Goal: Task Accomplishment & Management: Manage account settings

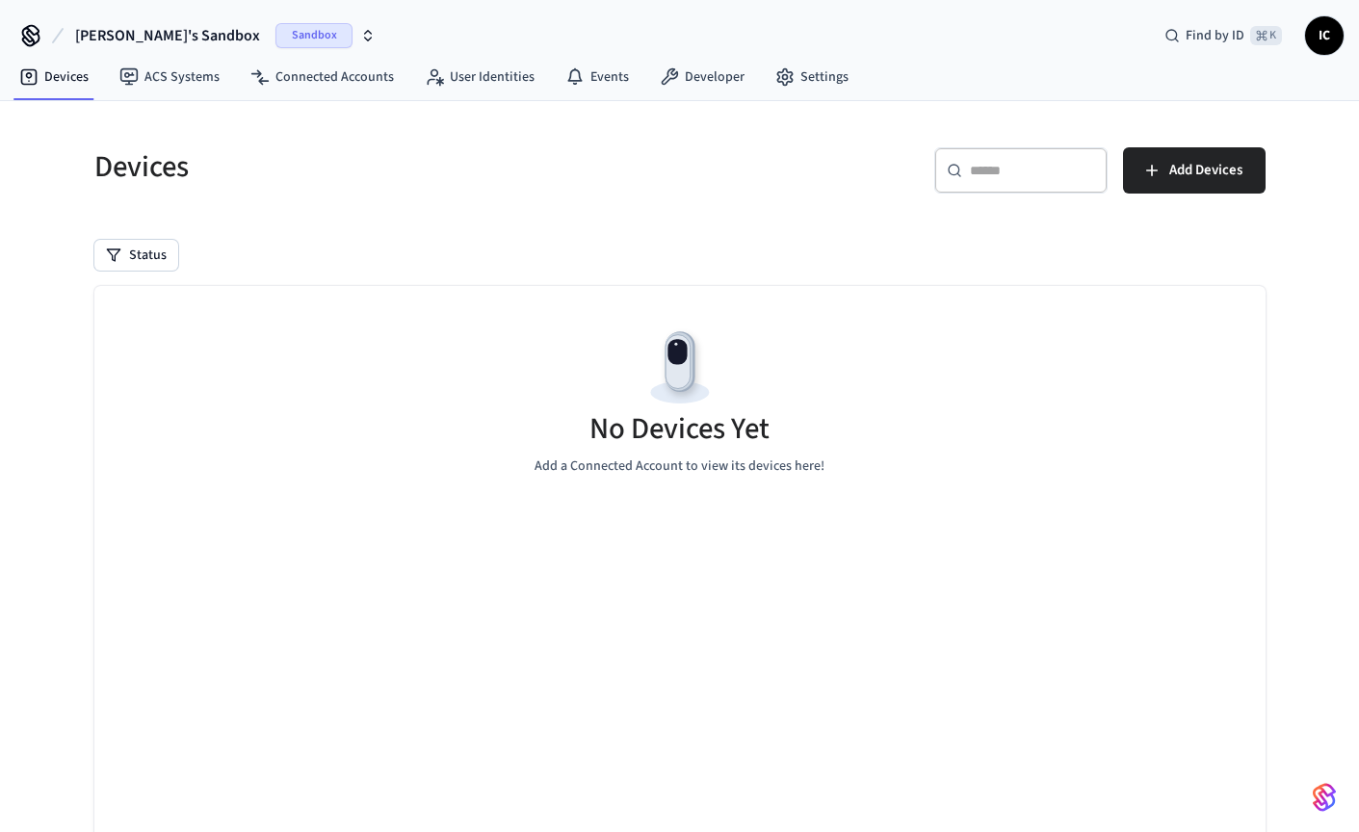
click at [275, 36] on div "Sandbox" at bounding box center [325, 35] width 100 height 25
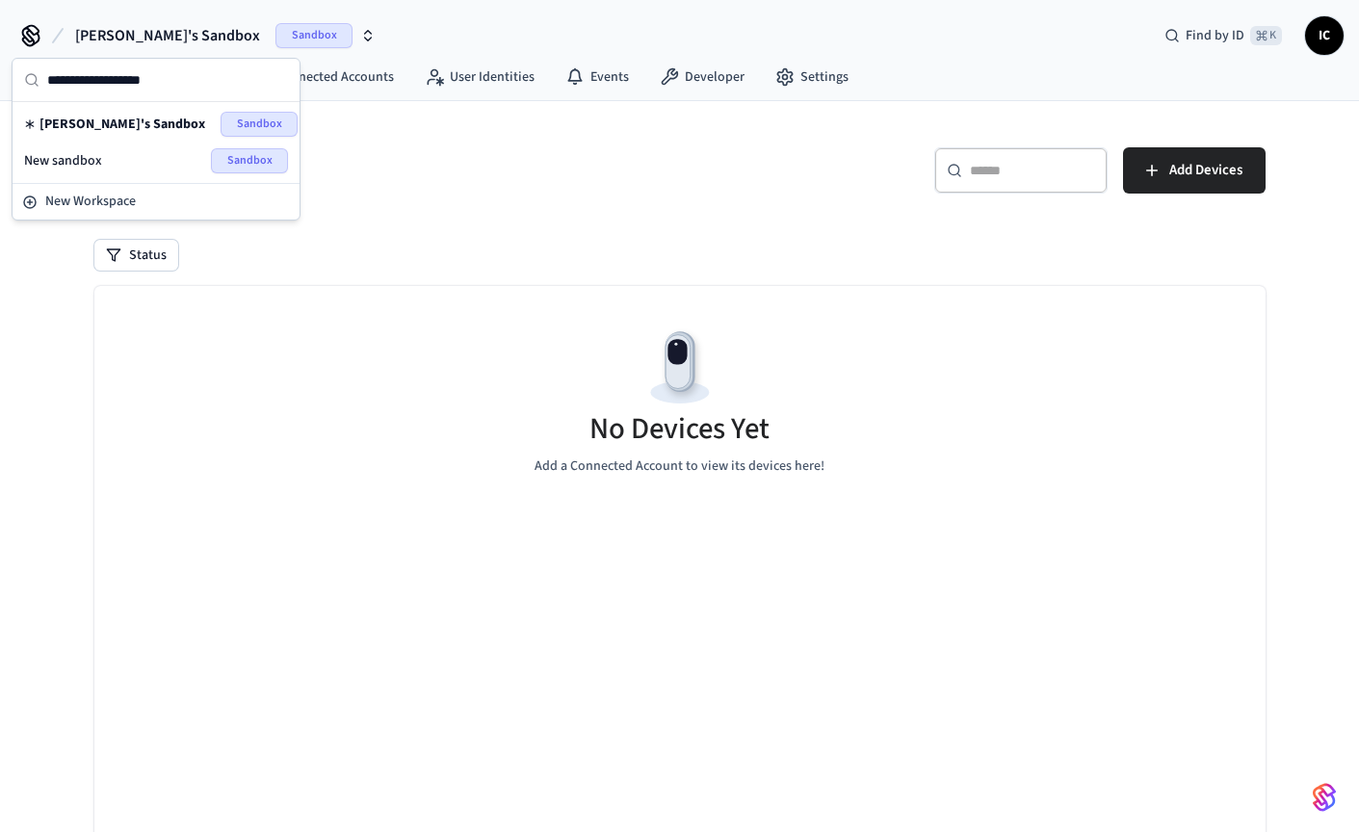
click at [101, 156] on div "New sandbox Sandbox" at bounding box center [156, 160] width 264 height 25
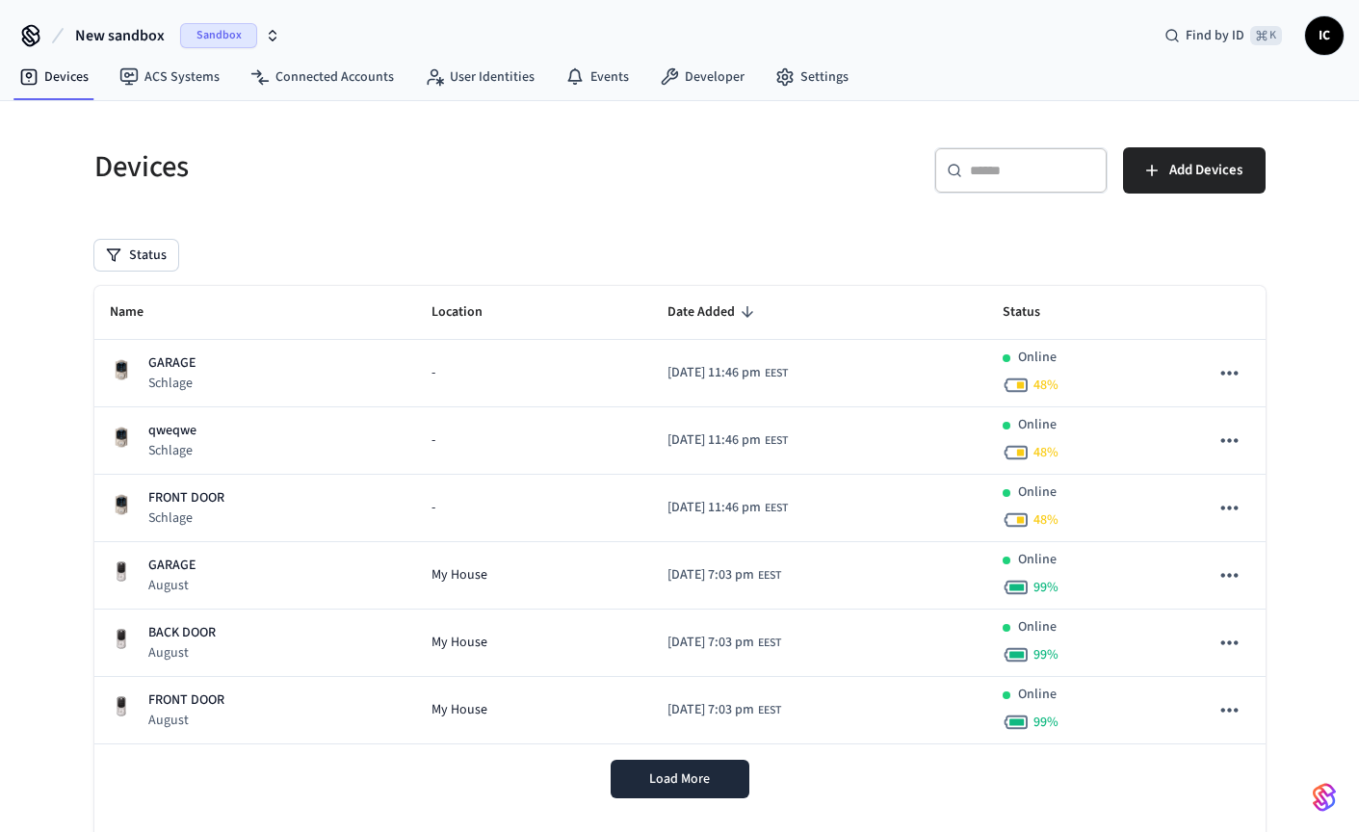
click at [232, 39] on span "Sandbox" at bounding box center [218, 35] width 77 height 25
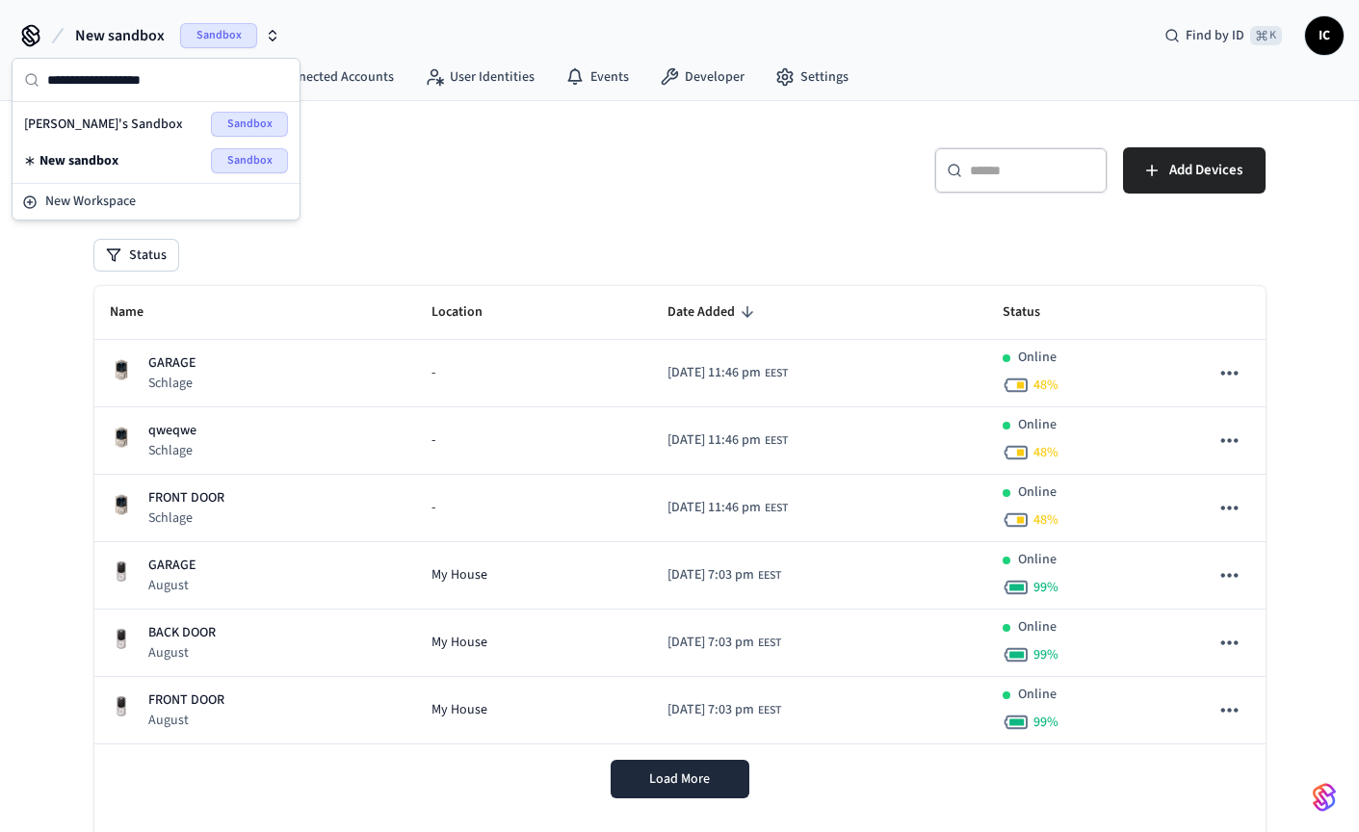
click at [118, 121] on div "Ivan's Sandbox Sandbox" at bounding box center [156, 124] width 264 height 25
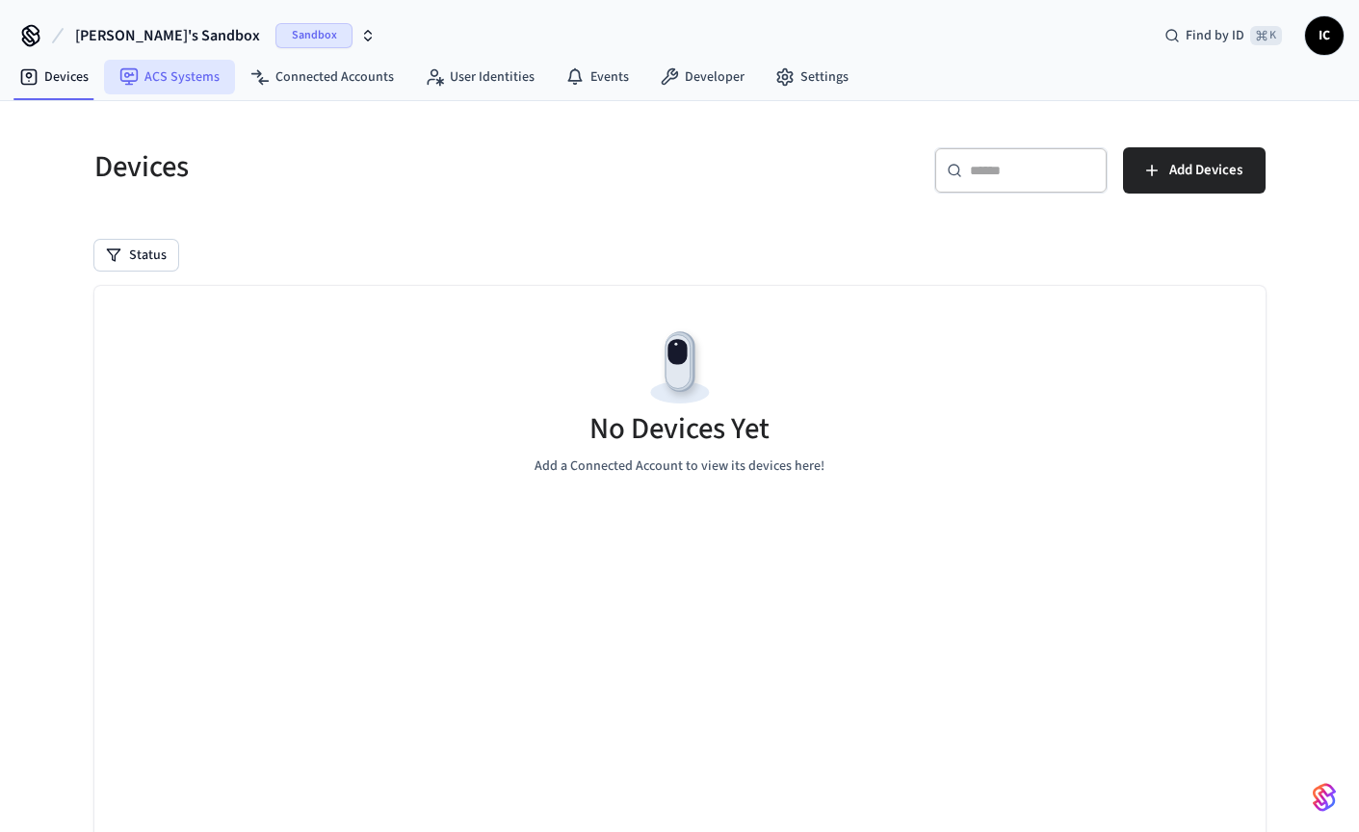
click at [159, 75] on link "ACS Systems" at bounding box center [169, 77] width 131 height 35
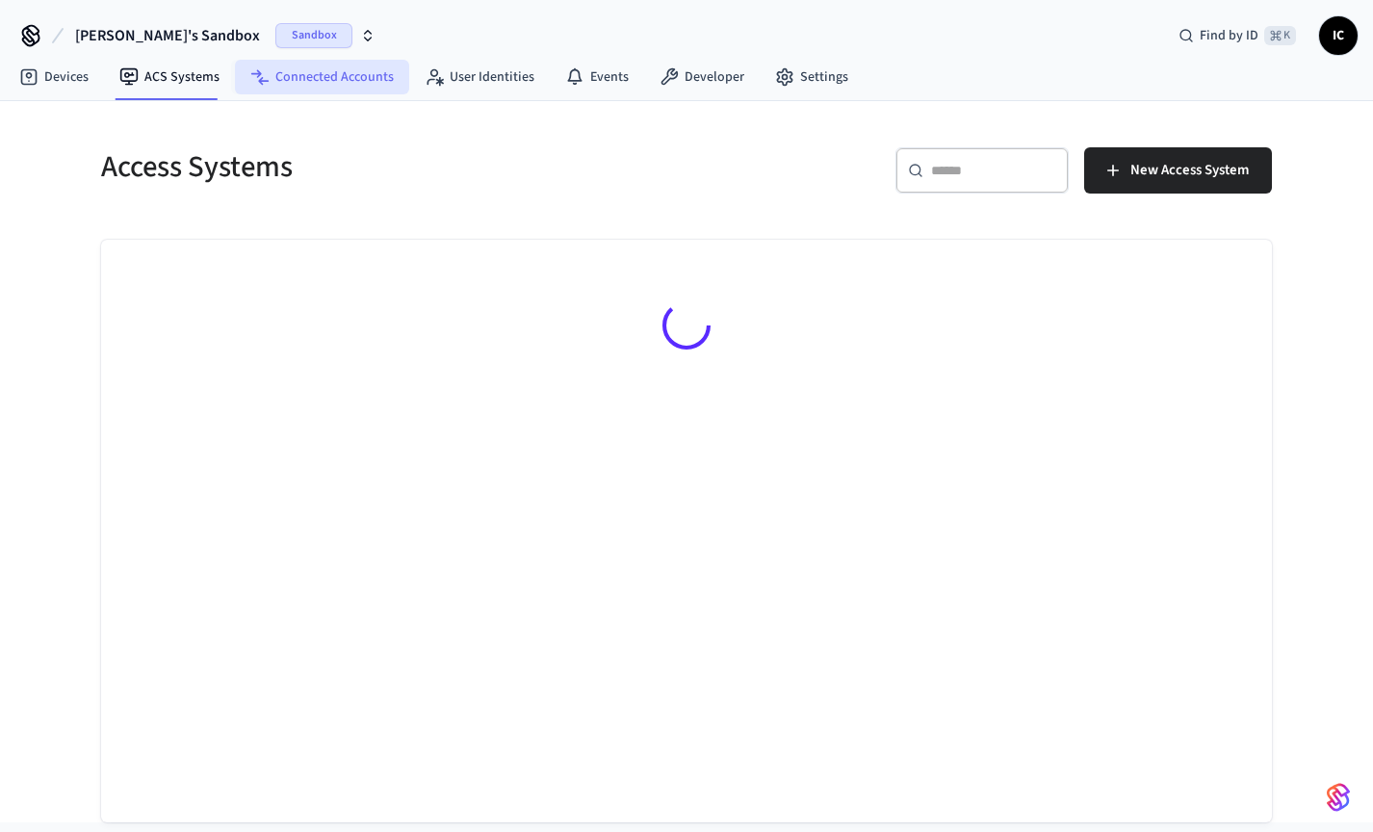
click at [330, 77] on link "Connected Accounts" at bounding box center [322, 77] width 174 height 35
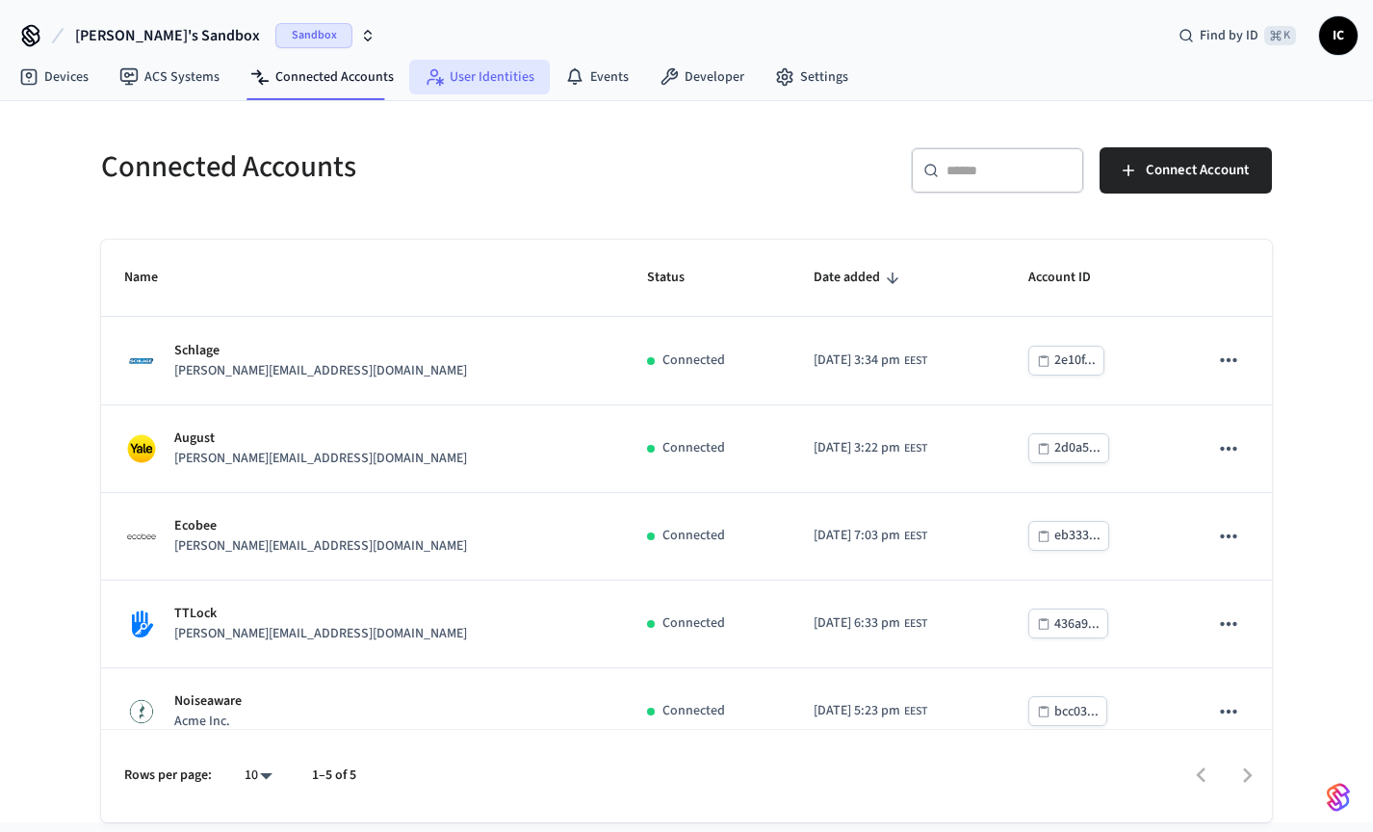
click at [469, 86] on link "User Identities" at bounding box center [479, 77] width 141 height 35
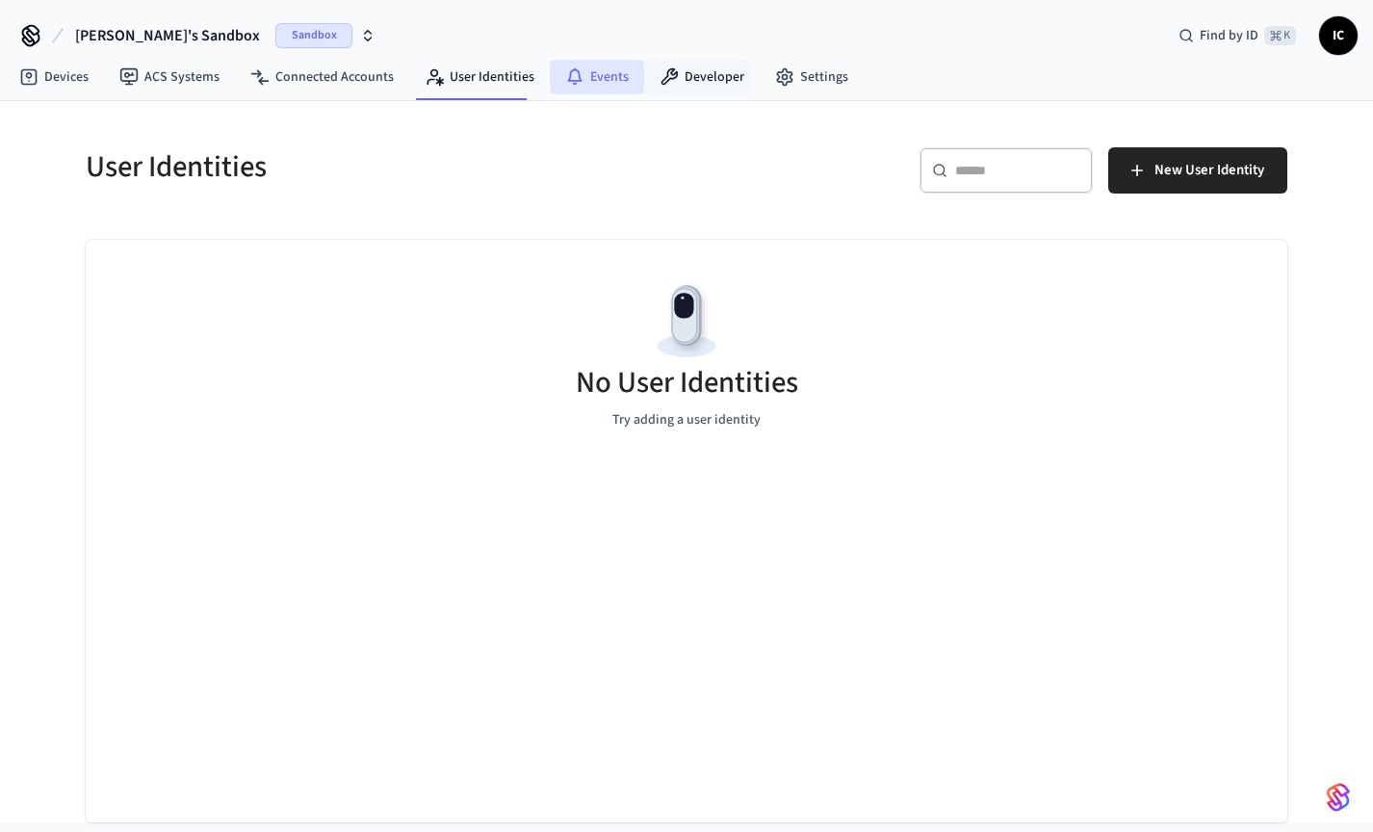
click at [565, 78] on icon at bounding box center [574, 76] width 19 height 19
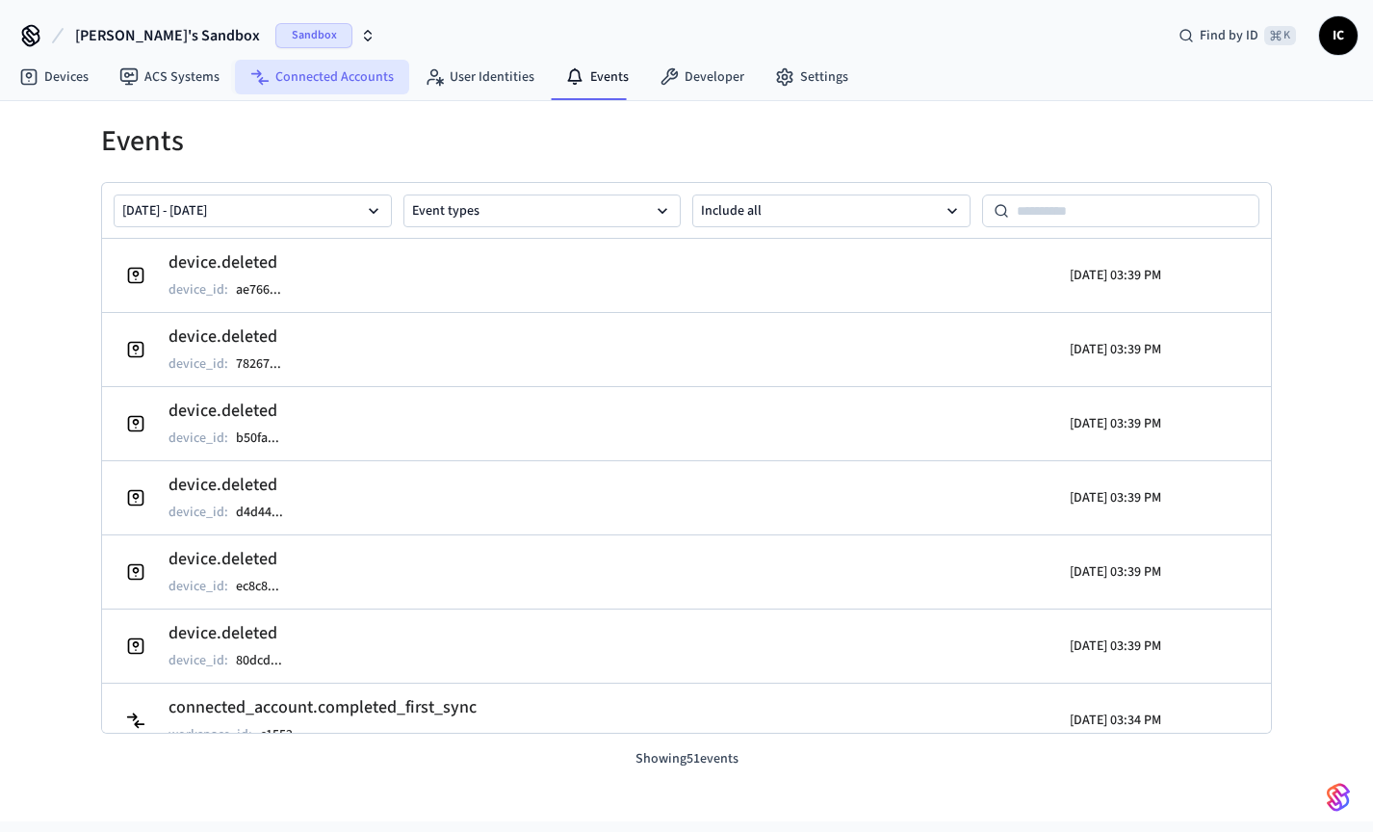
click at [301, 83] on link "Connected Accounts" at bounding box center [322, 77] width 174 height 35
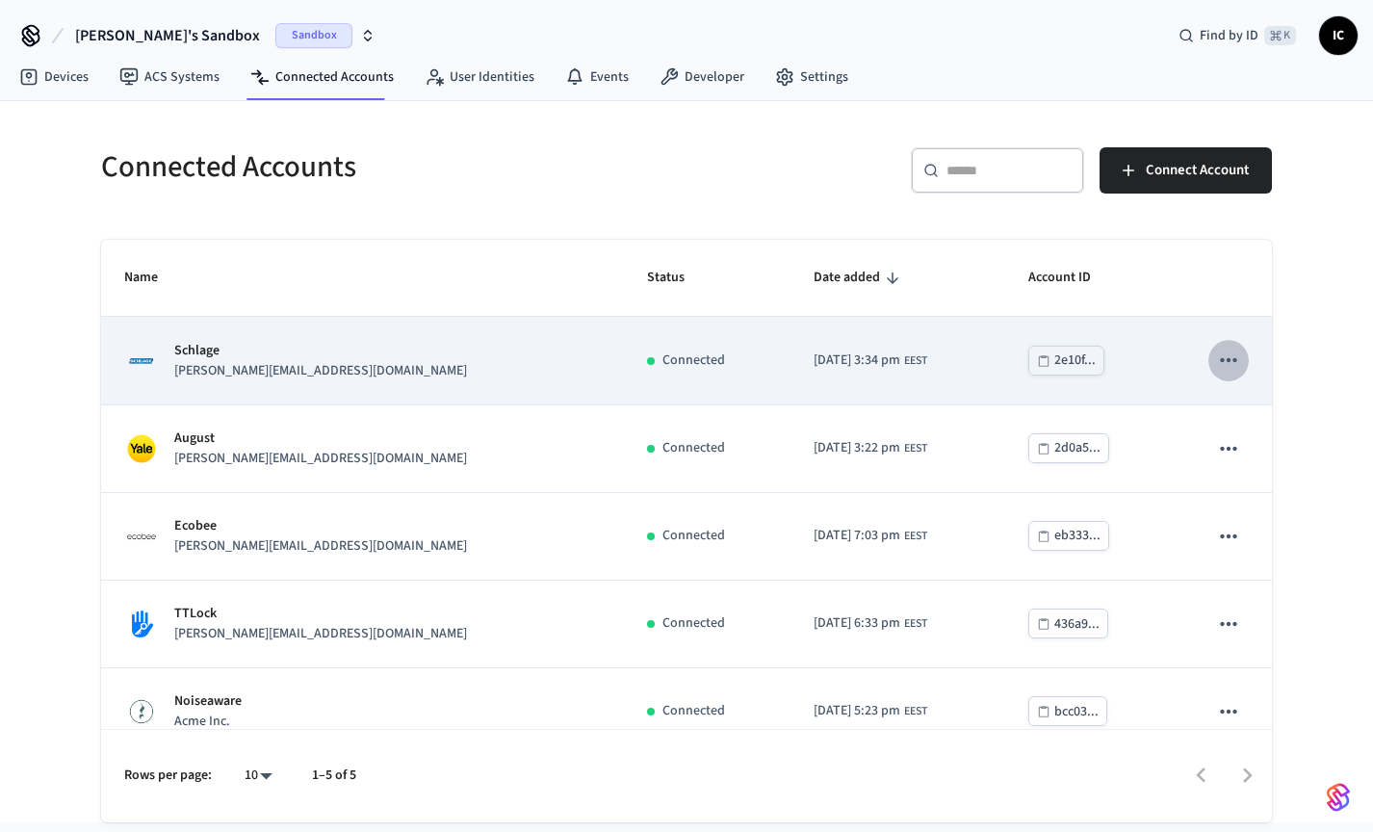
click at [1216, 356] on icon "sticky table" at bounding box center [1228, 360] width 25 height 25
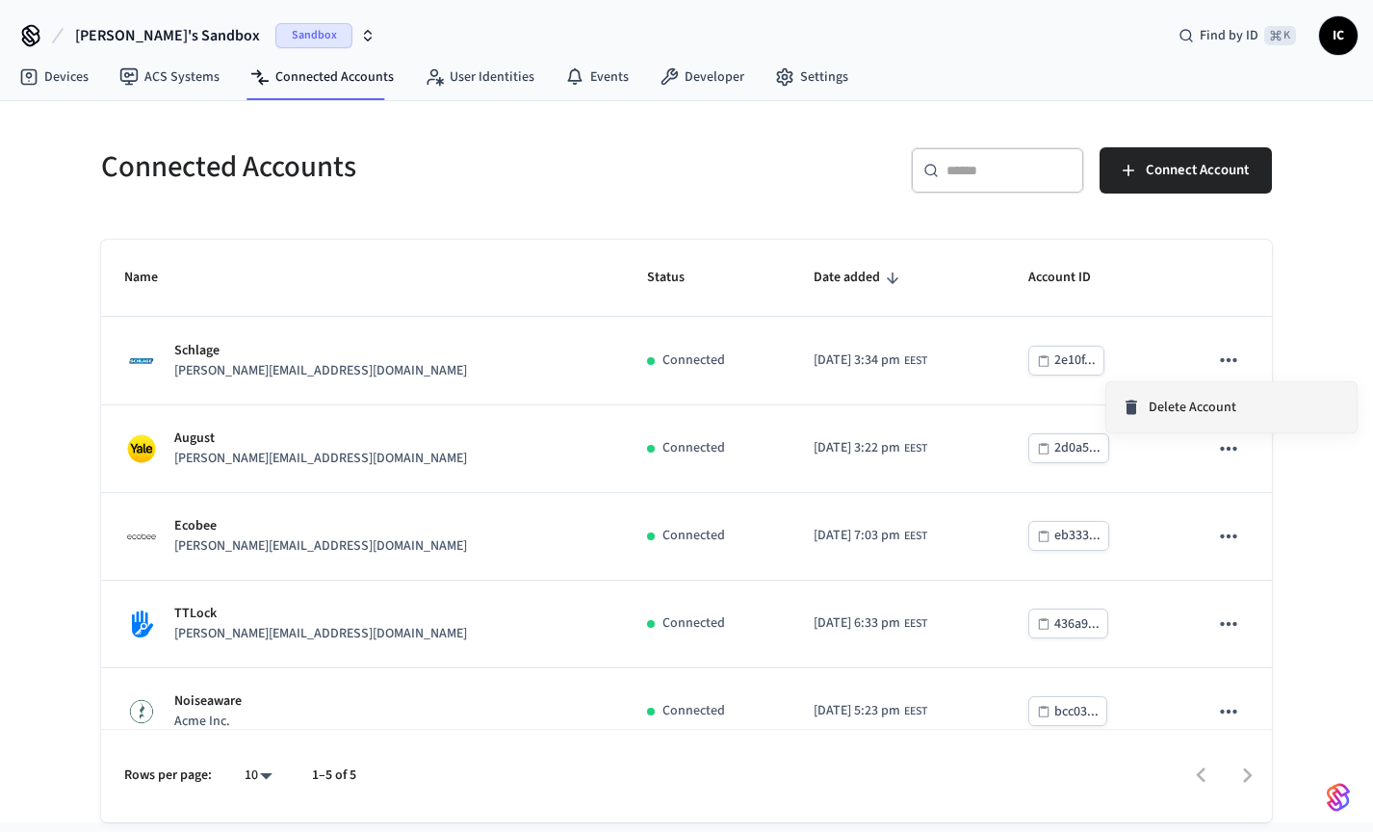
click at [1200, 410] on span "Delete Account" at bounding box center [1193, 407] width 88 height 19
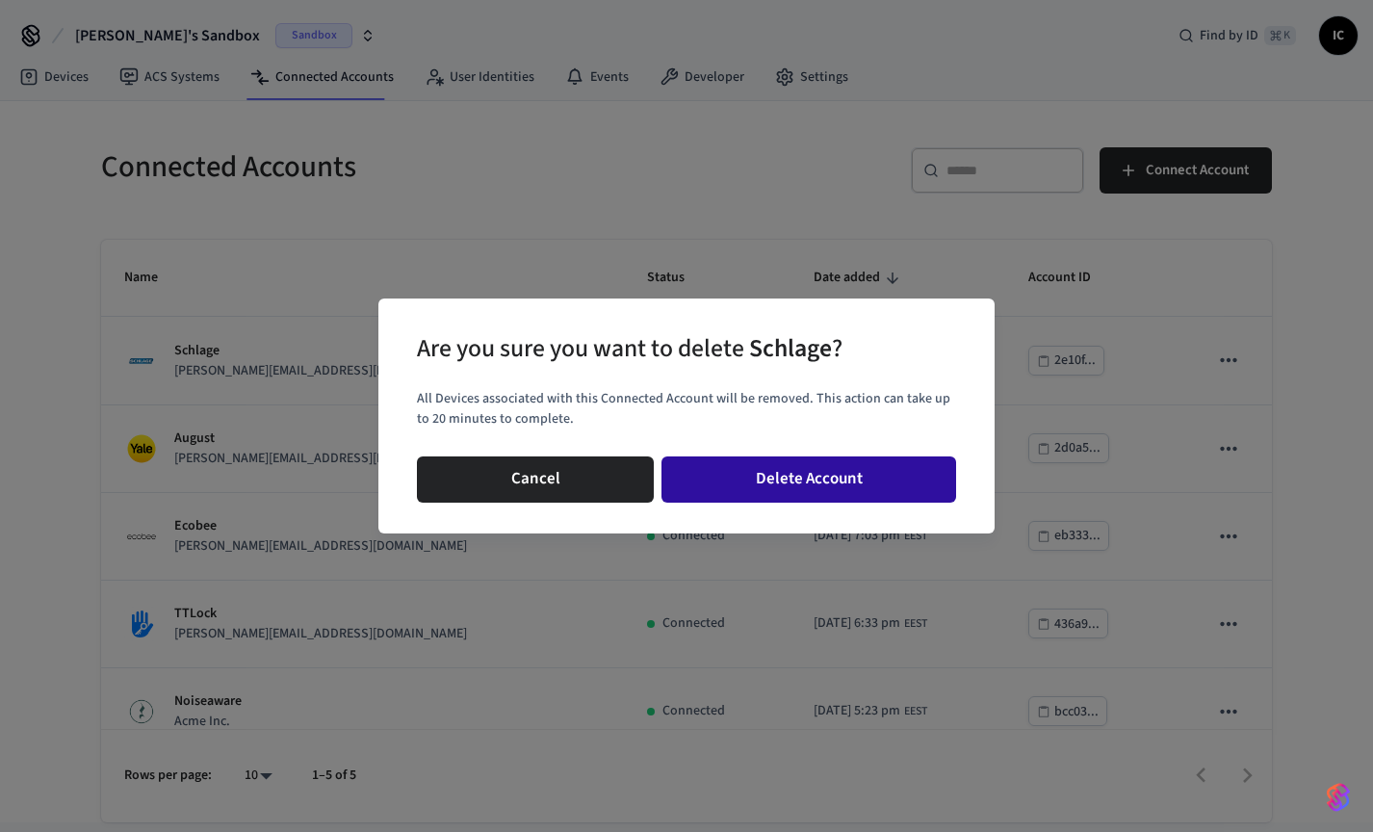
click at [794, 459] on button "Delete Account" at bounding box center [809, 479] width 295 height 46
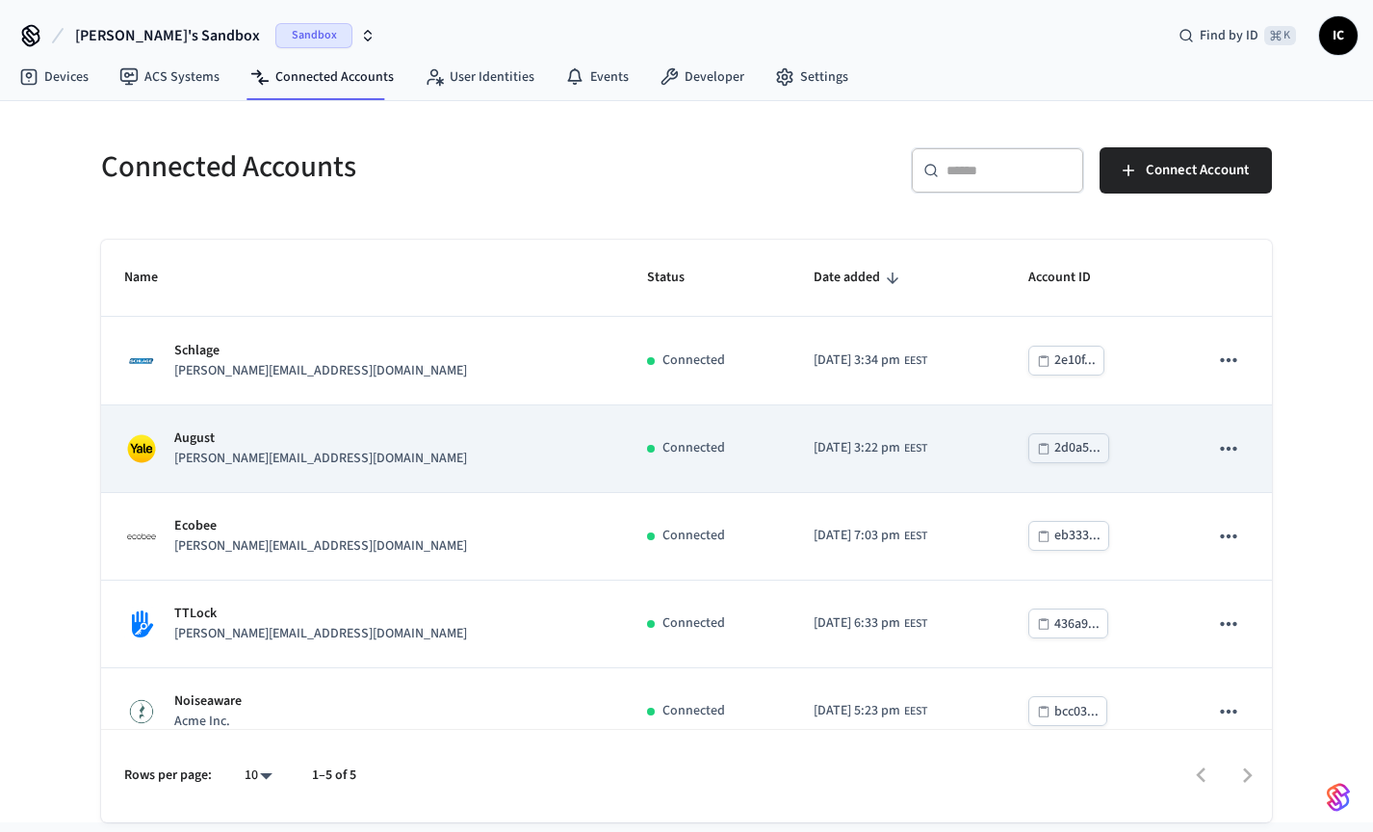
click at [1227, 434] on button "sticky table" at bounding box center [1229, 449] width 40 height 40
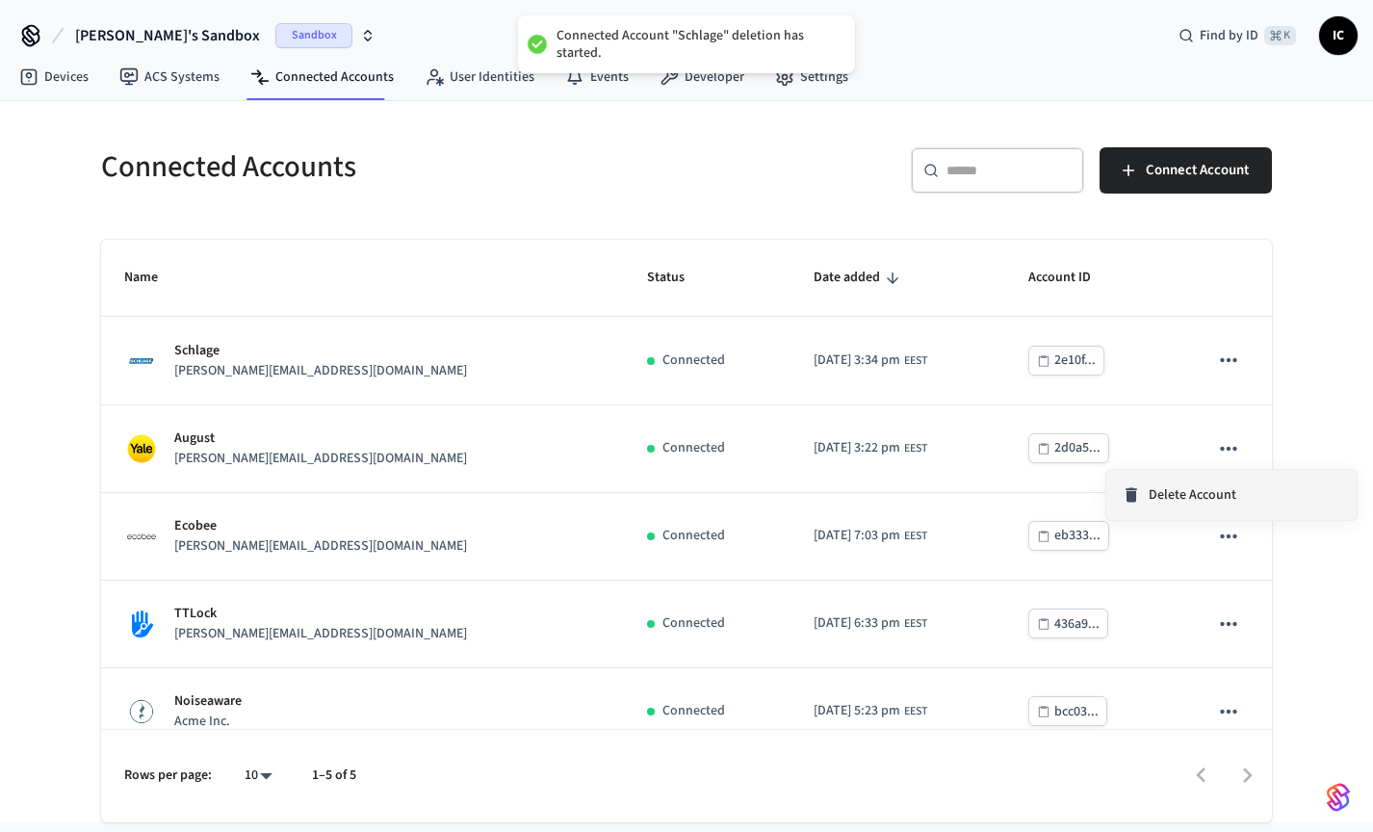
click at [1202, 481] on li "Delete Account" at bounding box center [1232, 495] width 250 height 50
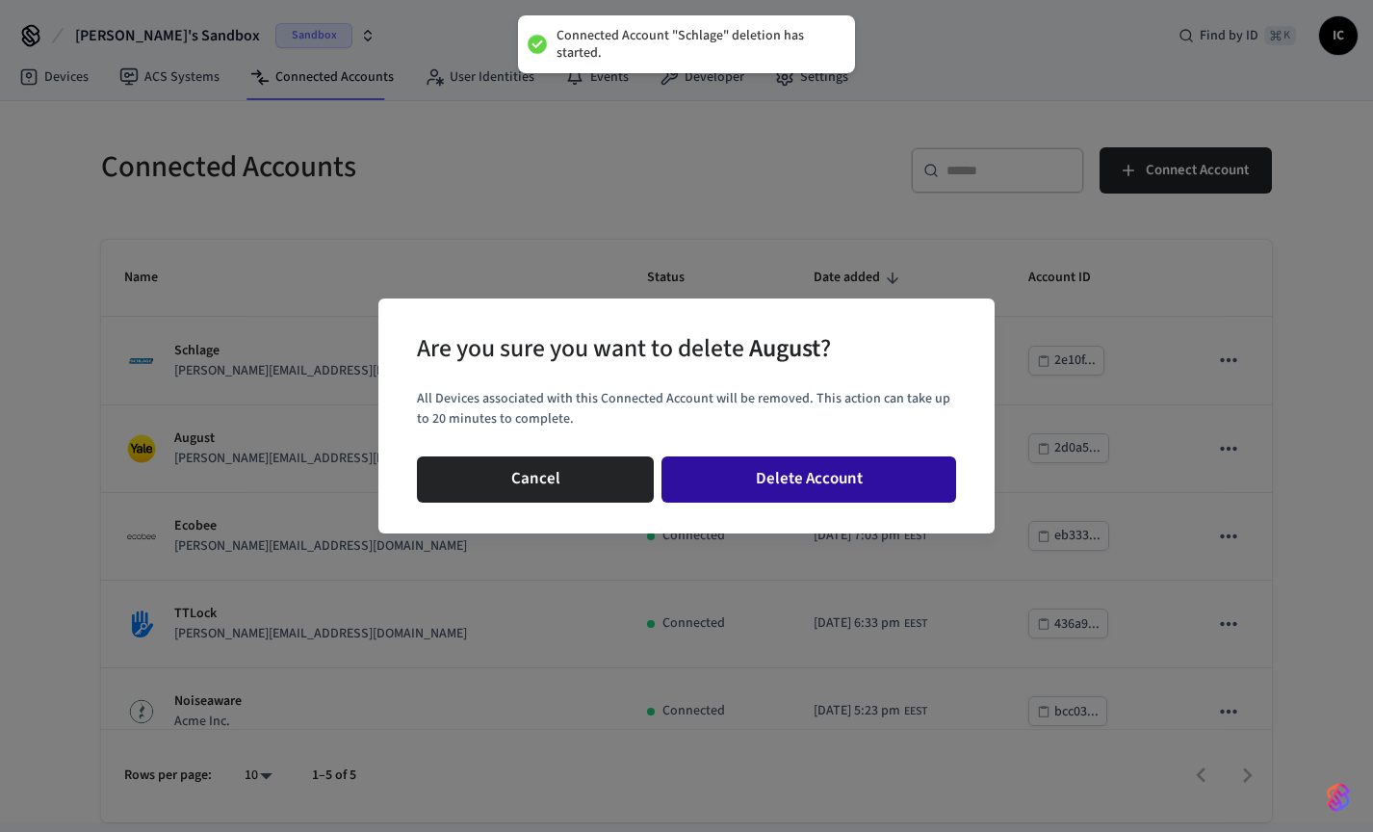
click at [838, 486] on button "Delete Account" at bounding box center [809, 479] width 295 height 46
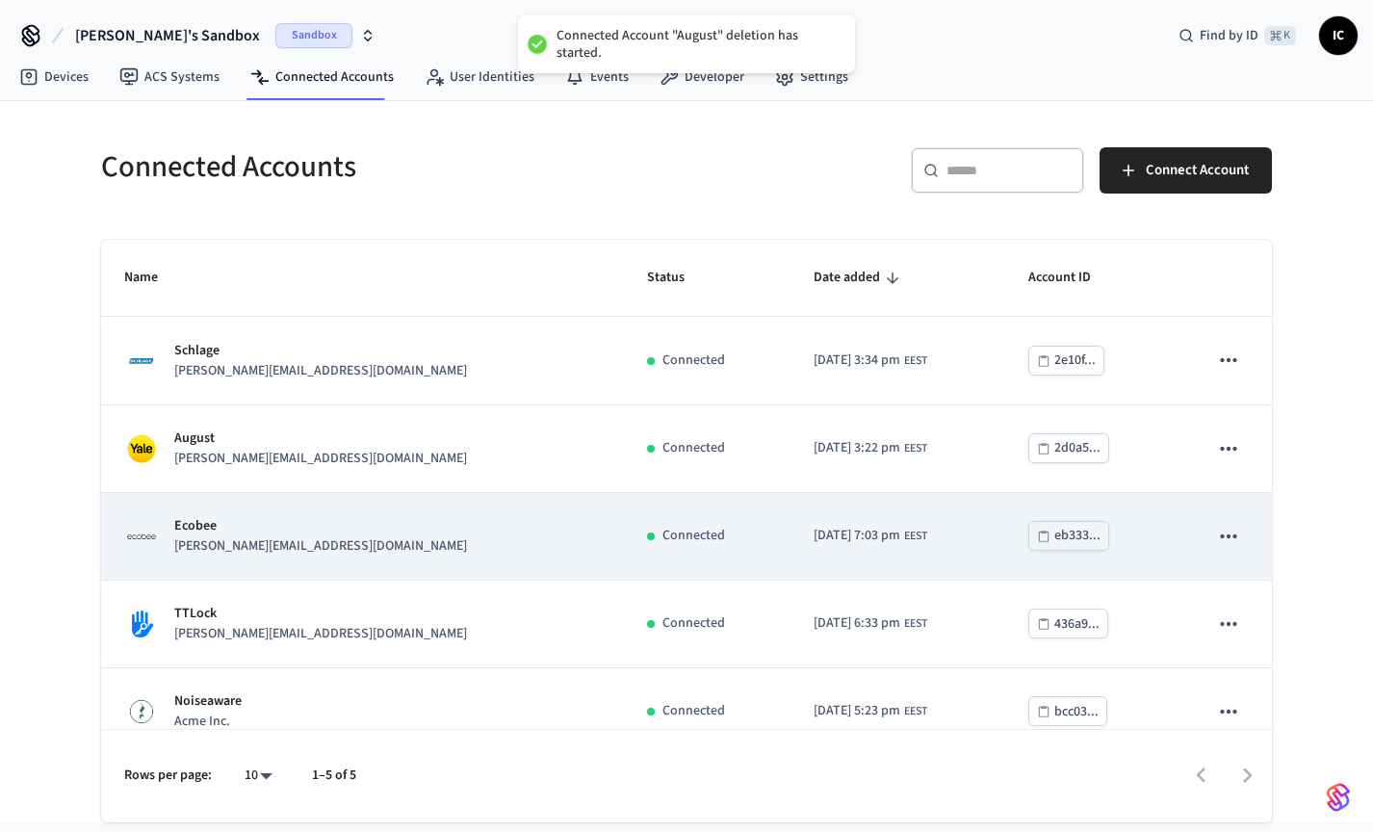
click at [1216, 535] on icon "sticky table" at bounding box center [1228, 536] width 25 height 25
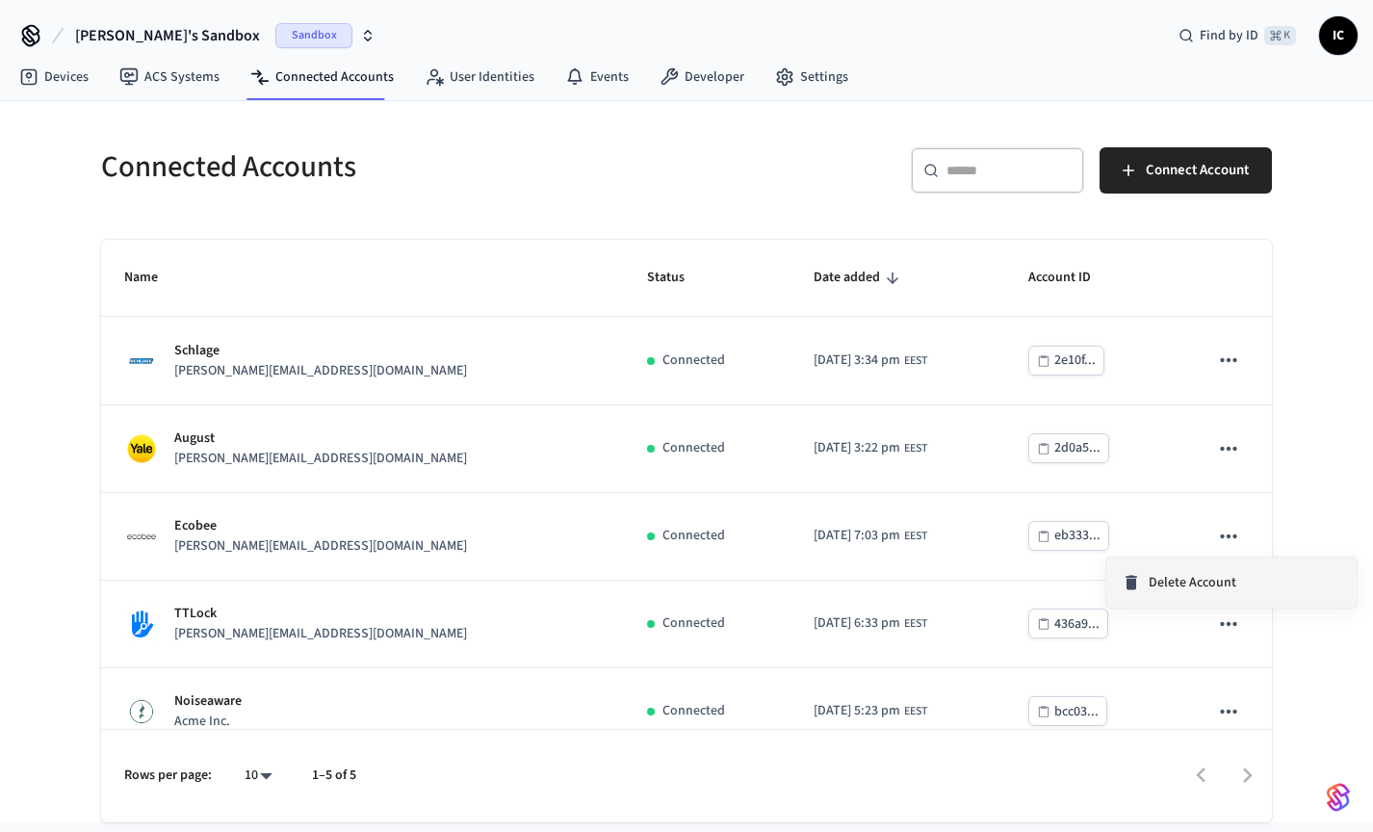
click at [1212, 584] on span "Delete Account" at bounding box center [1193, 582] width 88 height 19
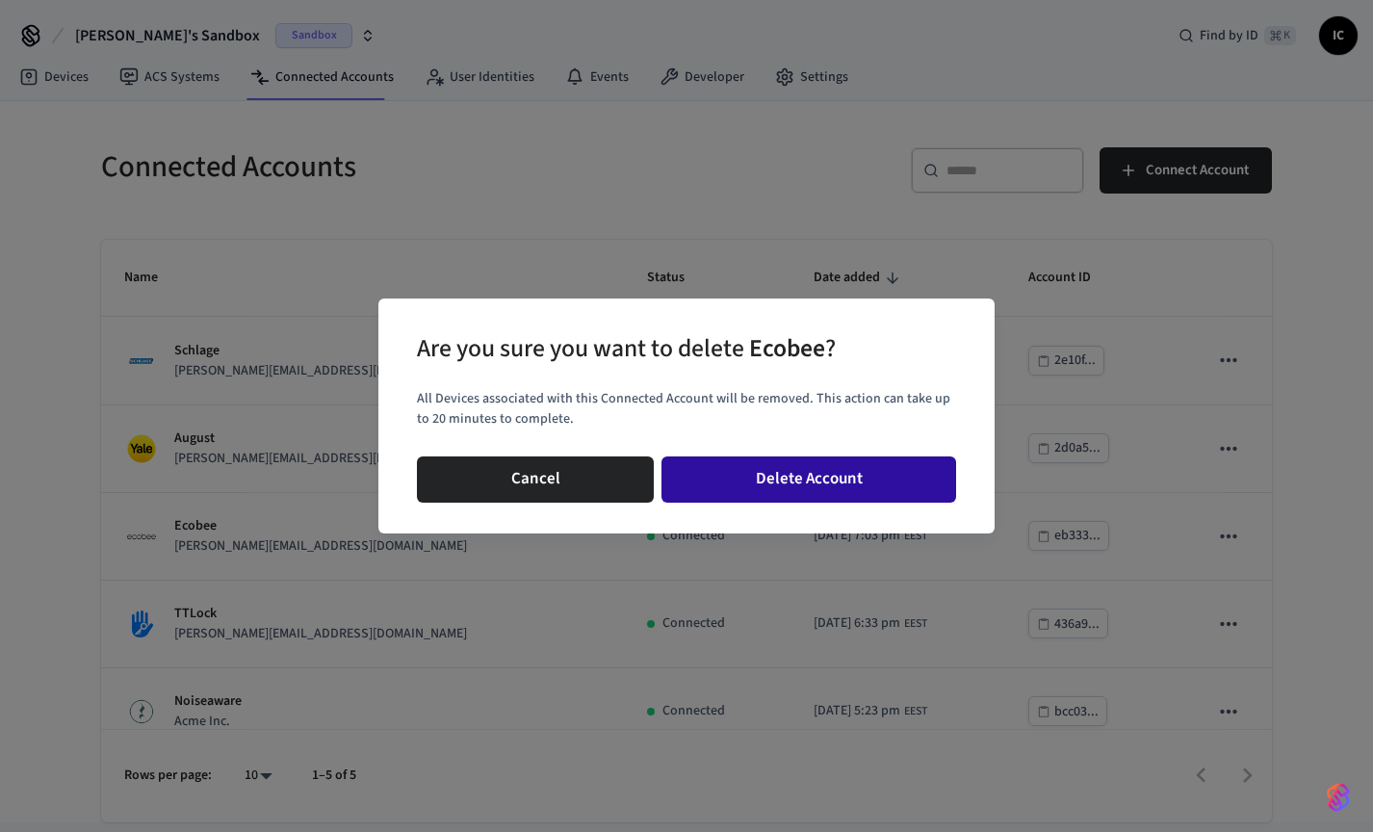
click at [833, 484] on button "Delete Account" at bounding box center [809, 479] width 295 height 46
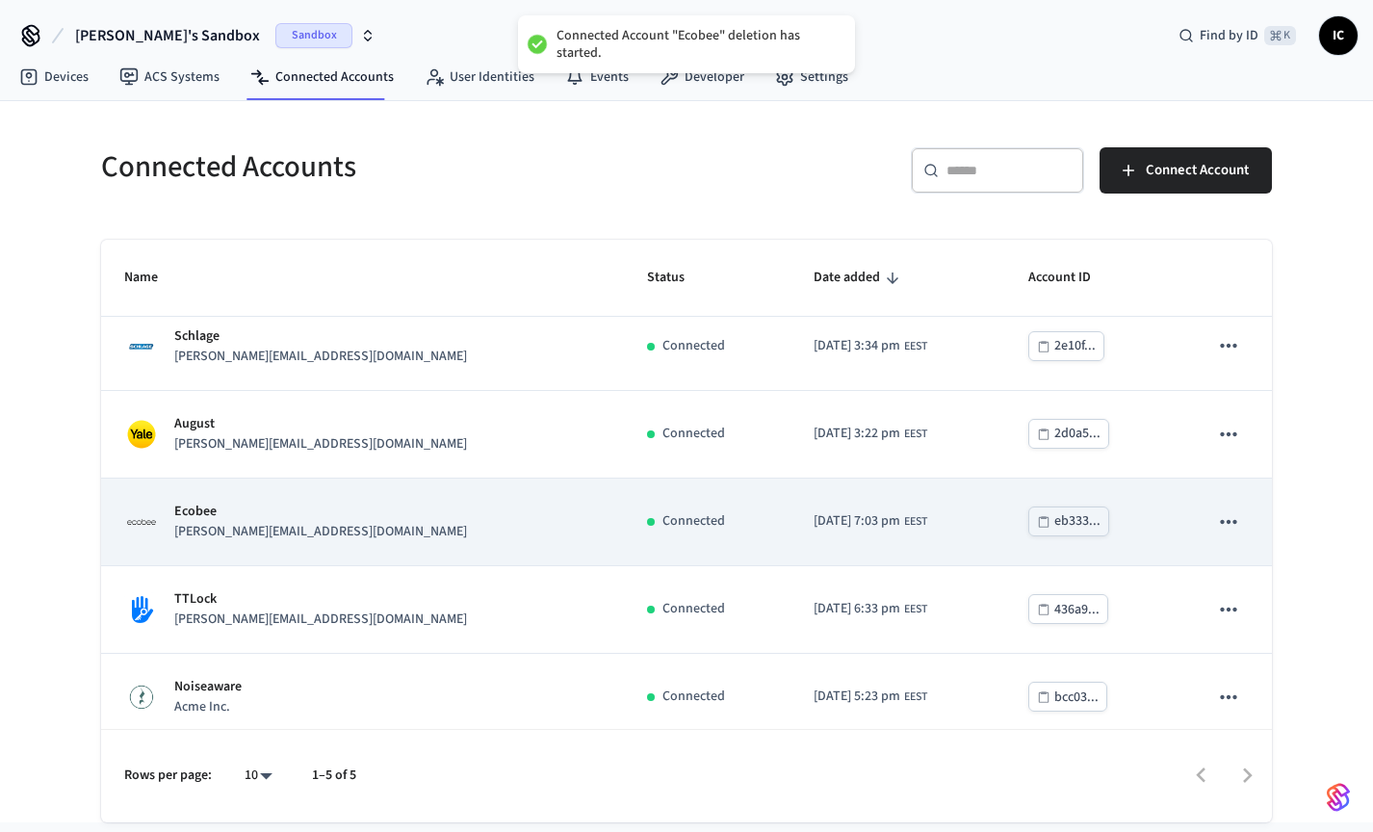
scroll to position [27, 0]
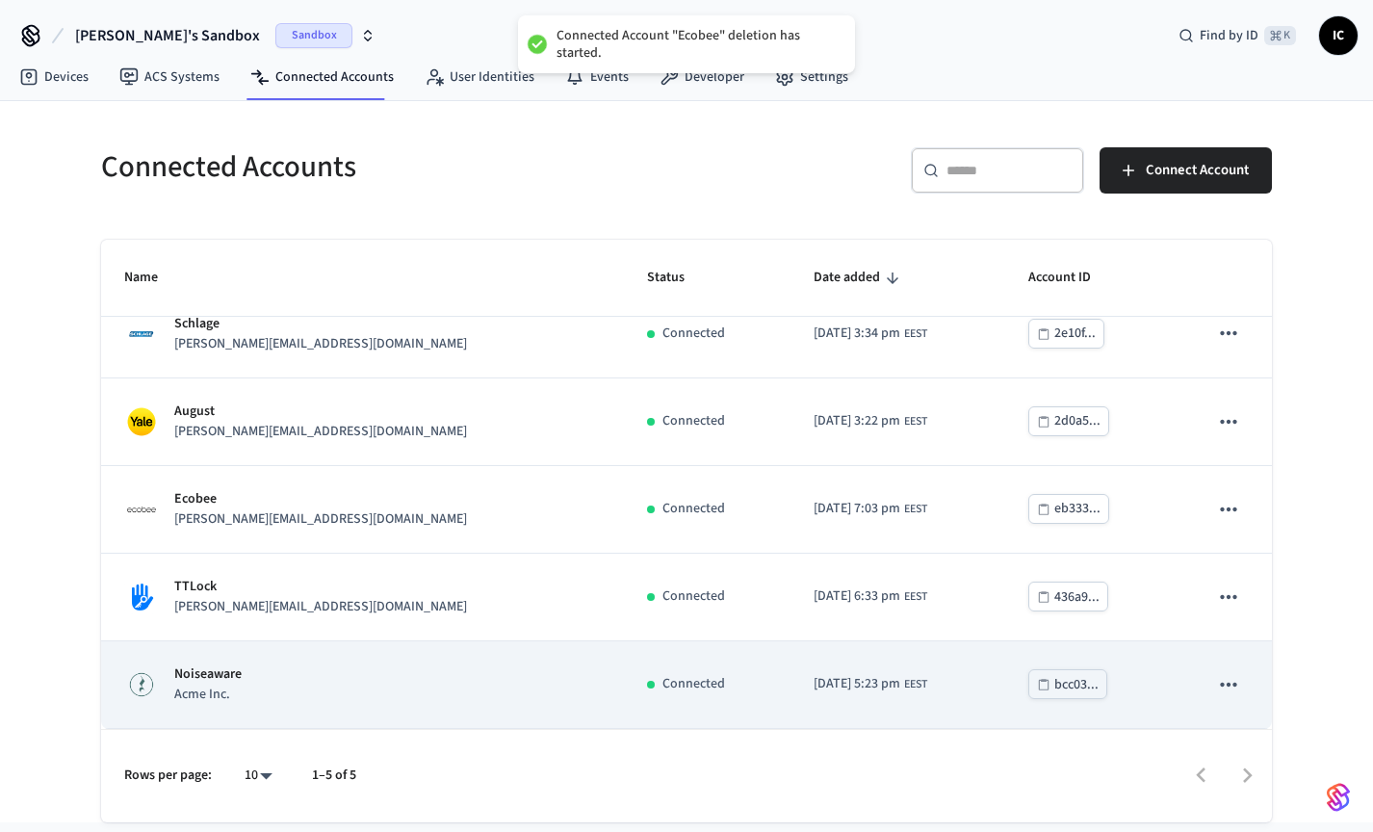
click at [1216, 682] on icon "sticky table" at bounding box center [1228, 684] width 25 height 25
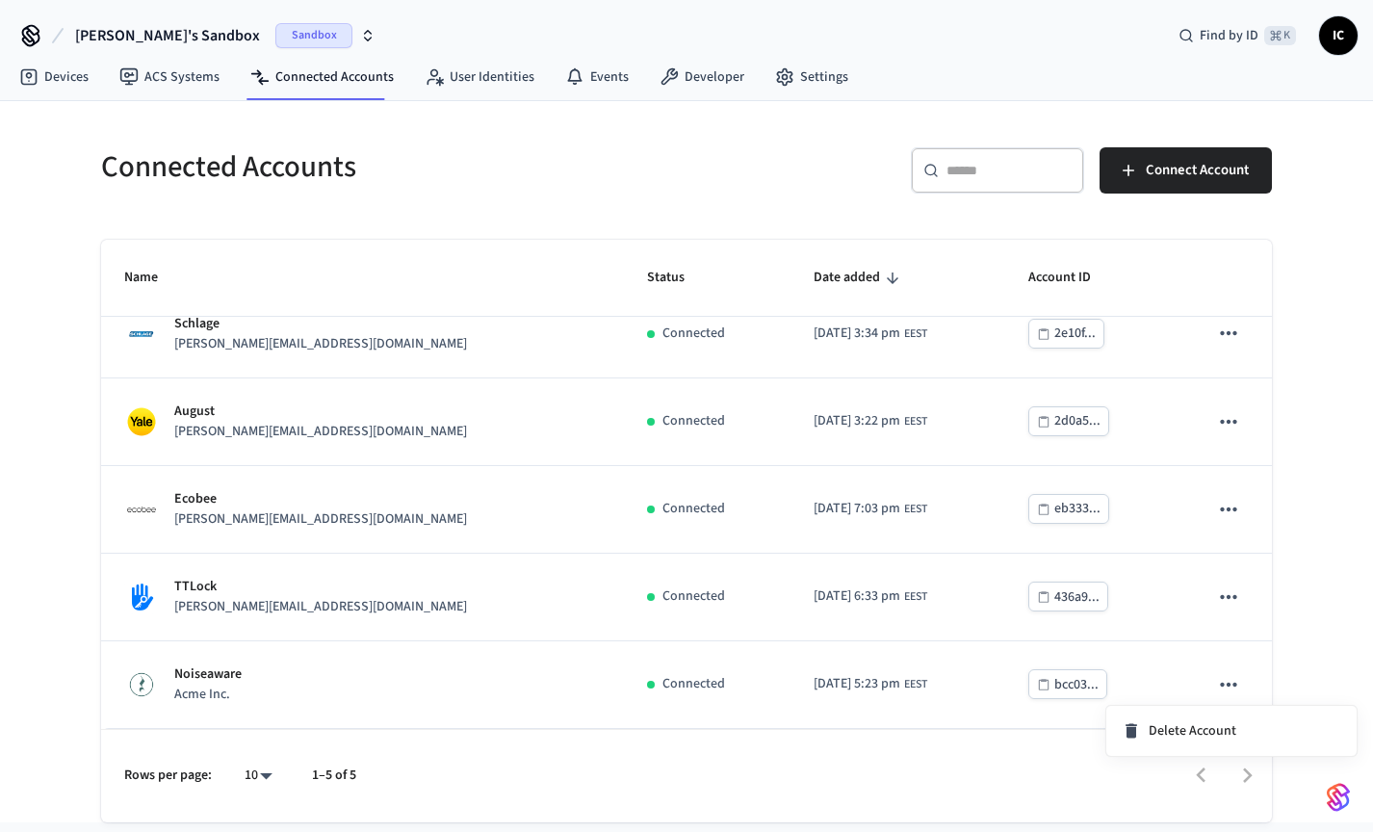
click at [595, 164] on div at bounding box center [686, 416] width 1373 height 832
click at [140, 47] on button "Ivan's Sandbox Sandbox" at bounding box center [225, 35] width 312 height 40
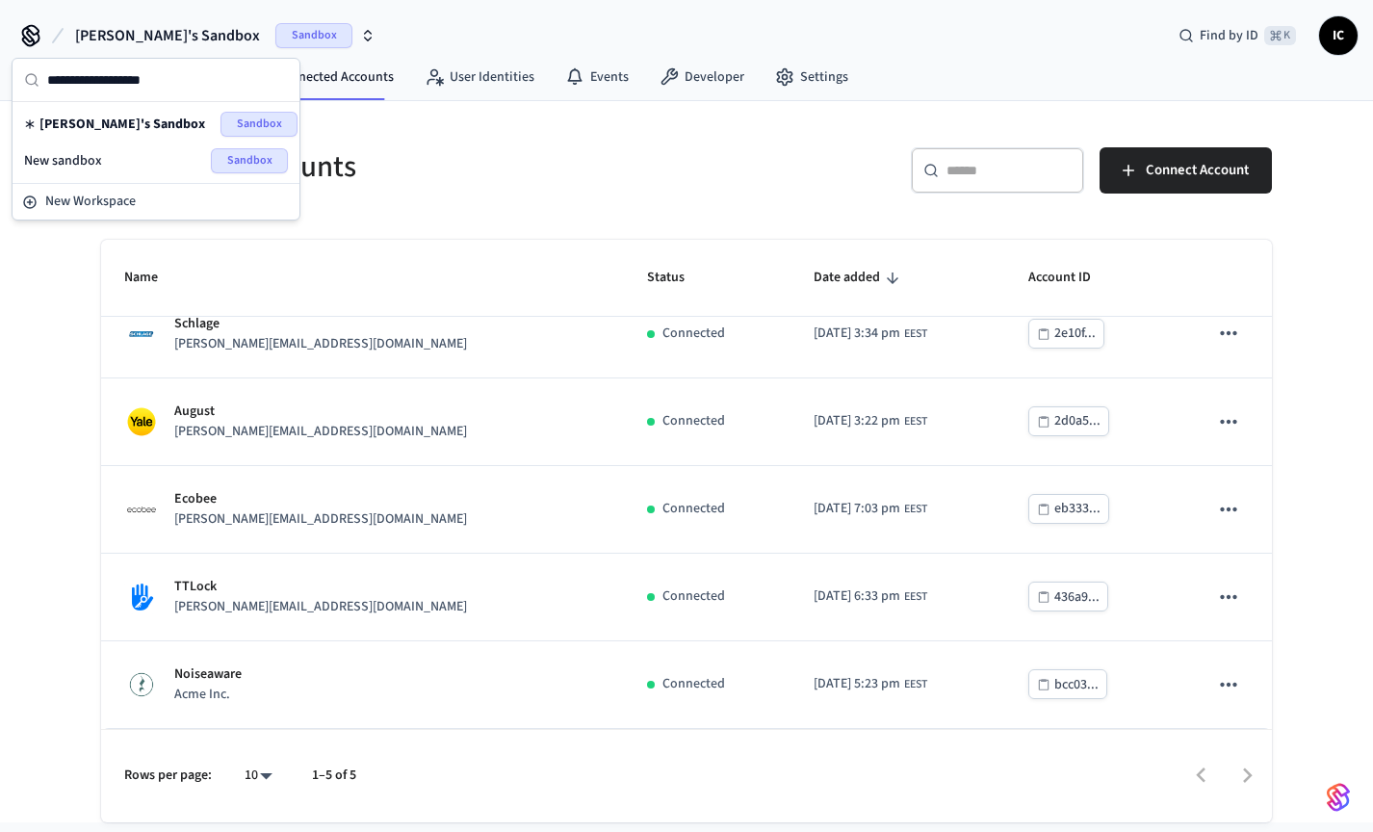
click at [76, 167] on span "New sandbox" at bounding box center [63, 160] width 78 height 19
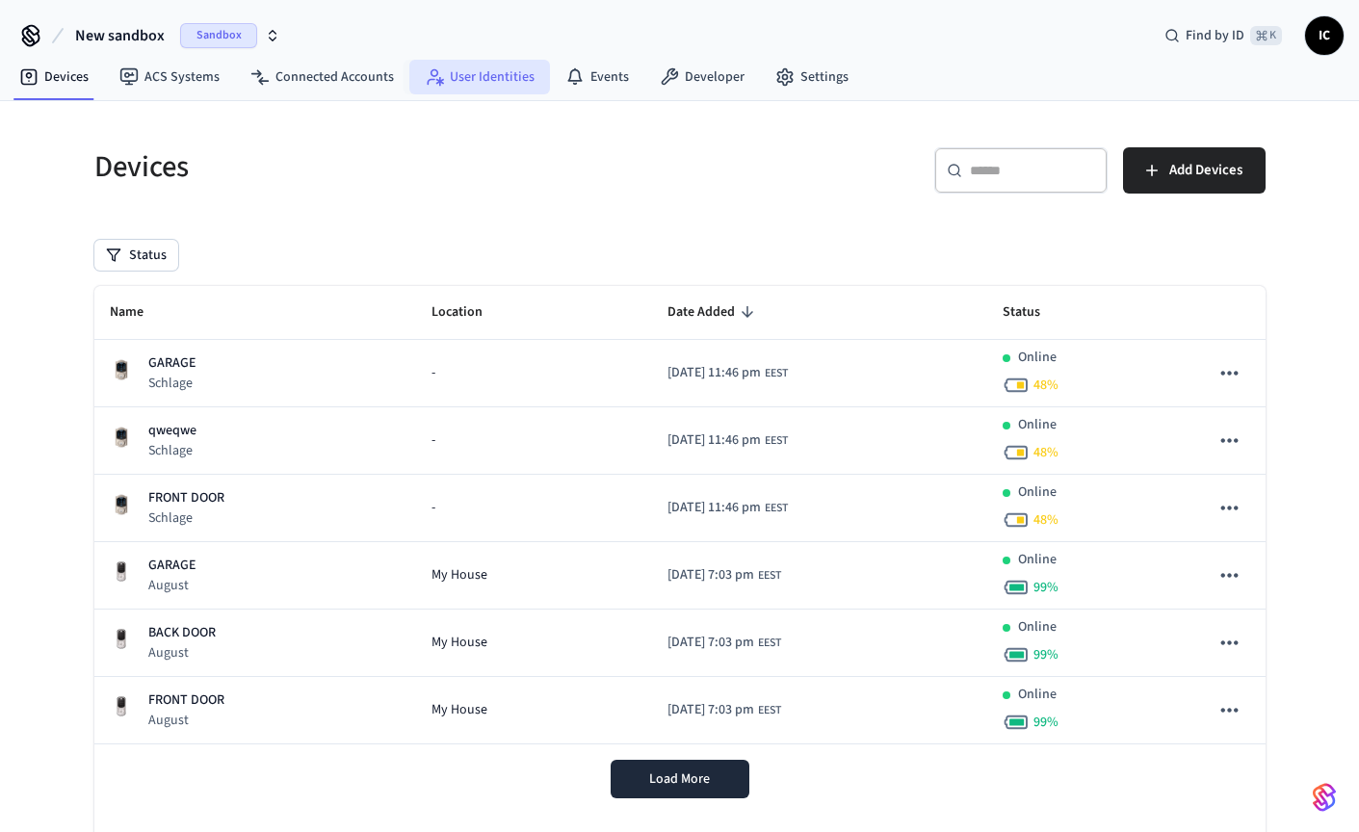
click at [468, 83] on link "User Identities" at bounding box center [479, 77] width 141 height 35
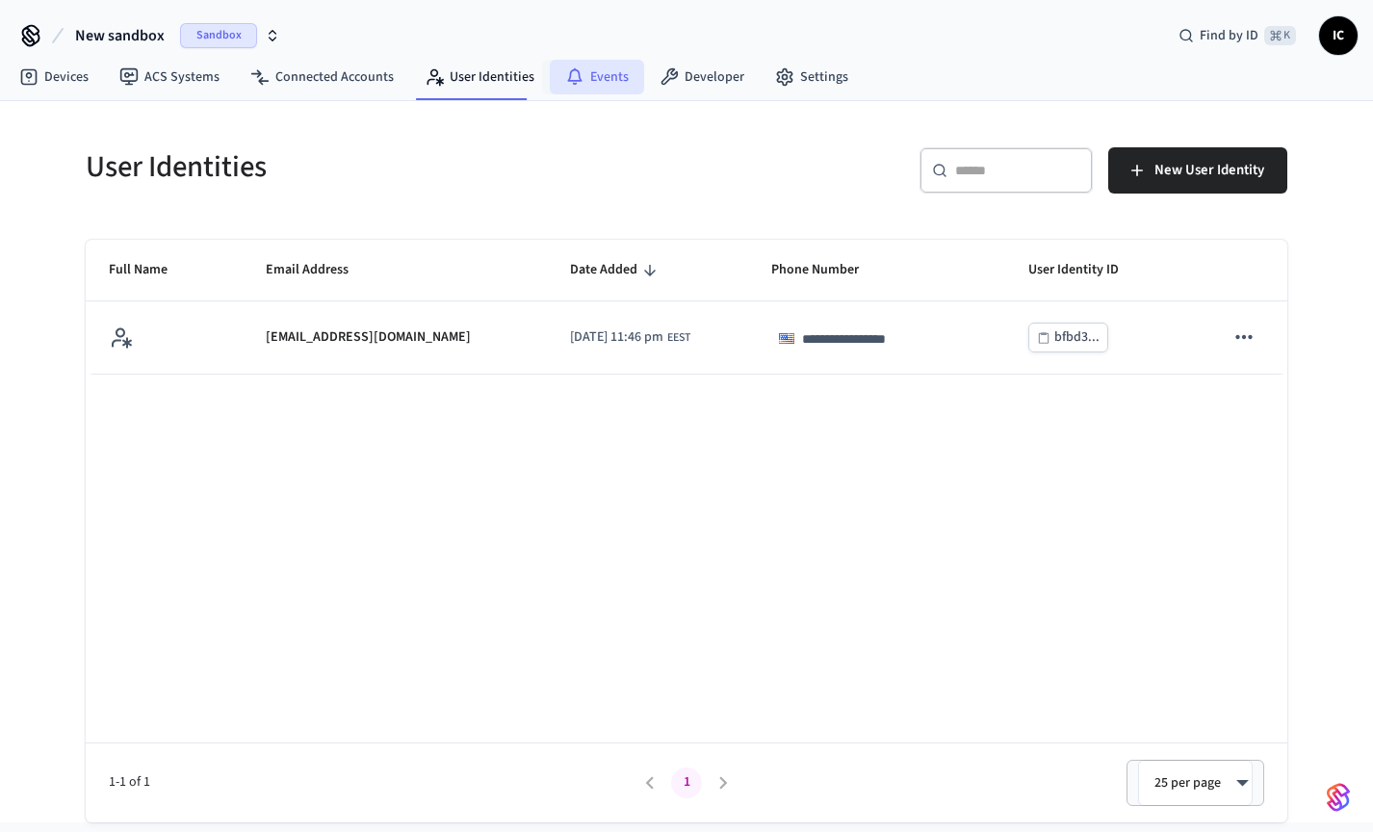
click at [593, 70] on link "Events" at bounding box center [597, 77] width 94 height 35
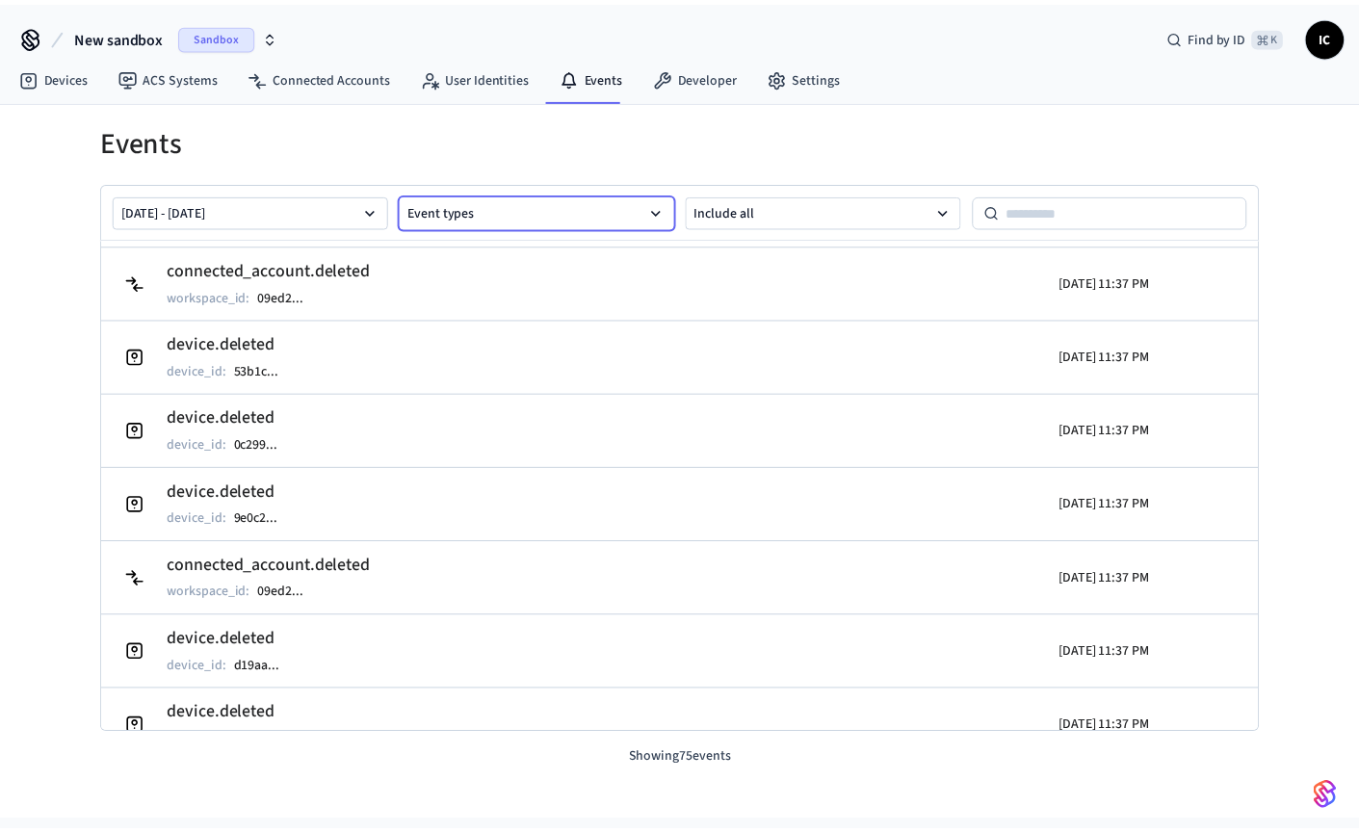
scroll to position [2047, 0]
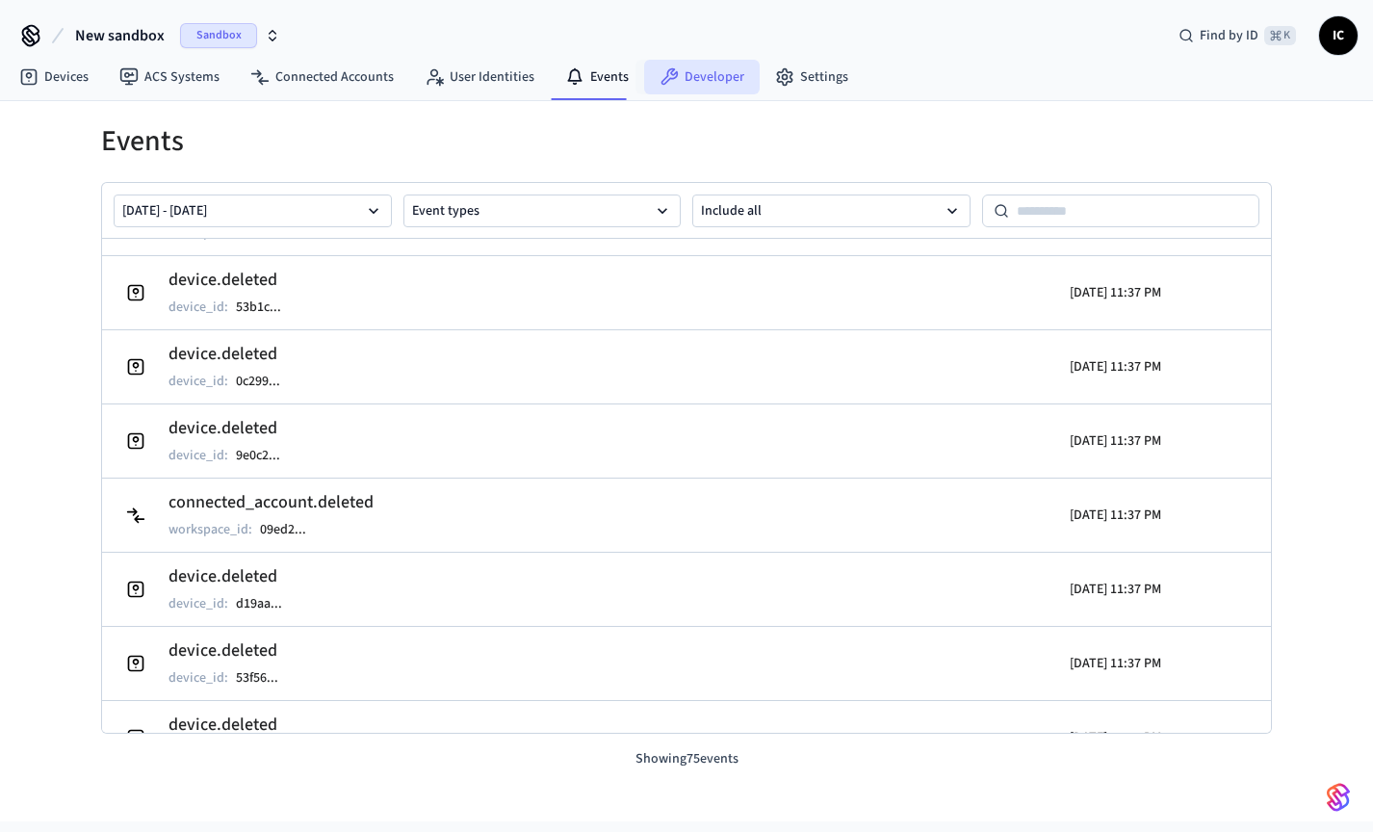
click at [716, 77] on link "Developer" at bounding box center [702, 77] width 116 height 35
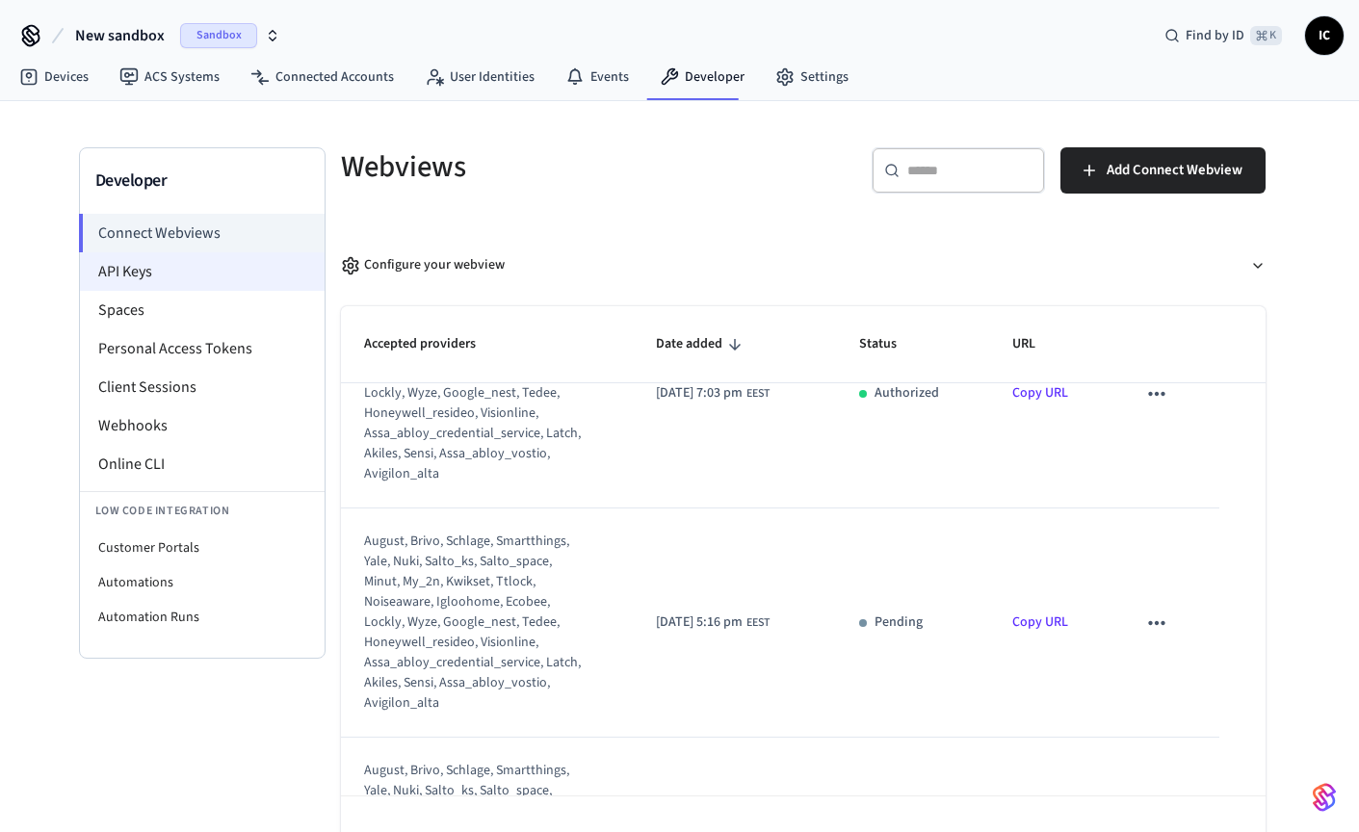
click at [185, 265] on li "API Keys" at bounding box center [202, 271] width 245 height 39
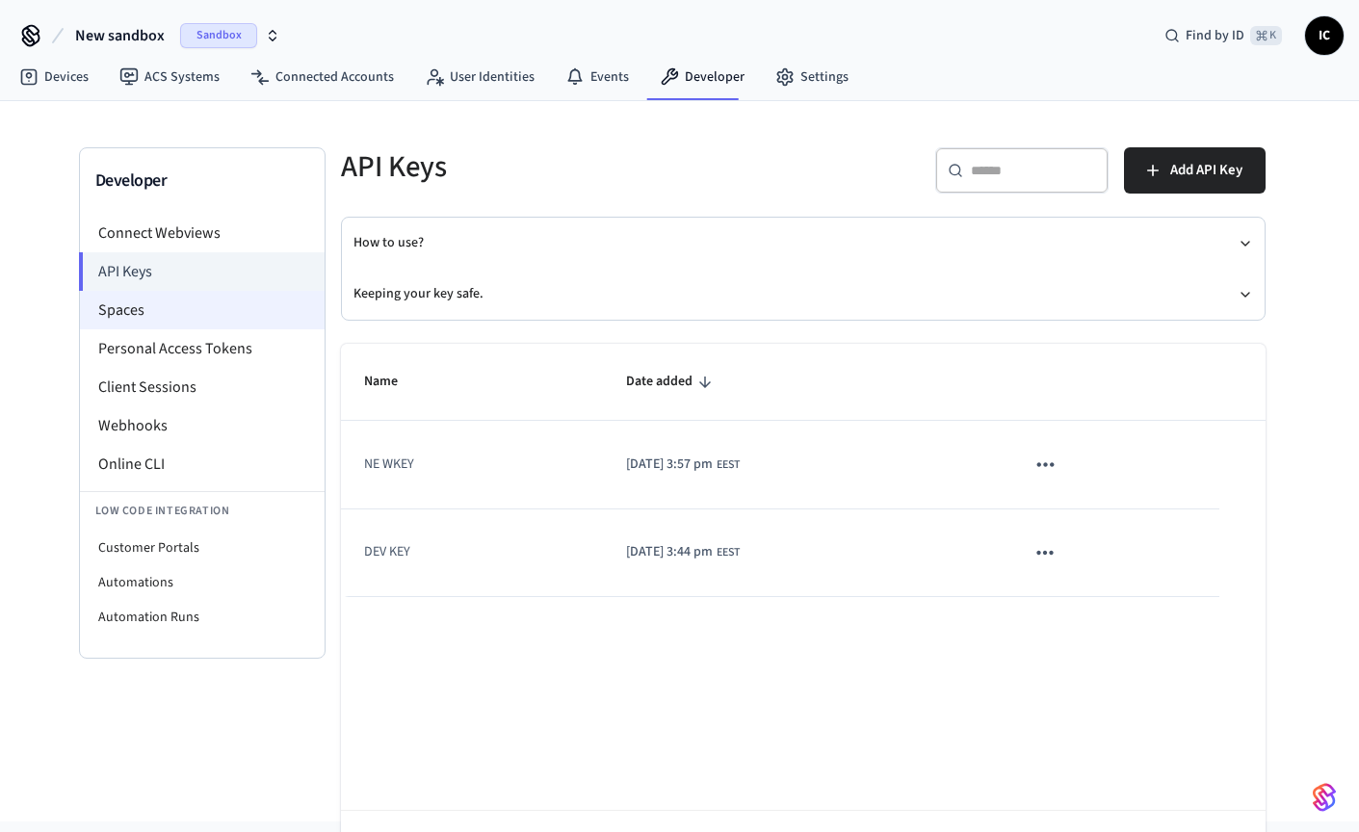
click at [188, 309] on li "Spaces" at bounding box center [202, 310] width 245 height 39
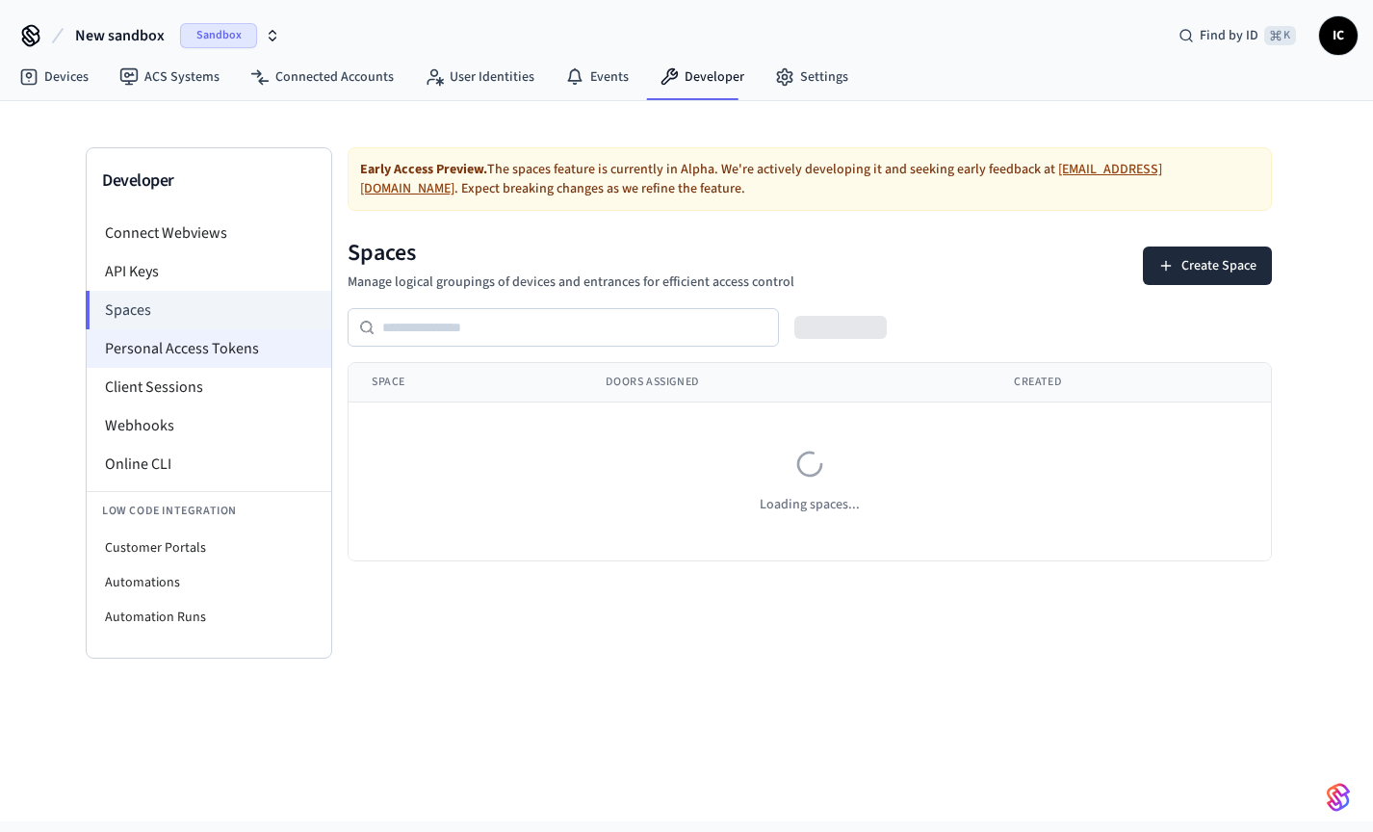
click at [202, 342] on li "Personal Access Tokens" at bounding box center [209, 348] width 245 height 39
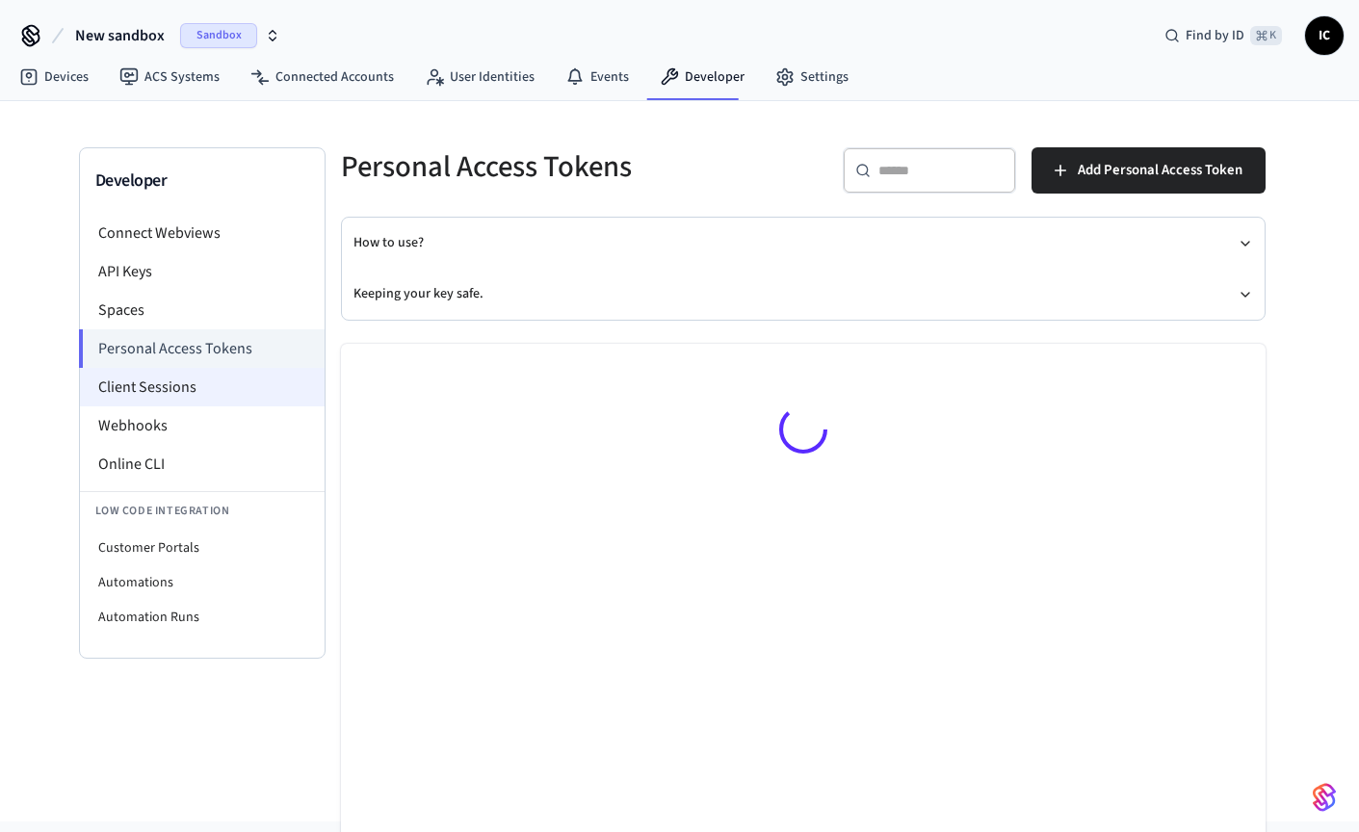
click at [192, 396] on li "Client Sessions" at bounding box center [202, 387] width 245 height 39
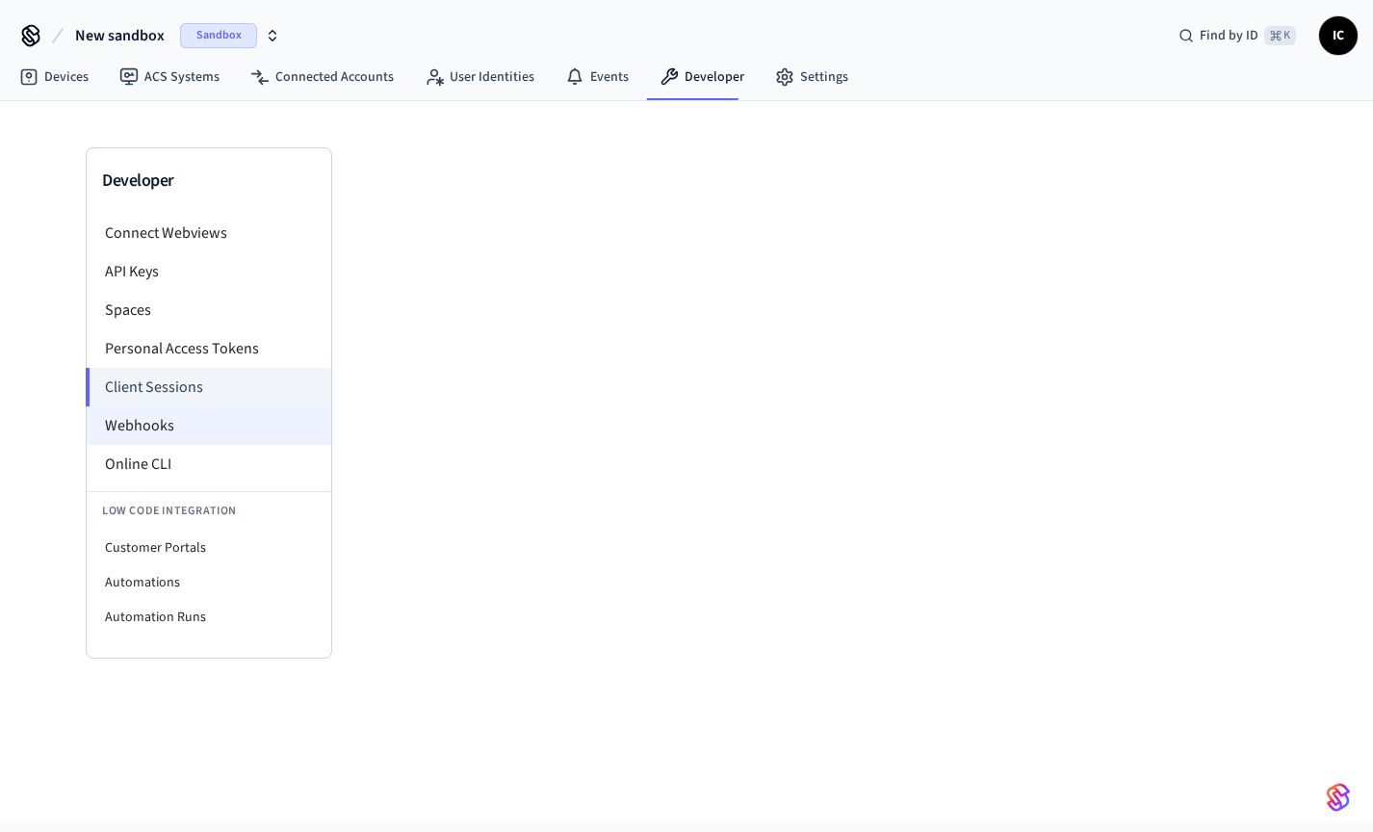
click at [177, 439] on li "Webhooks" at bounding box center [209, 425] width 245 height 39
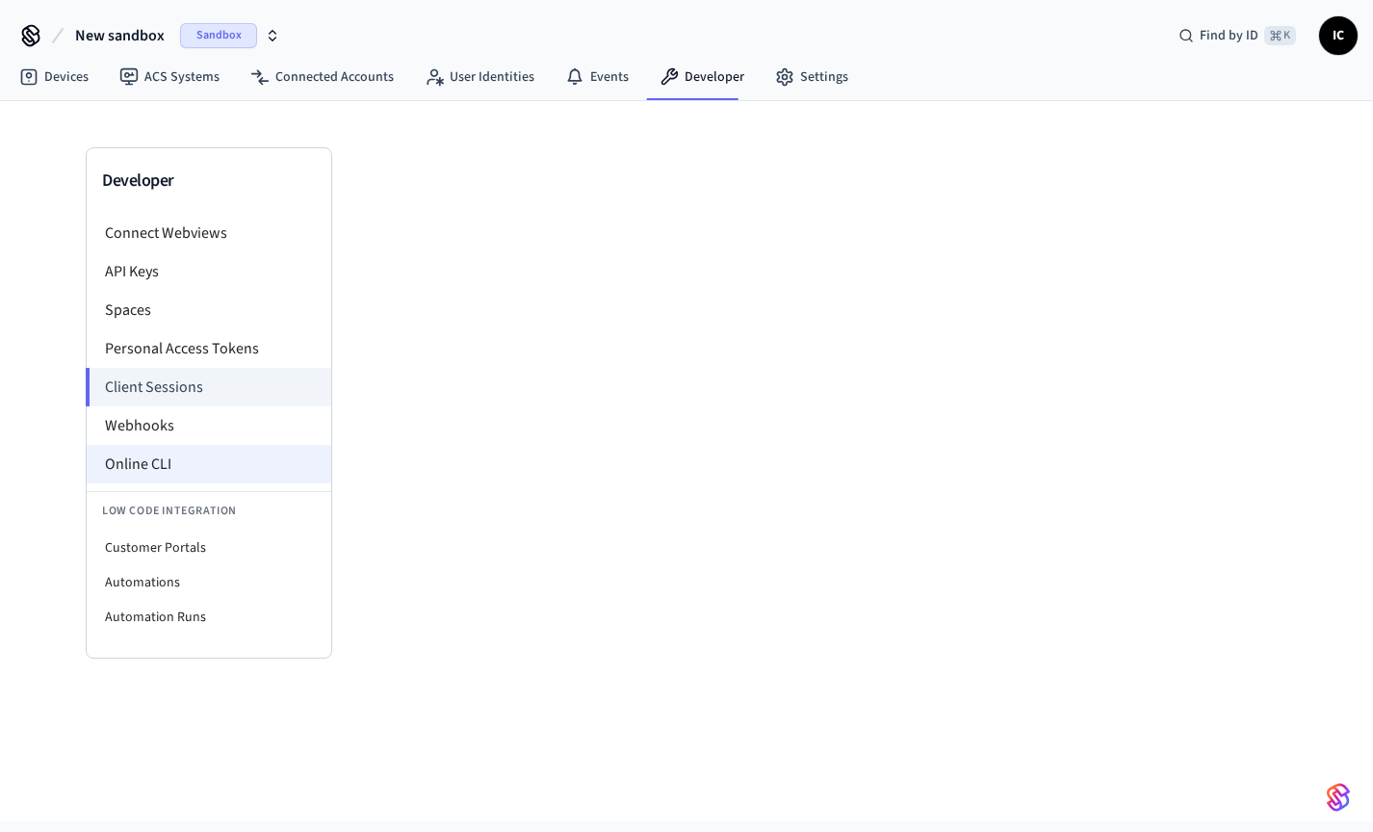
click at [220, 463] on li "Online CLI" at bounding box center [209, 464] width 245 height 39
click at [181, 398] on li "Client Sessions" at bounding box center [209, 387] width 246 height 39
click at [201, 392] on li "Client Sessions" at bounding box center [209, 387] width 246 height 39
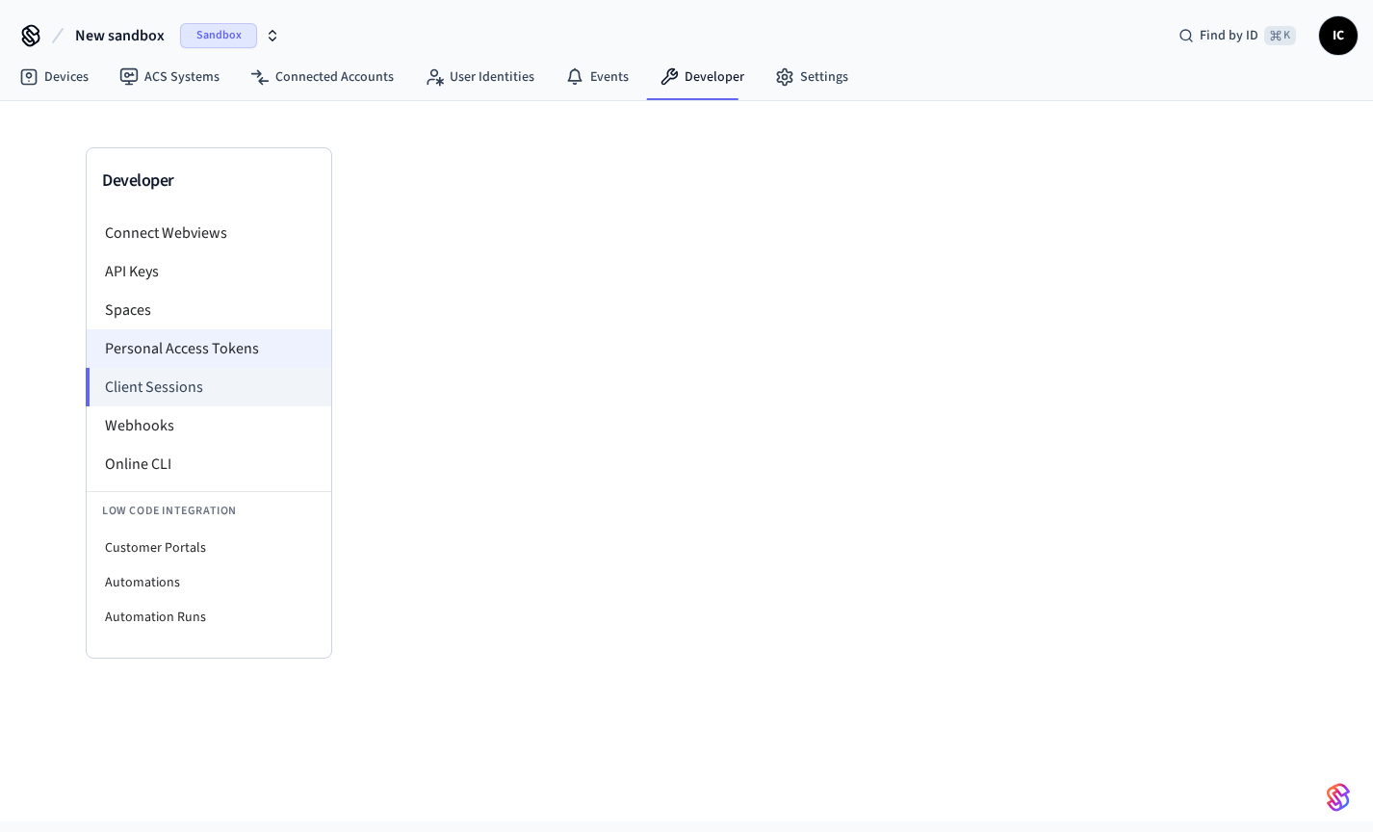
click at [214, 345] on li "Personal Access Tokens" at bounding box center [209, 348] width 245 height 39
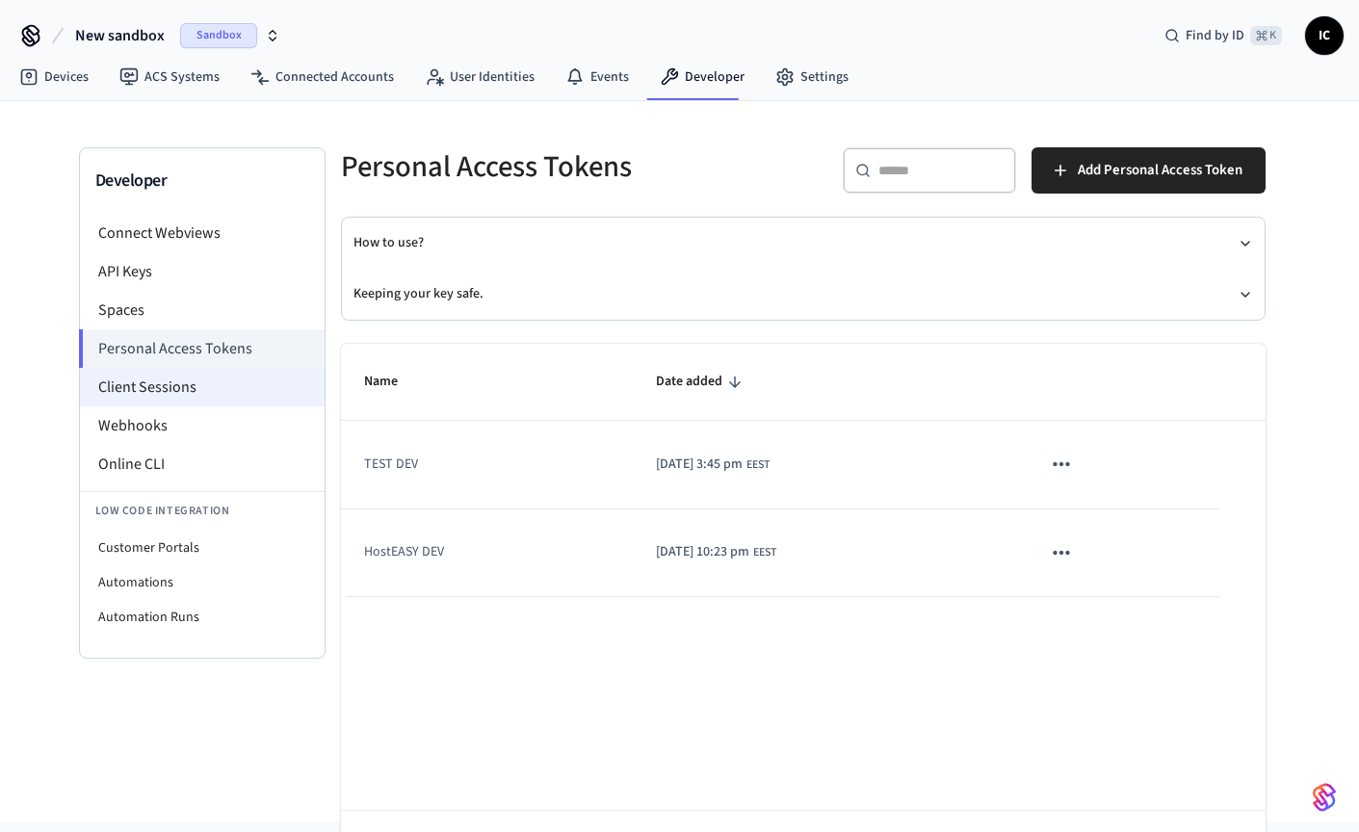
click at [156, 396] on li "Client Sessions" at bounding box center [202, 387] width 245 height 39
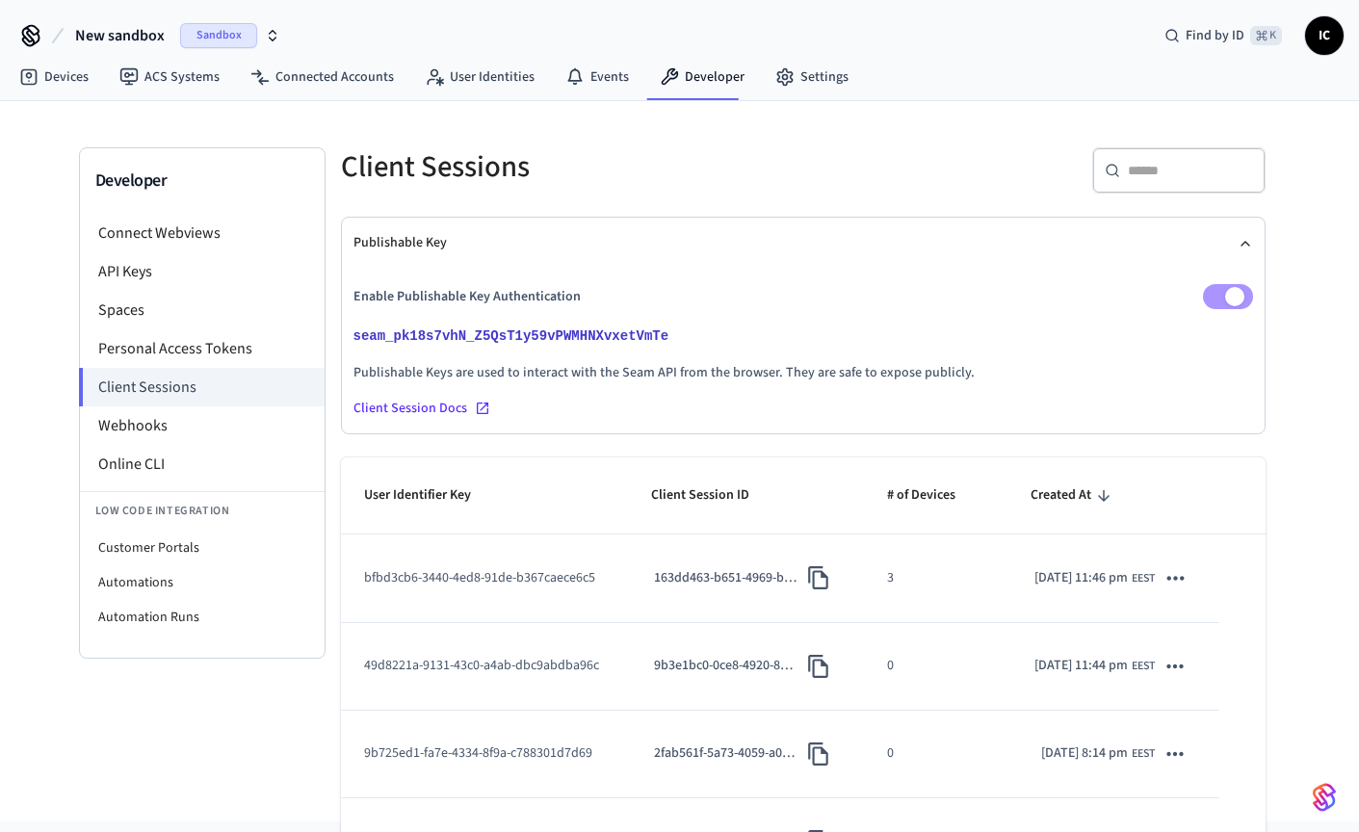
click at [202, 34] on span "Sandbox" at bounding box center [218, 35] width 77 height 25
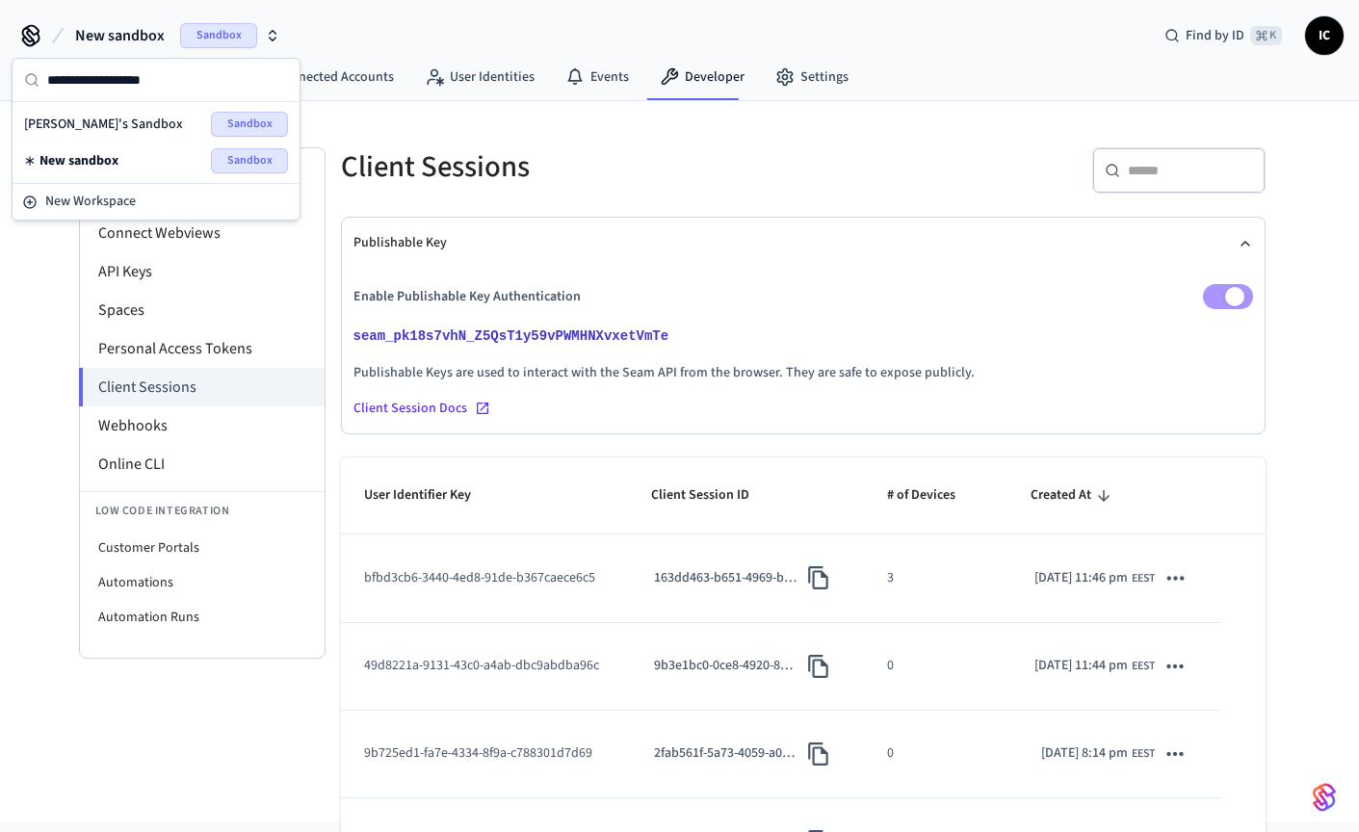
click at [143, 121] on div "Ivan's Sandbox Sandbox" at bounding box center [156, 124] width 264 height 25
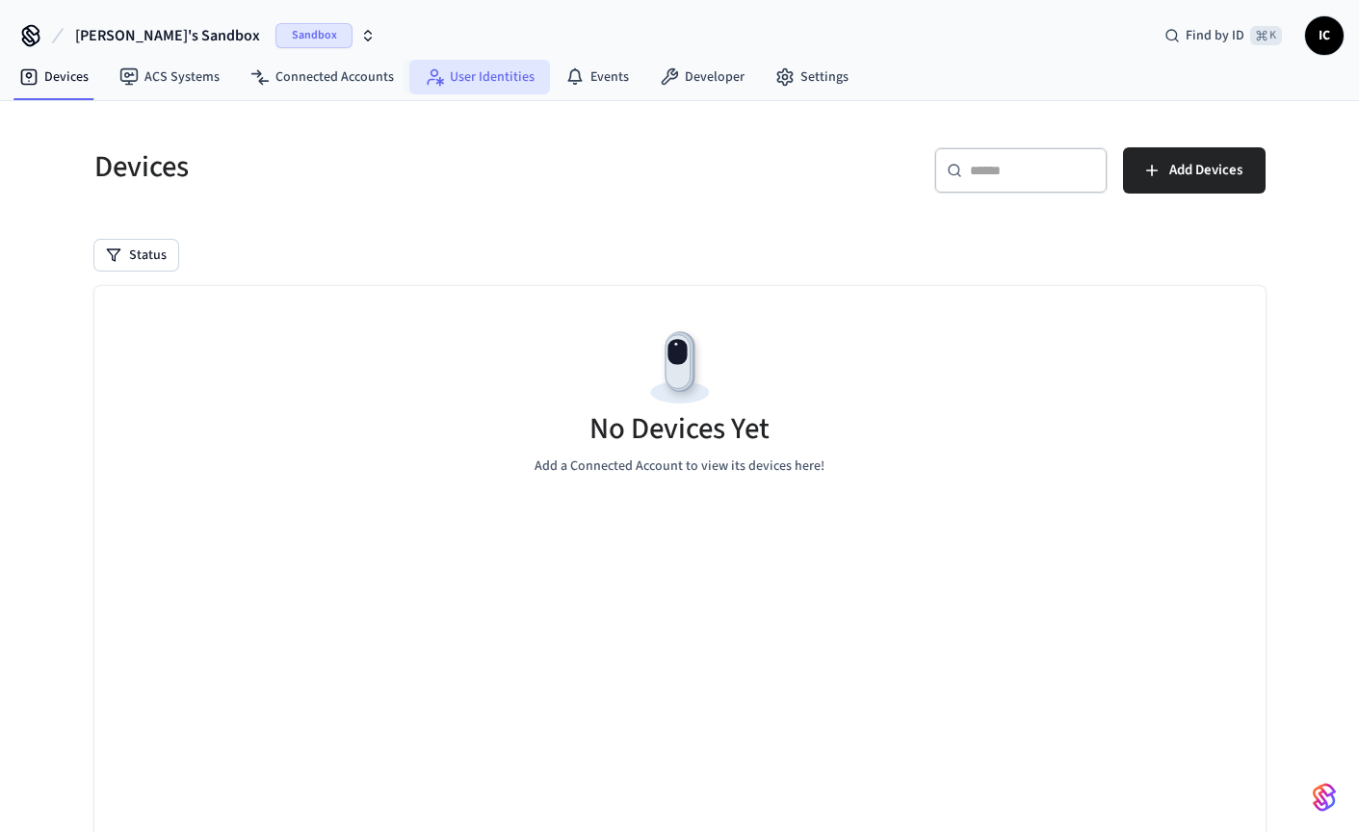
click at [475, 76] on link "User Identities" at bounding box center [479, 77] width 141 height 35
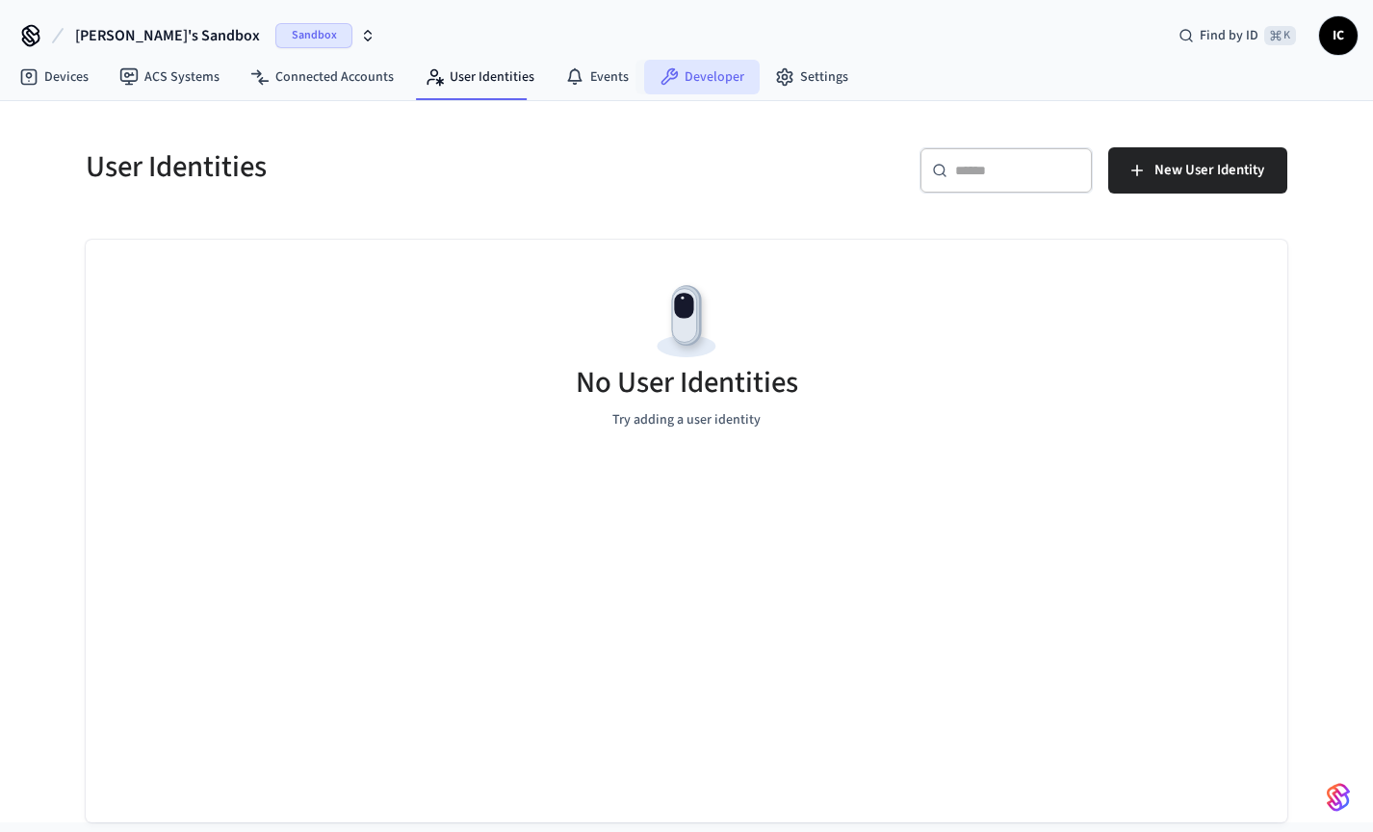
click at [708, 79] on link "Developer" at bounding box center [702, 77] width 116 height 35
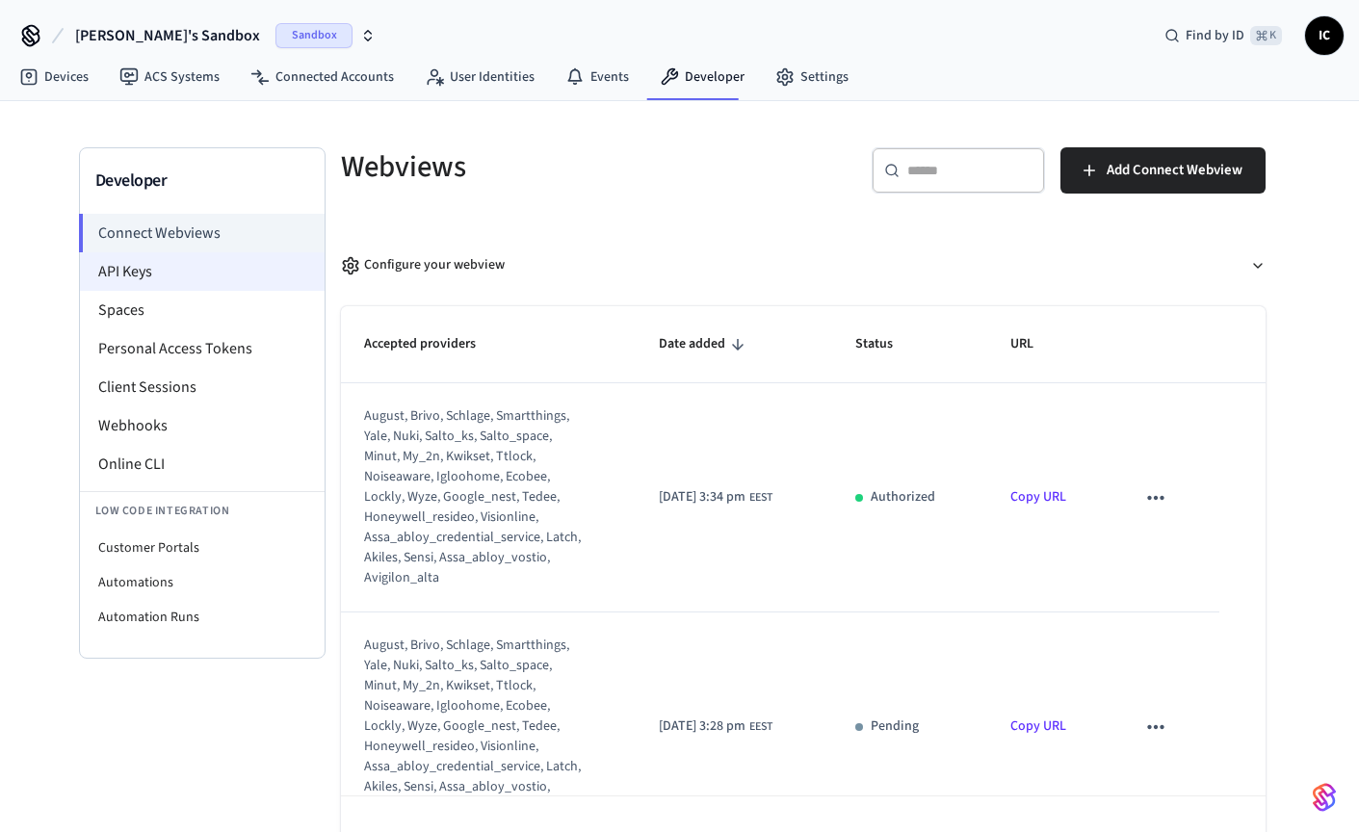
click at [222, 276] on li "API Keys" at bounding box center [202, 271] width 245 height 39
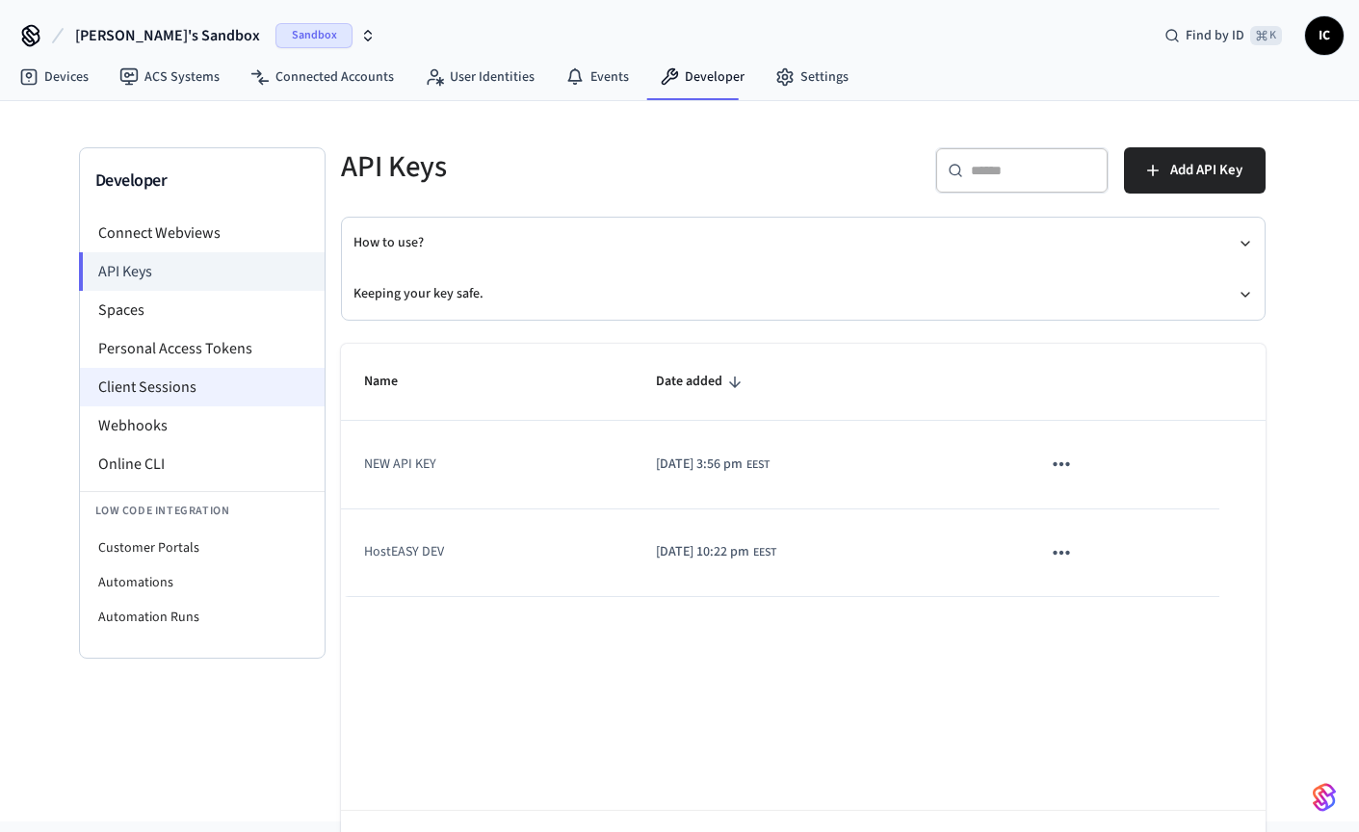
click at [209, 388] on li "Client Sessions" at bounding box center [202, 387] width 245 height 39
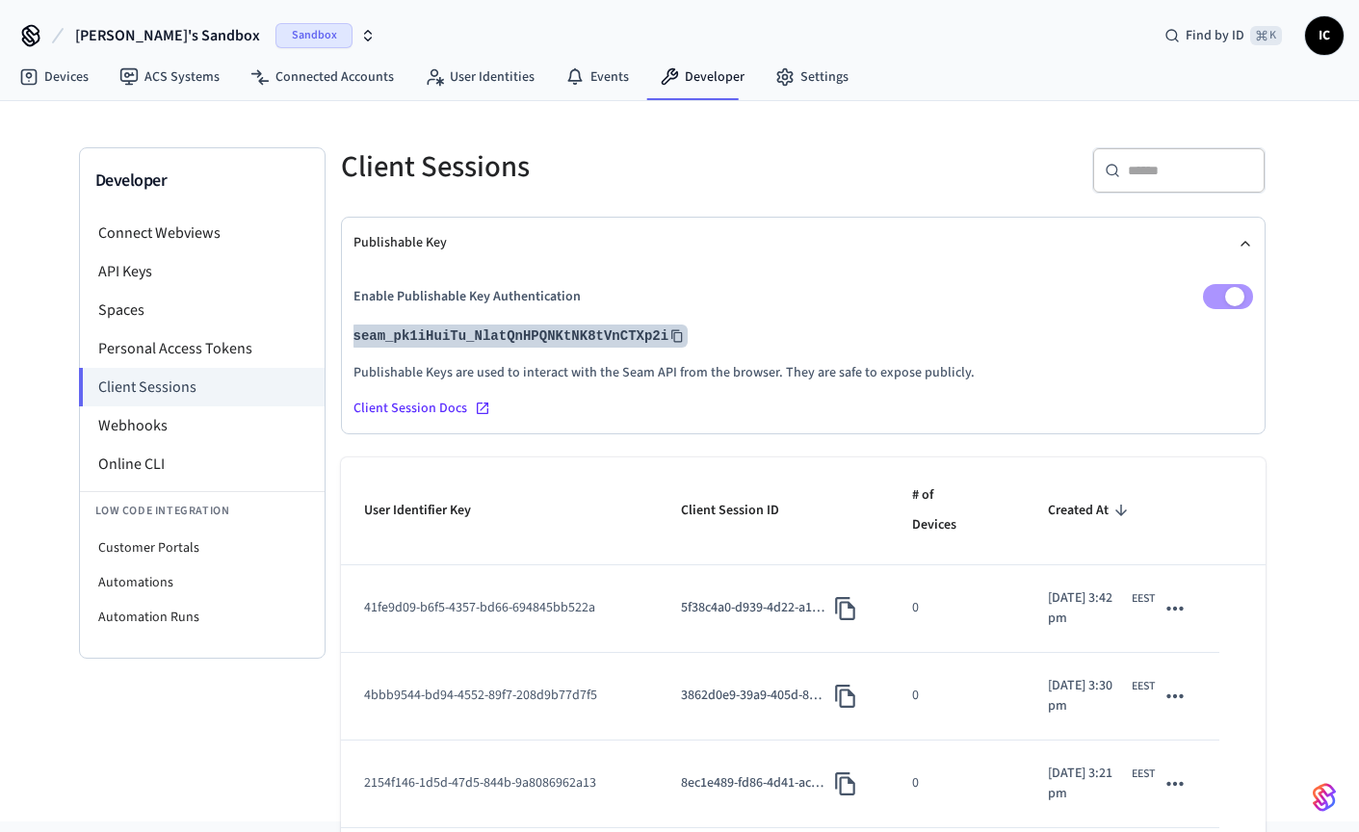
click at [678, 339] on icon at bounding box center [676, 335] width 13 height 13
click at [164, 280] on li "API Keys" at bounding box center [202, 271] width 245 height 39
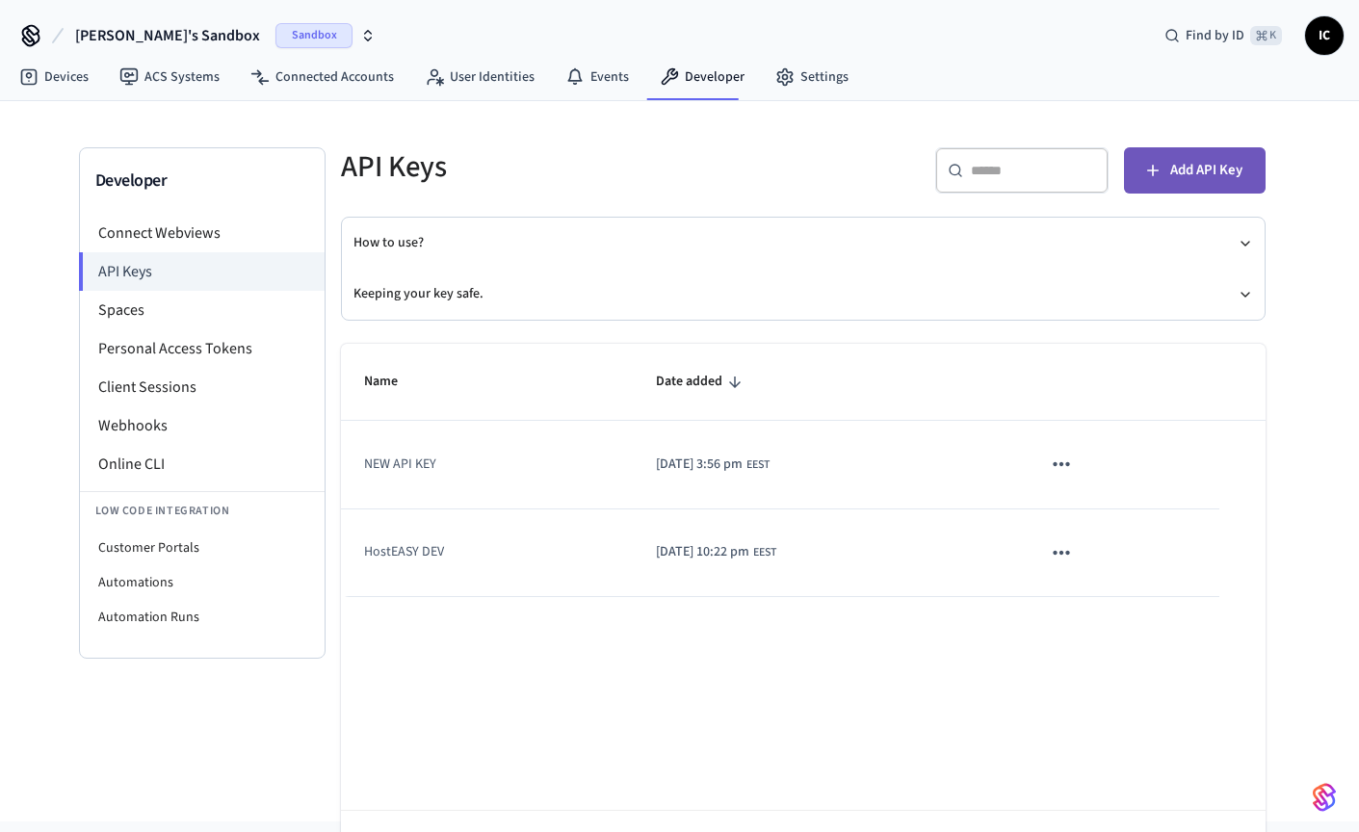
click at [1171, 179] on span "Add API Key" at bounding box center [1206, 170] width 72 height 25
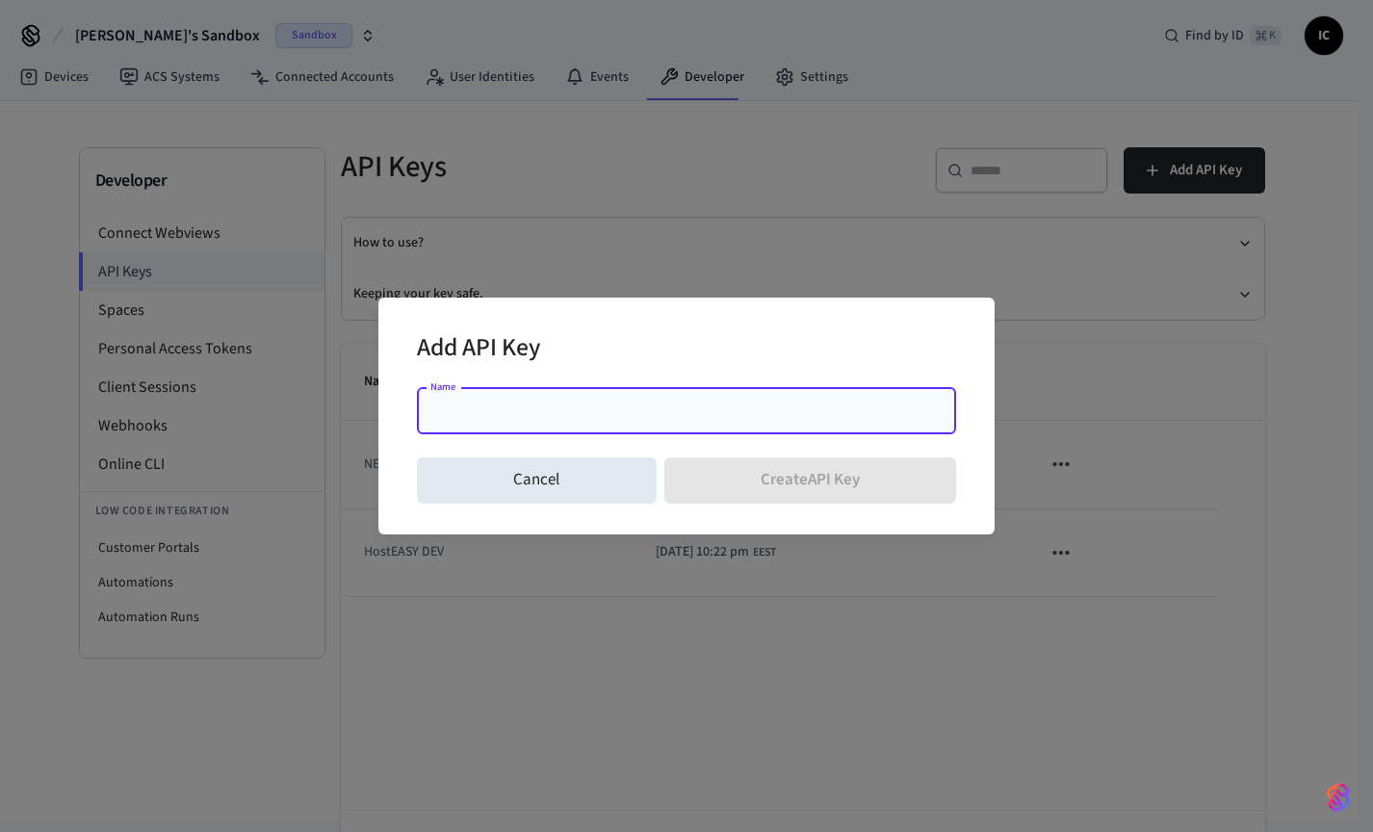
click at [558, 406] on input "Name" at bounding box center [687, 411] width 516 height 19
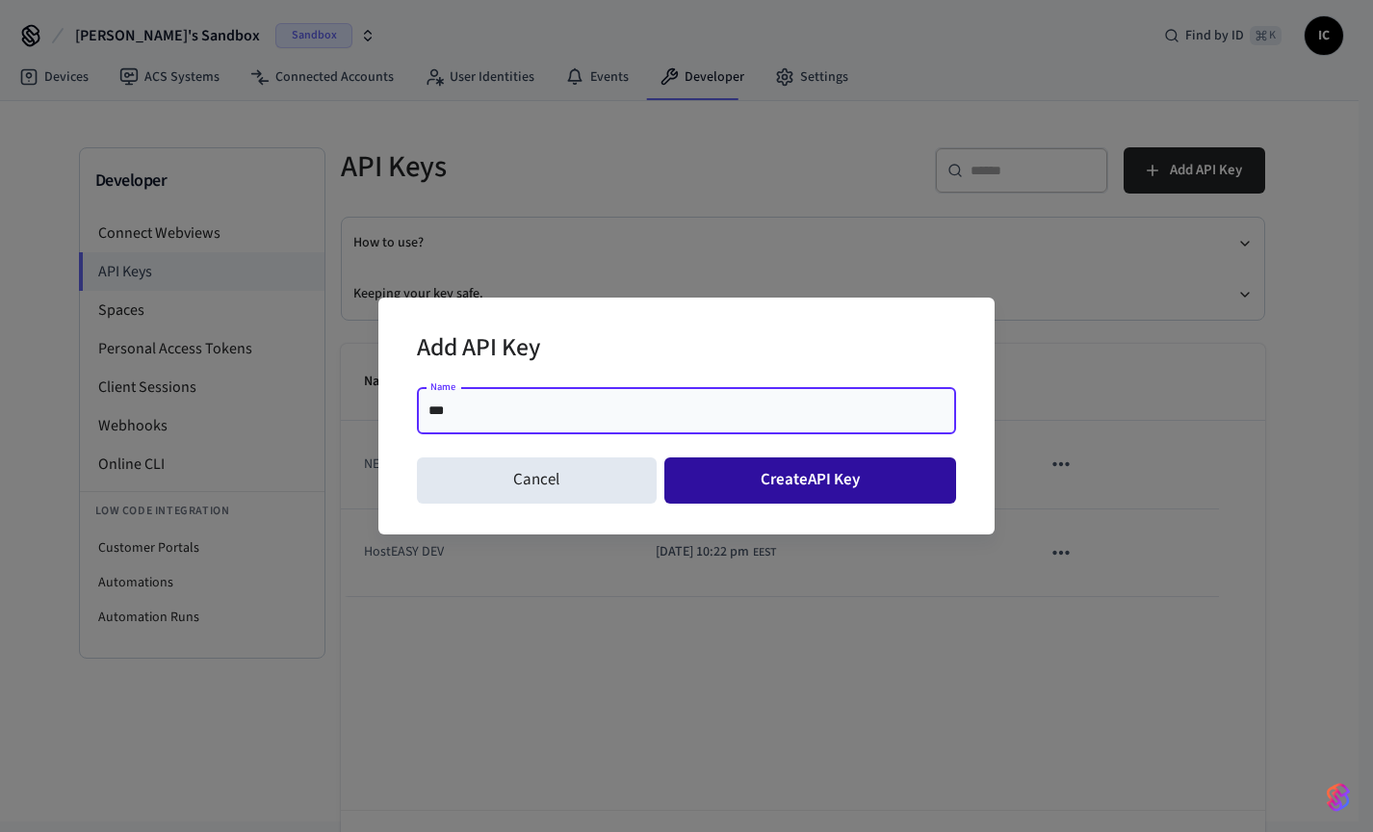
type input "***"
click at [822, 485] on button "Create API Key" at bounding box center [811, 480] width 293 height 46
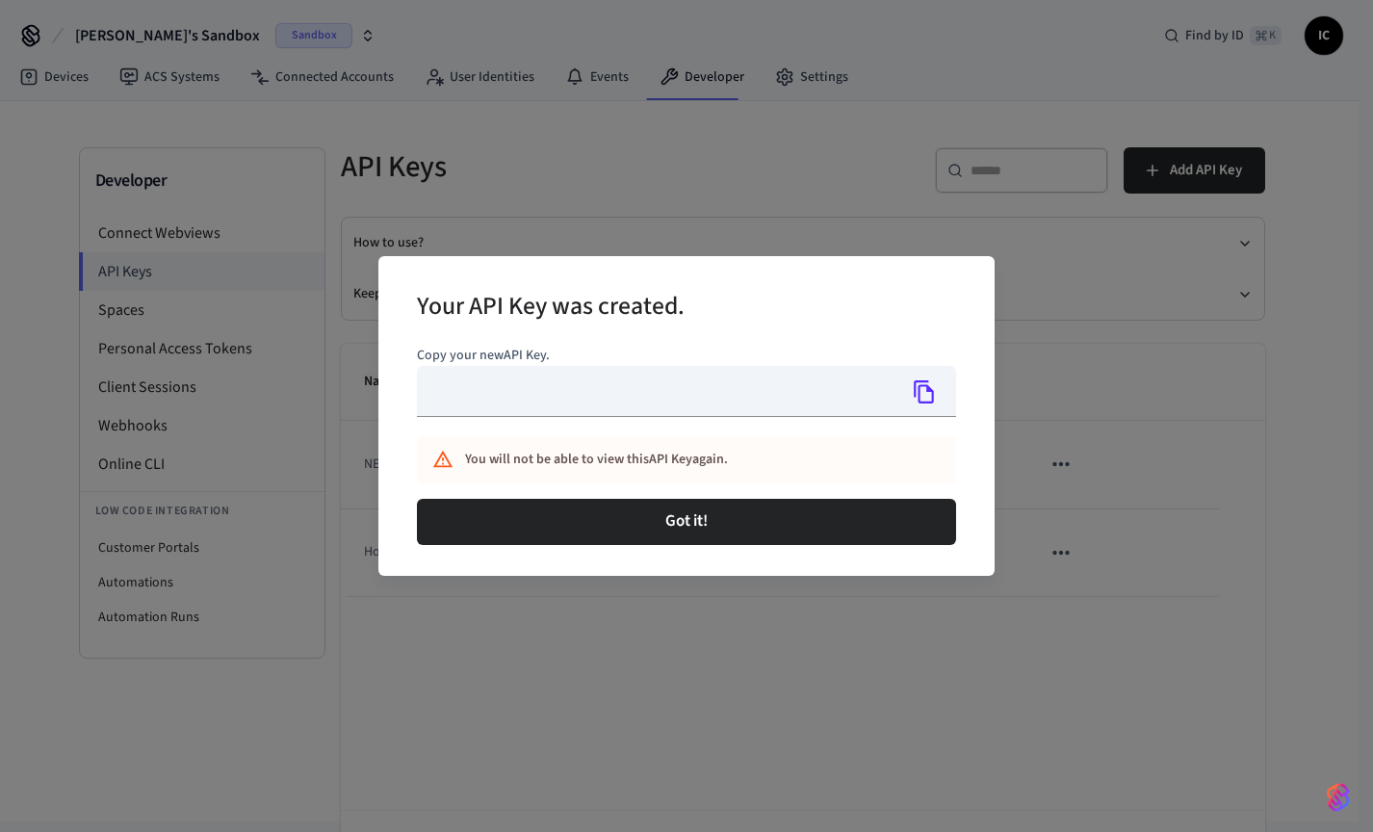
type input "**********"
click at [932, 395] on icon "Copy" at bounding box center [924, 391] width 20 height 23
click at [926, 400] on icon "Copy" at bounding box center [924, 391] width 25 height 25
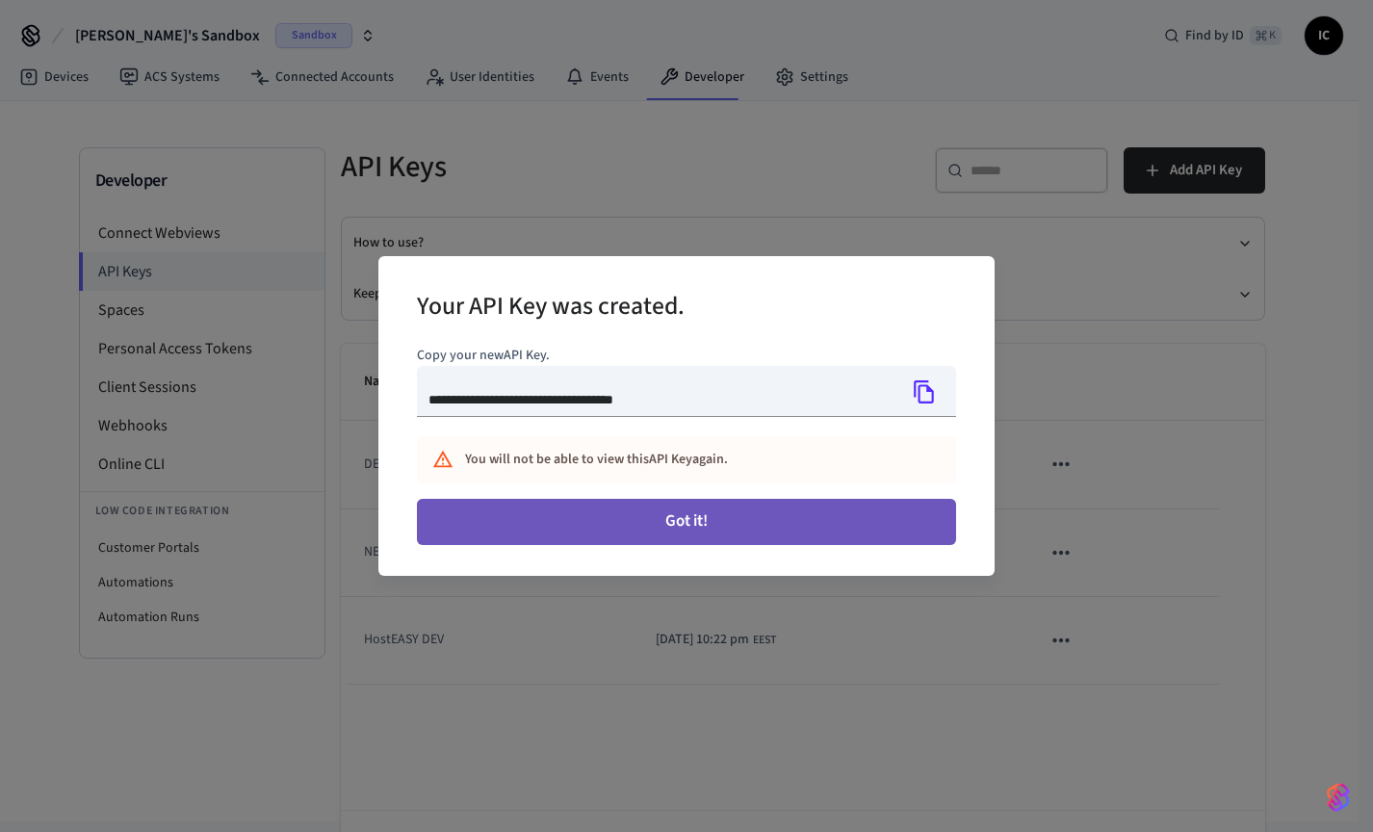
click at [727, 510] on button "Got it!" at bounding box center [686, 522] width 539 height 46
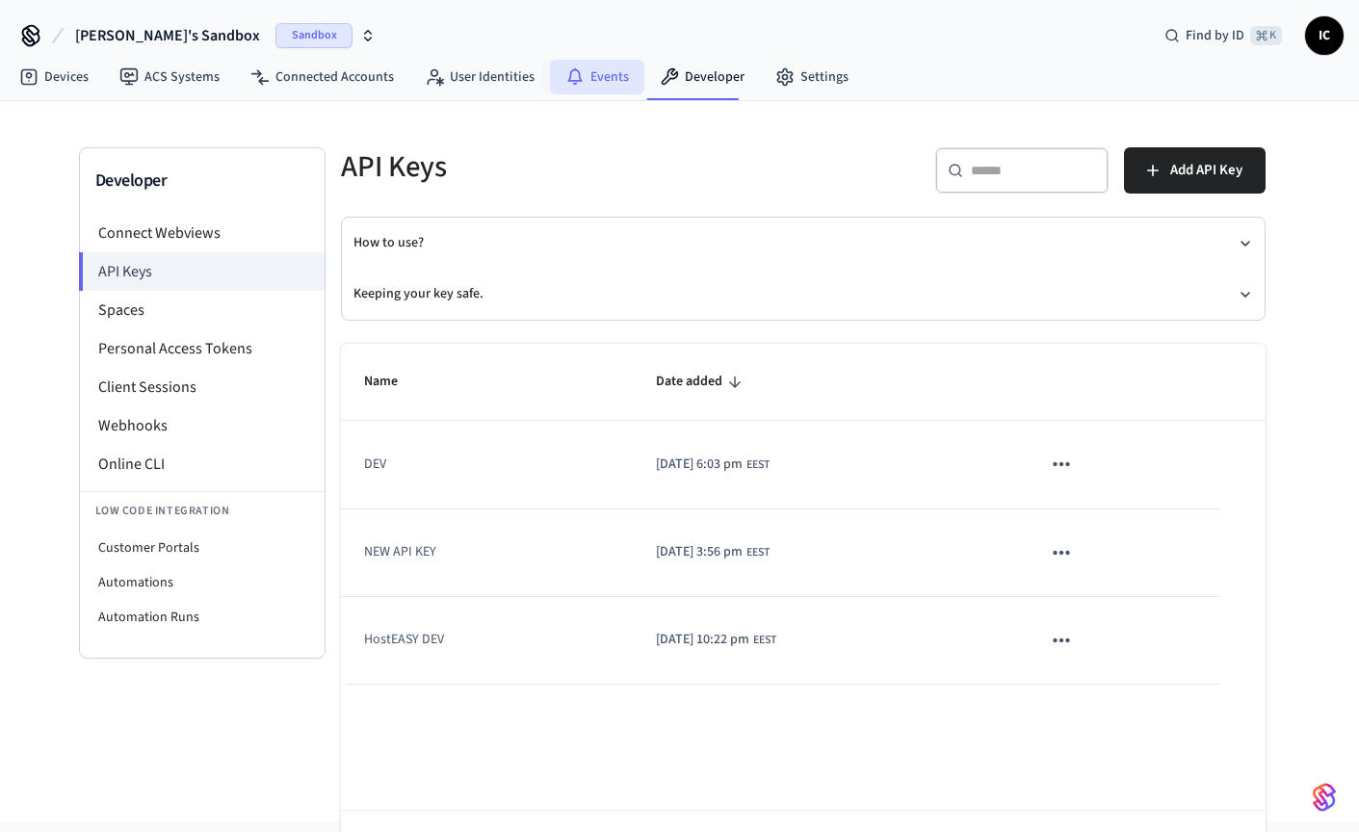
click at [582, 80] on link "Events" at bounding box center [597, 77] width 94 height 35
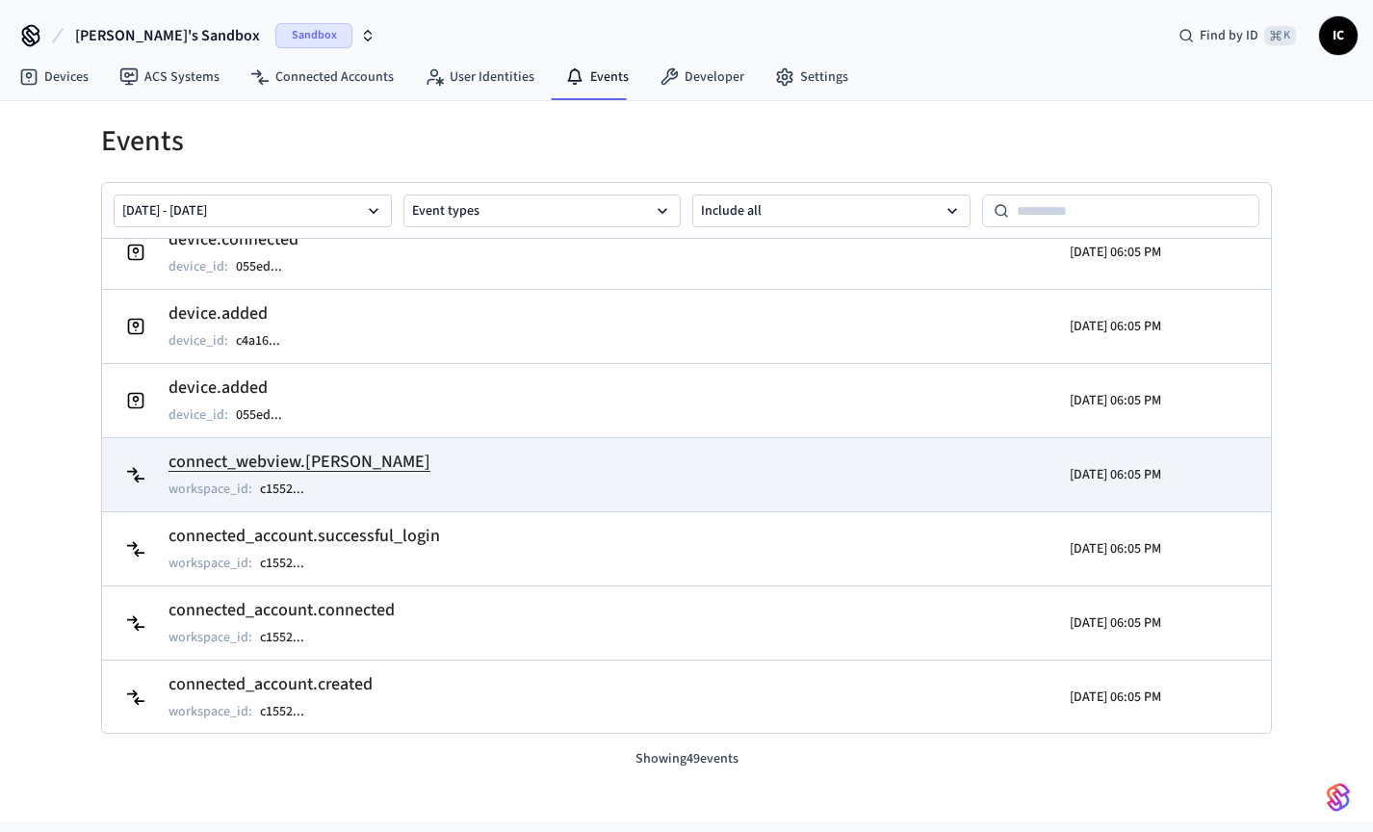
scroll to position [257, 0]
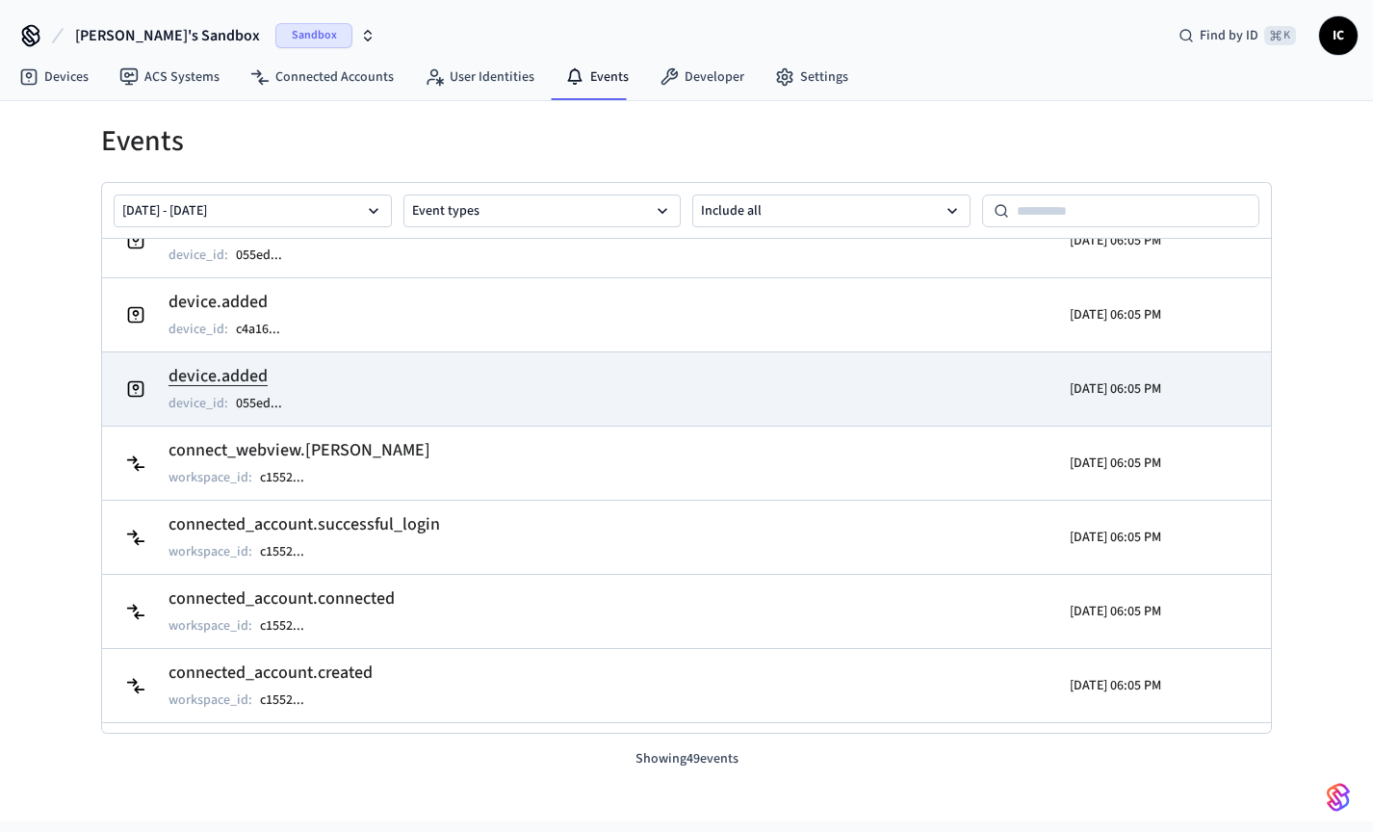
click at [209, 368] on h2 "device.added" at bounding box center [235, 376] width 133 height 27
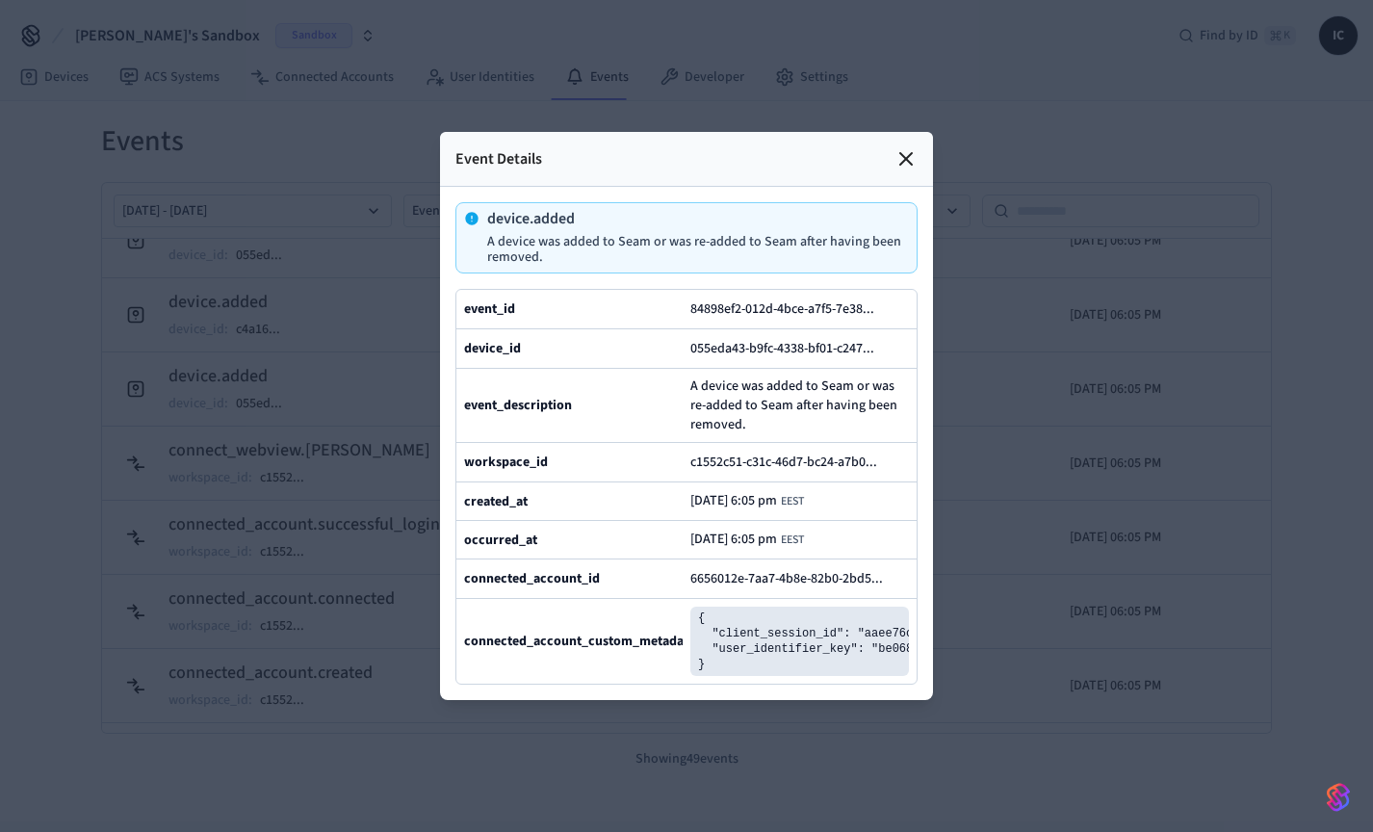
click at [904, 147] on icon at bounding box center [906, 158] width 23 height 23
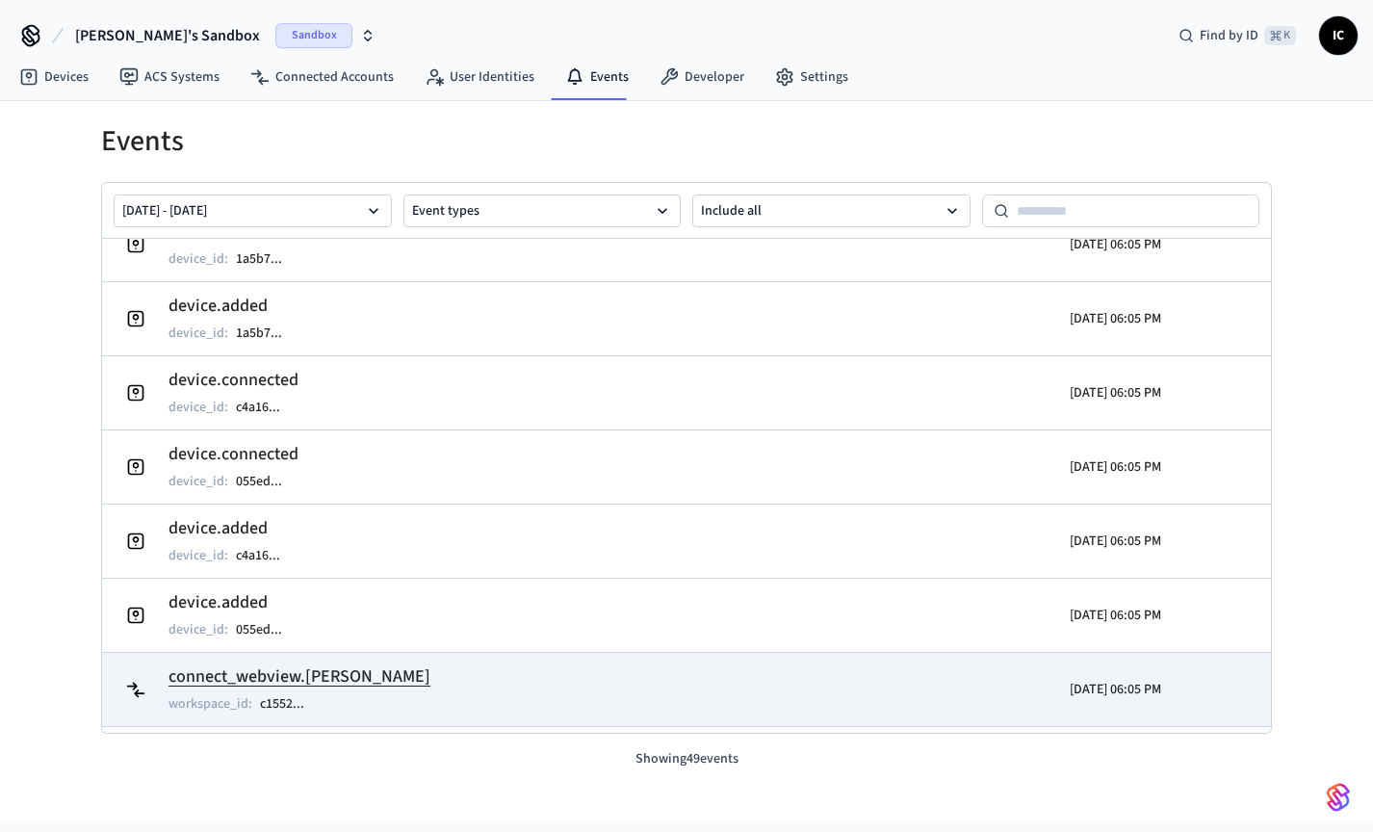
scroll to position [0, 0]
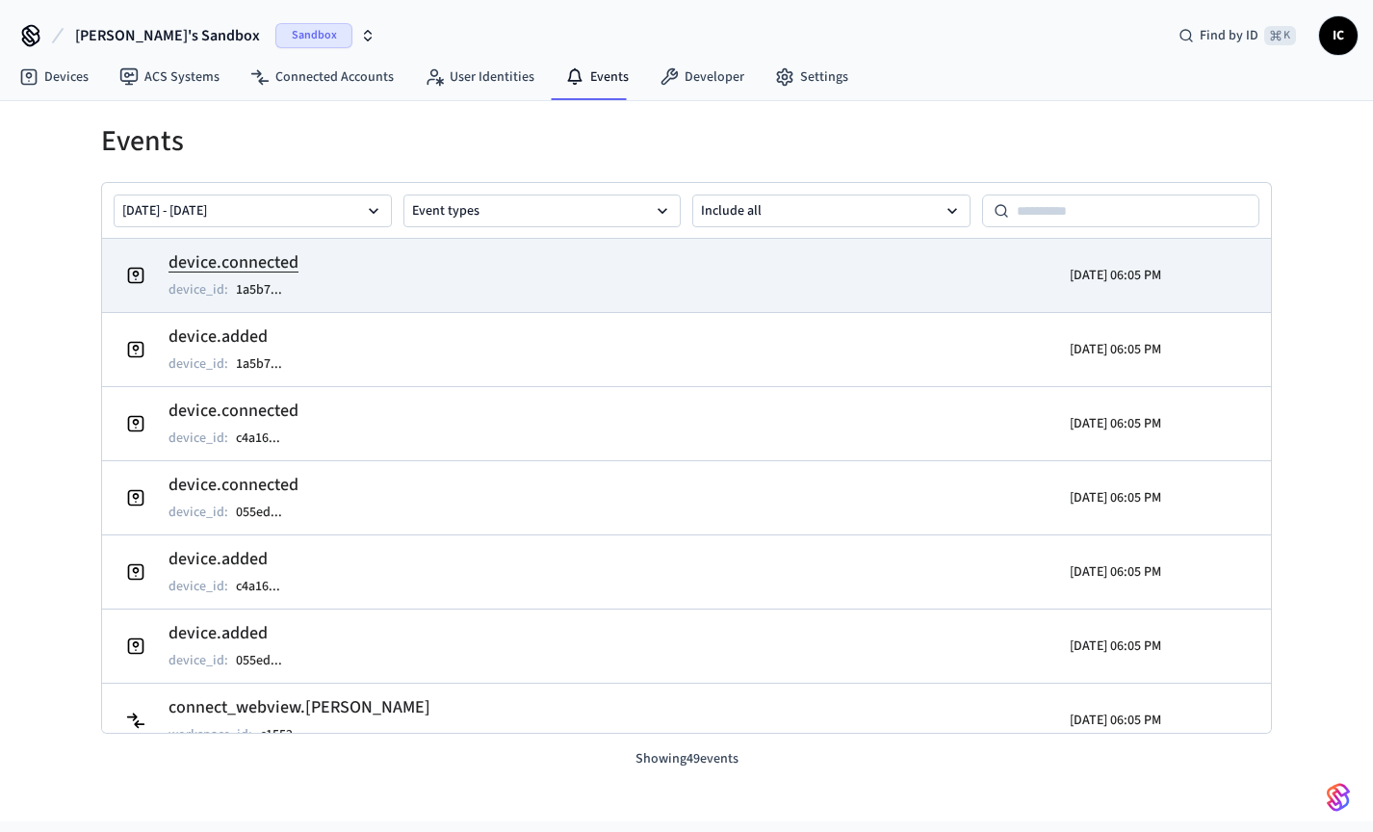
click at [258, 264] on h2 "device.connected" at bounding box center [235, 262] width 133 height 27
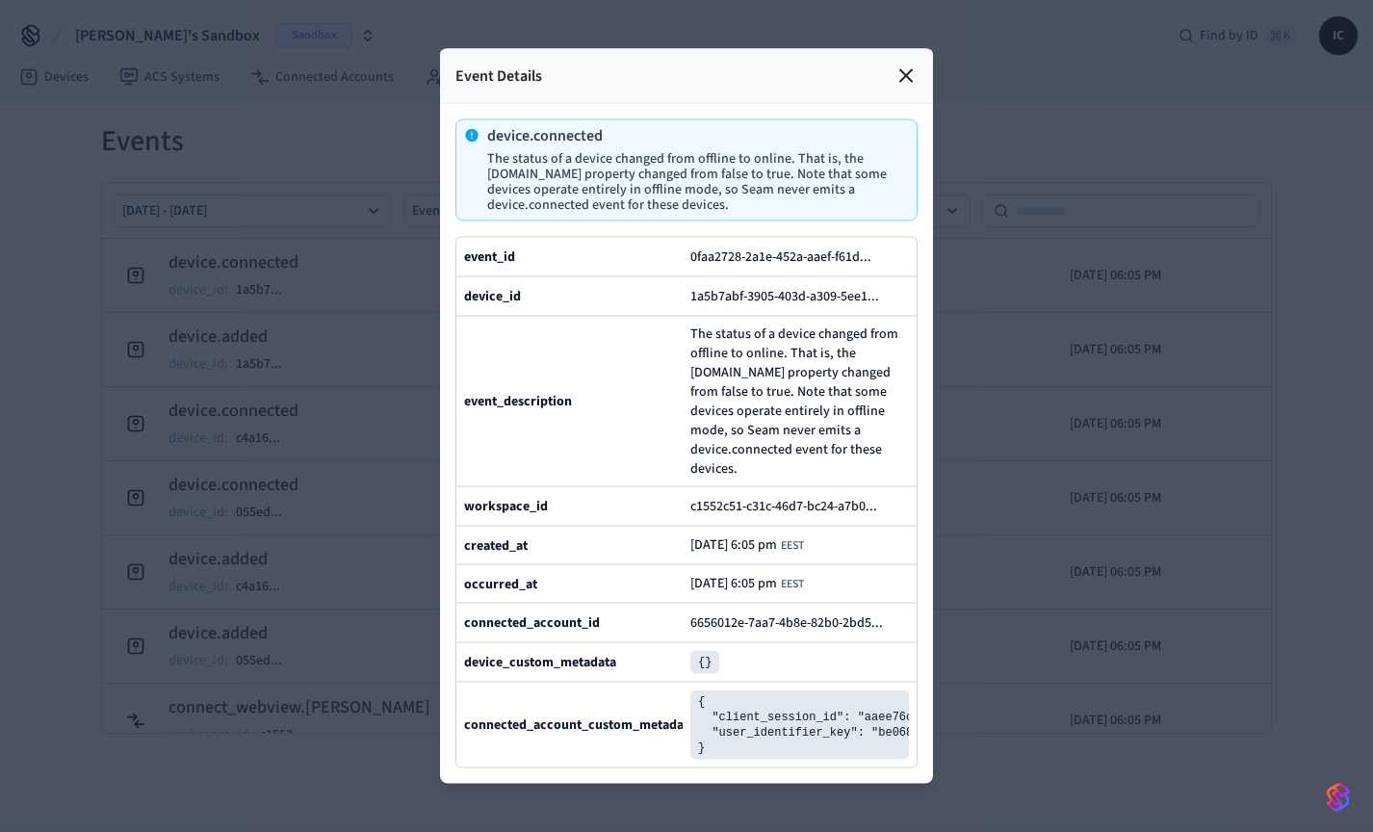
click at [902, 65] on icon at bounding box center [906, 76] width 23 height 23
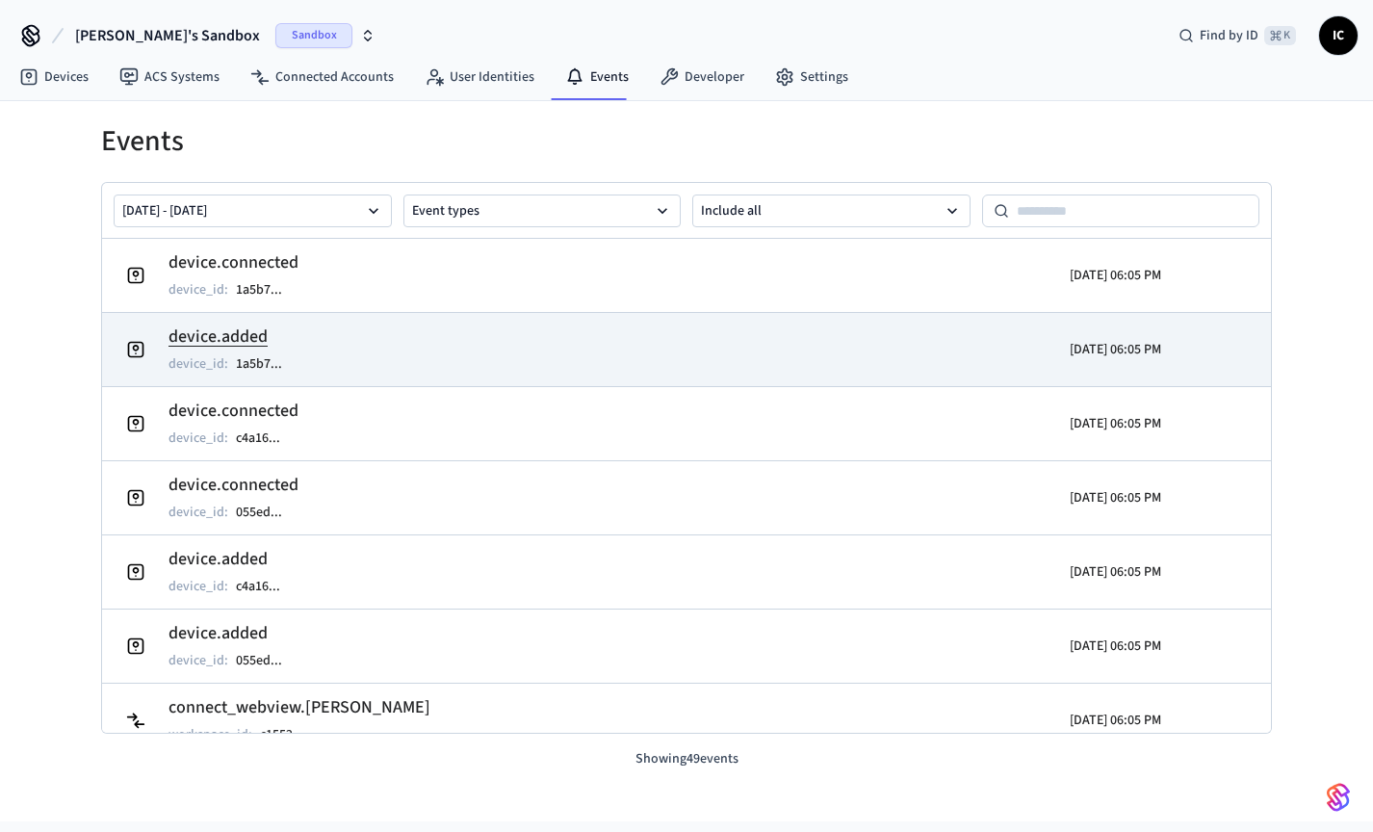
click at [232, 337] on h2 "device.added" at bounding box center [235, 337] width 133 height 27
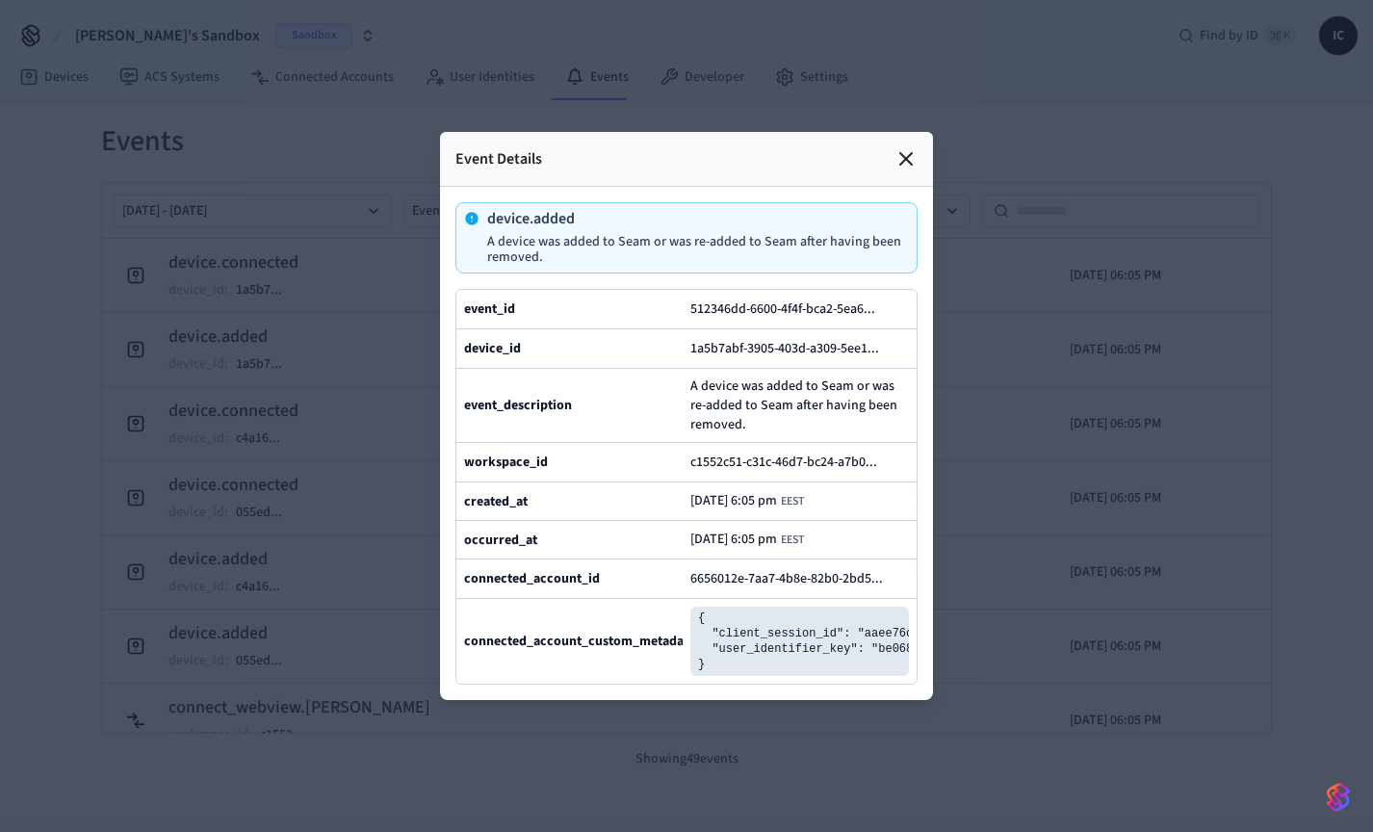
click at [902, 147] on icon at bounding box center [906, 158] width 23 height 23
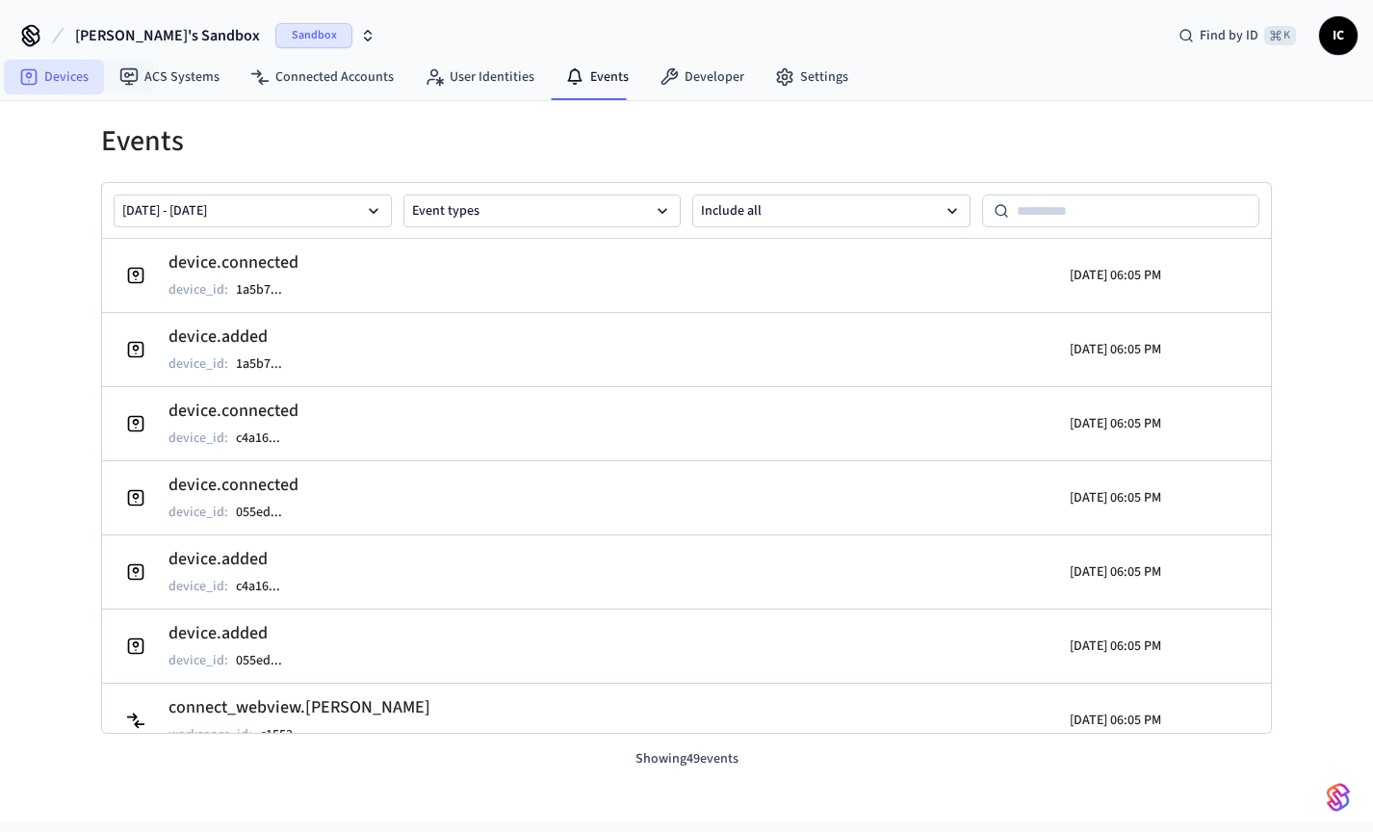
click at [50, 74] on link "Devices" at bounding box center [54, 77] width 100 height 35
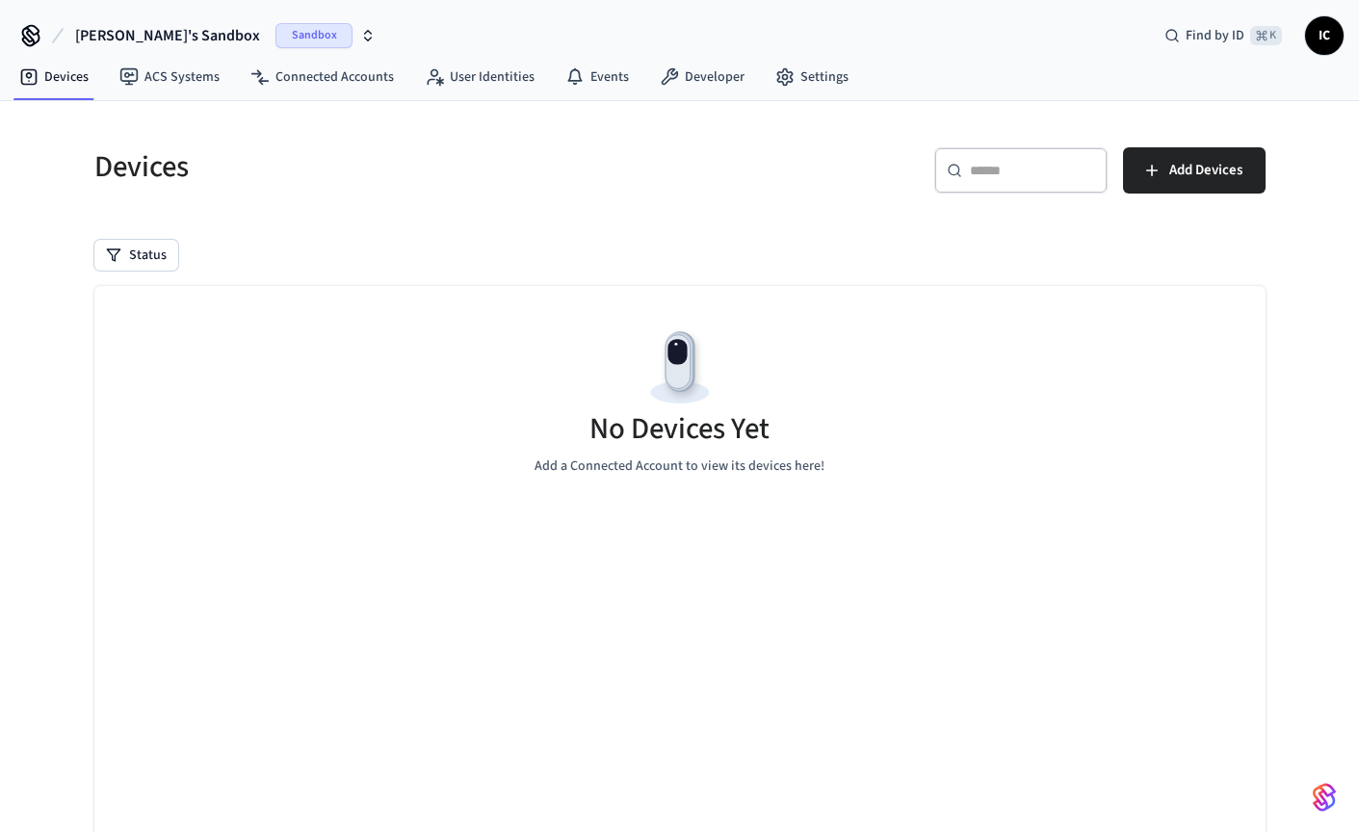
click at [163, 37] on span "[PERSON_NAME]'s Sandbox" at bounding box center [167, 35] width 185 height 23
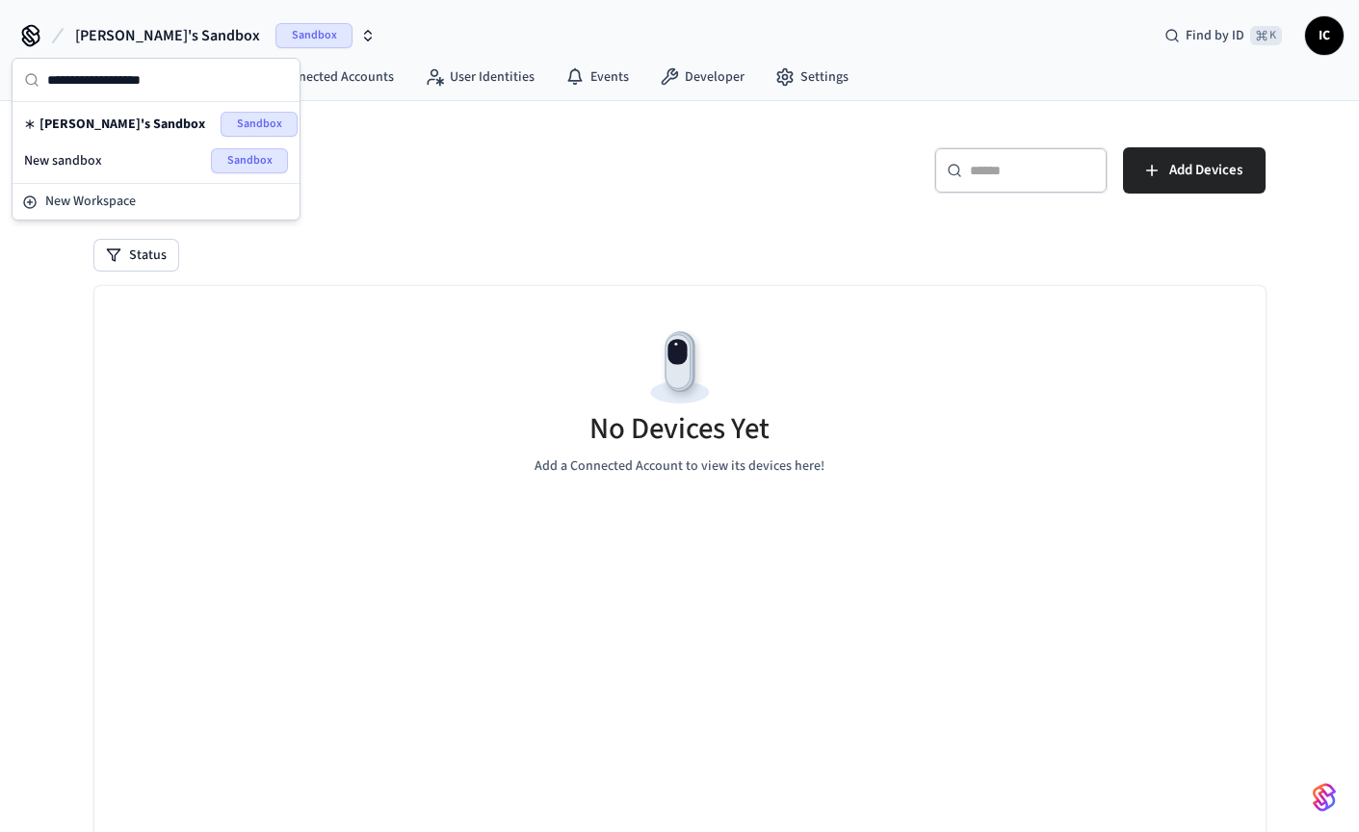
click at [163, 37] on span "[PERSON_NAME]'s Sandbox" at bounding box center [167, 35] width 185 height 23
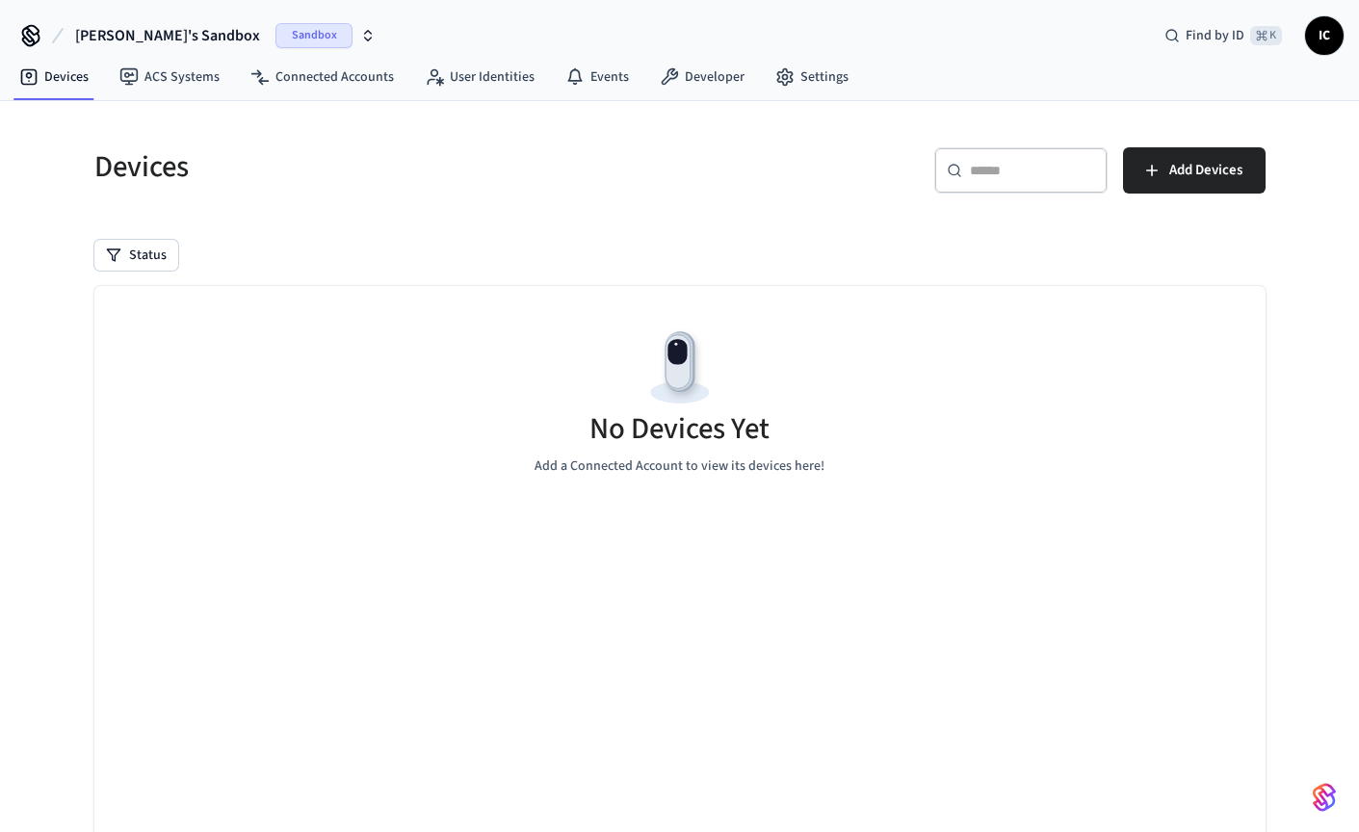
click at [484, 269] on div "Status" at bounding box center [679, 255] width 1171 height 31
click at [190, 82] on link "ACS Systems" at bounding box center [169, 77] width 131 height 35
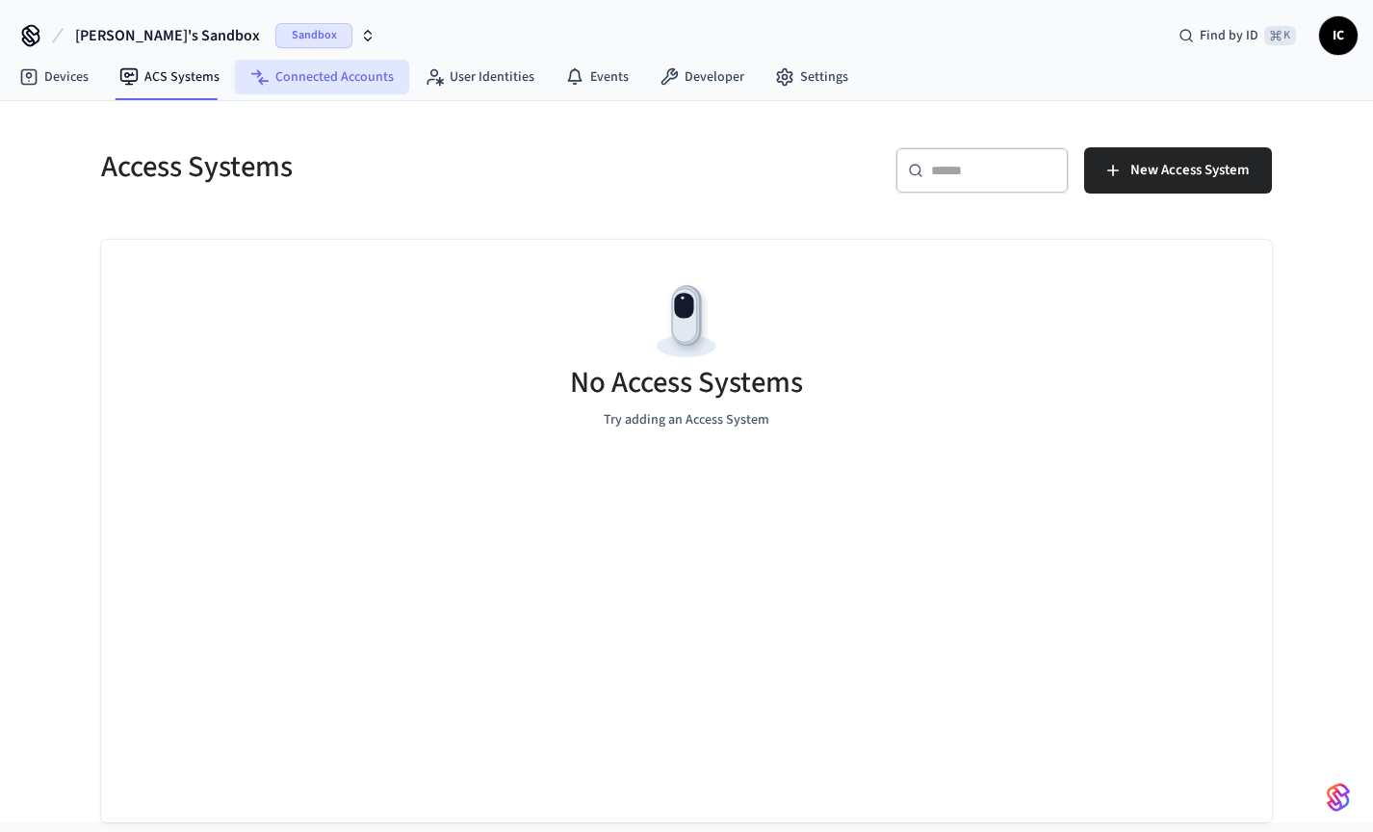
click at [337, 80] on link "Connected Accounts" at bounding box center [322, 77] width 174 height 35
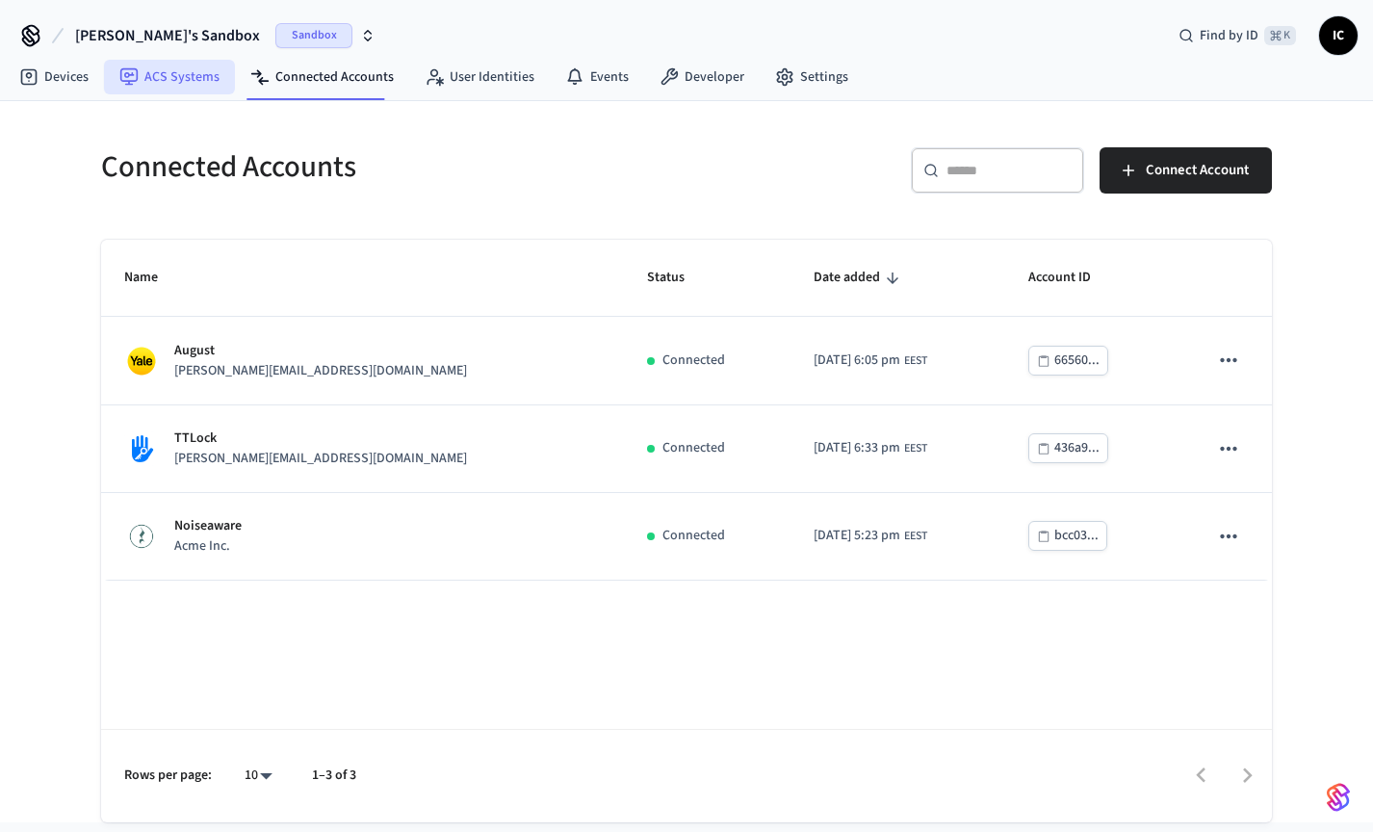
click at [219, 90] on link "ACS Systems" at bounding box center [169, 77] width 131 height 35
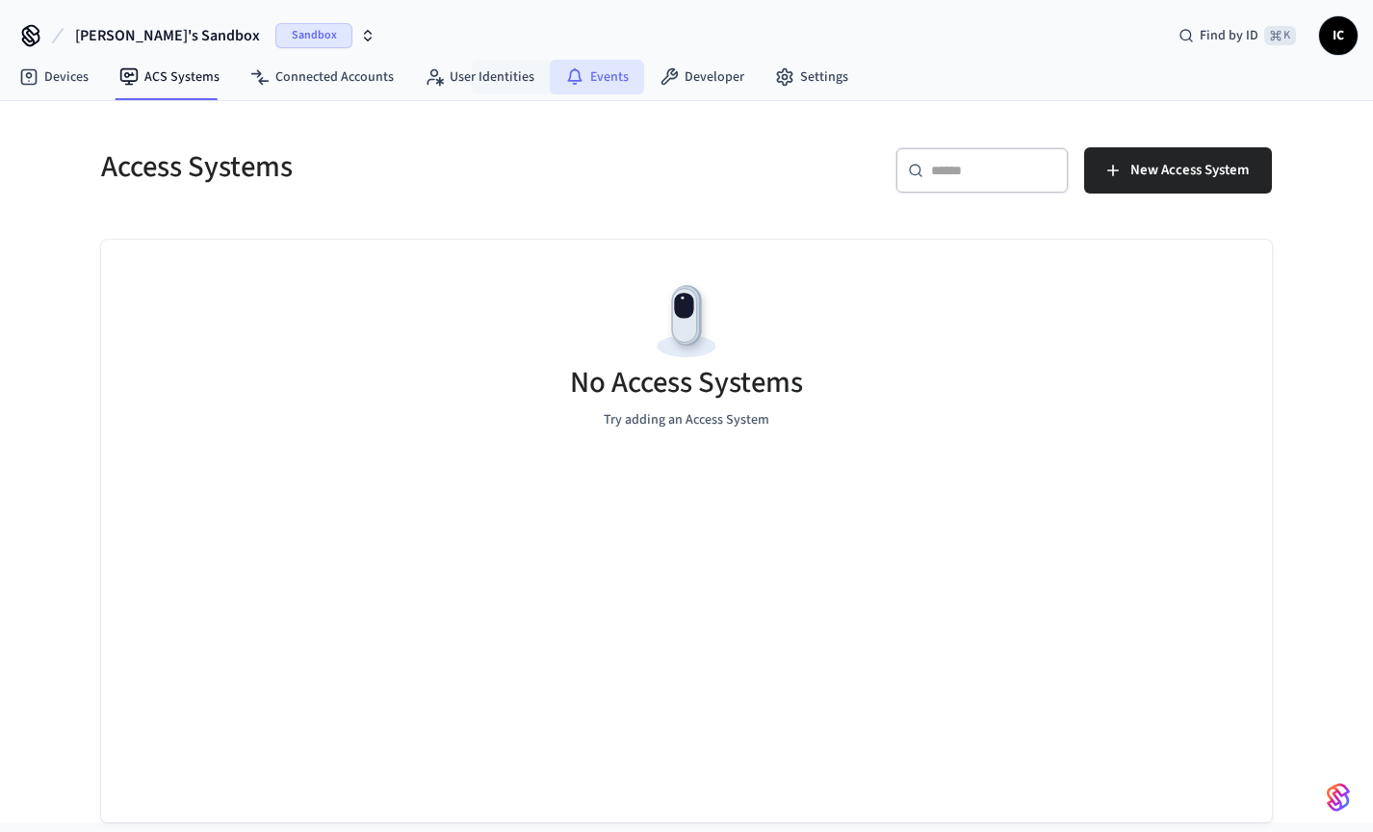
click at [604, 79] on link "Events" at bounding box center [597, 77] width 94 height 35
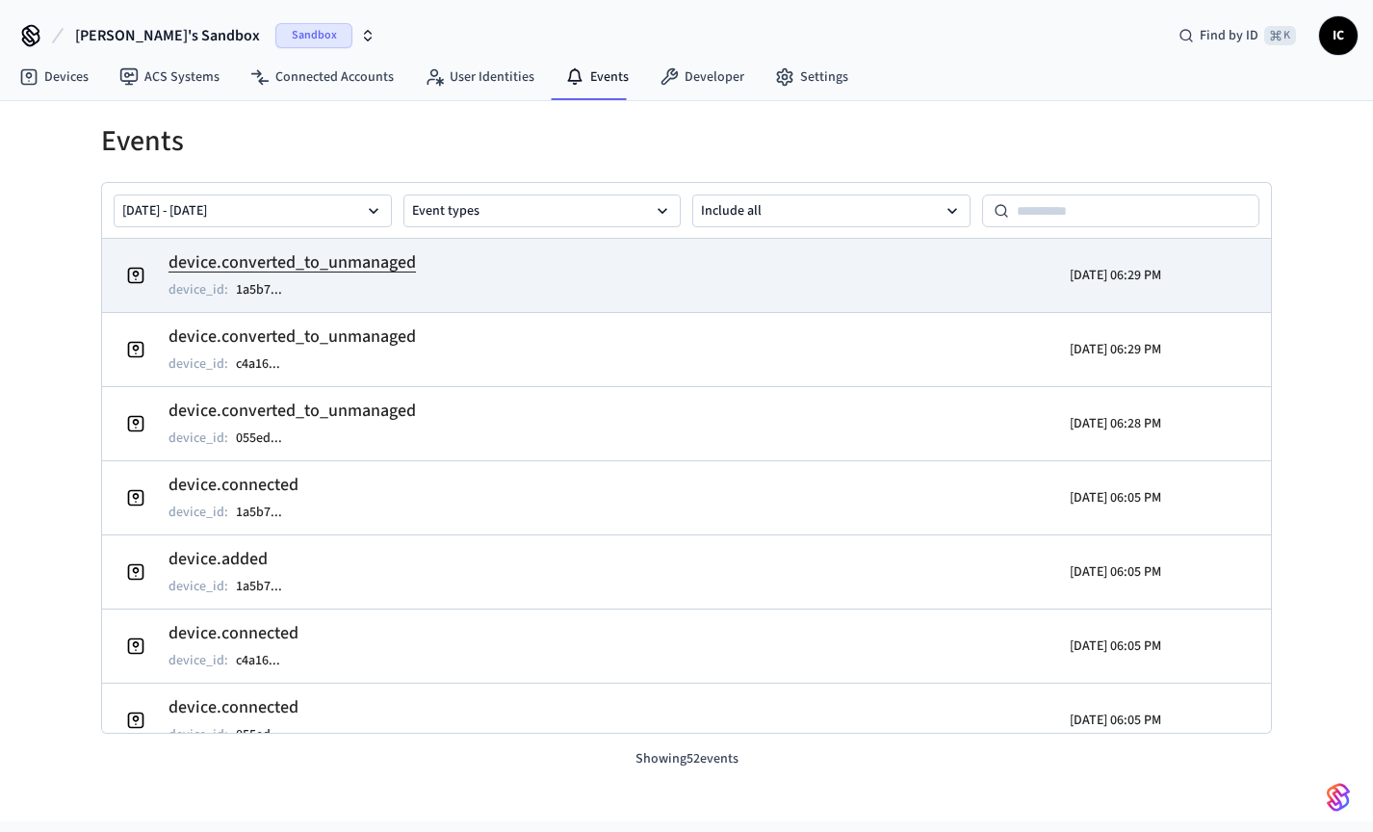
click at [323, 269] on h2 "device.converted_to_unmanaged" at bounding box center [293, 262] width 248 height 27
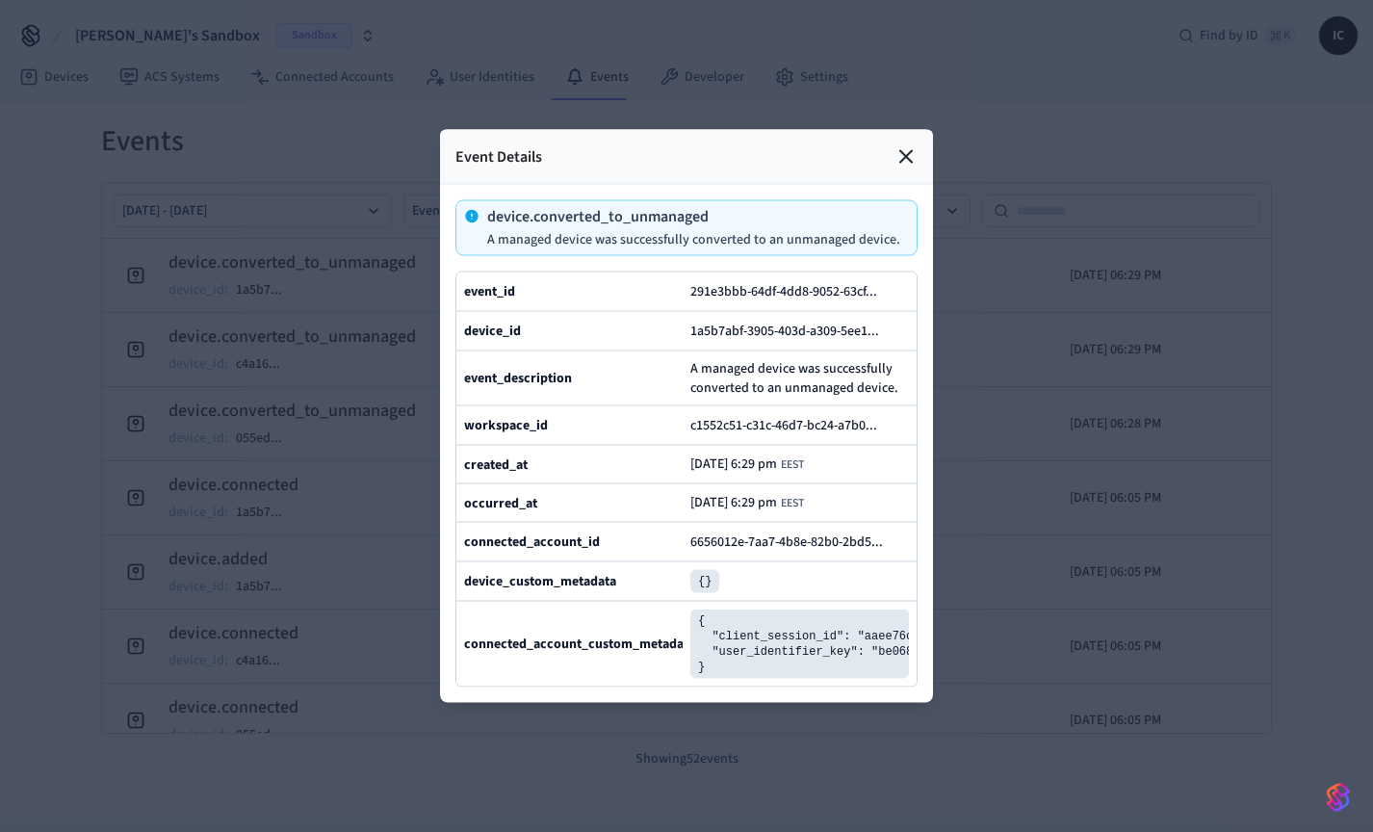
click at [909, 151] on icon at bounding box center [906, 157] width 12 height 12
